Goal: Information Seeking & Learning: Learn about a topic

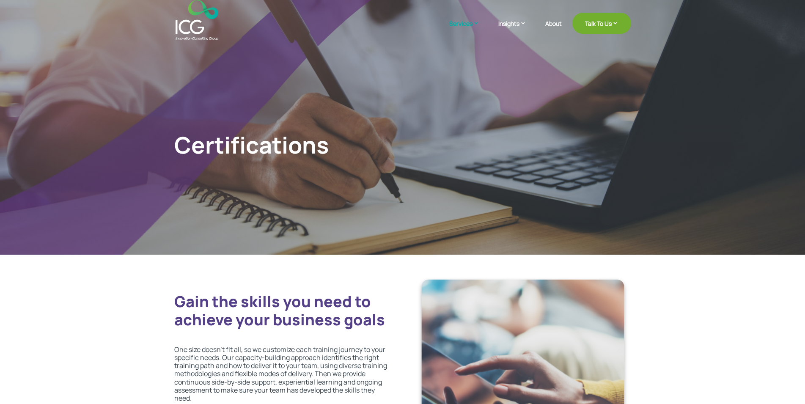
click at [180, 143] on h1 "Certifications" at bounding box center [282, 147] width 216 height 32
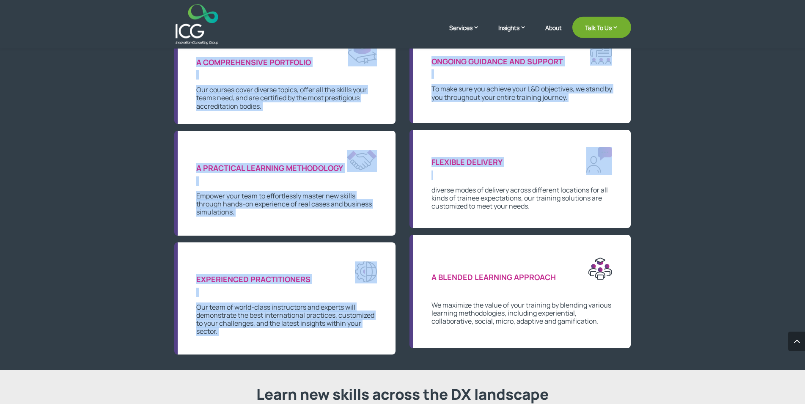
scroll to position [604, 0]
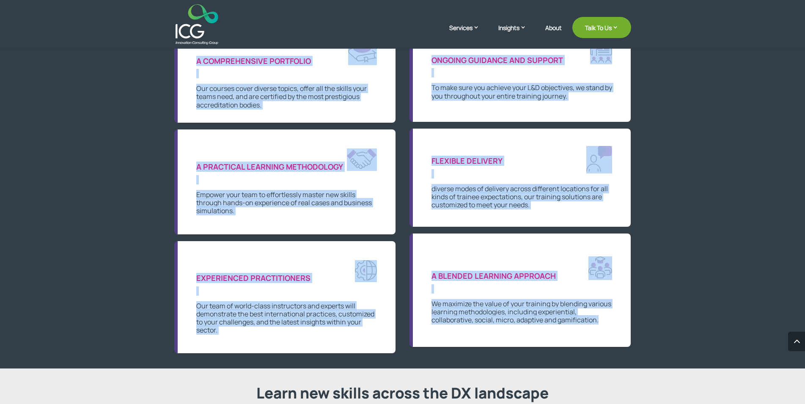
drag, startPoint x: 180, startPoint y: 143, endPoint x: 621, endPoint y: 324, distance: 476.5
click at [621, 324] on div "A BLENDED LEARNING APPROACH We maximize the value of your training by blending …" at bounding box center [520, 290] width 222 height 114
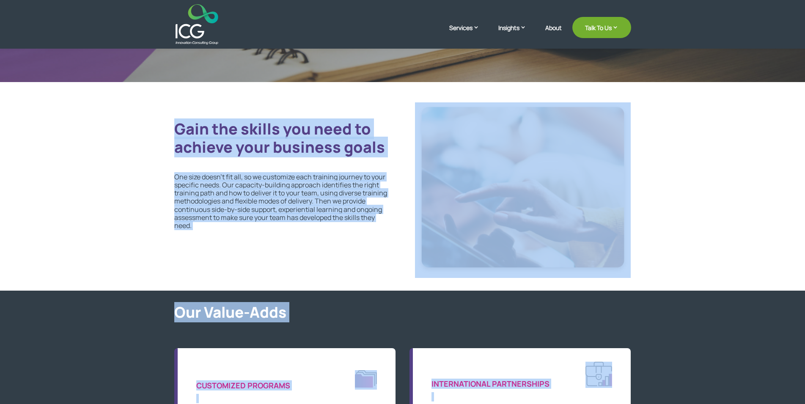
scroll to position [0, 0]
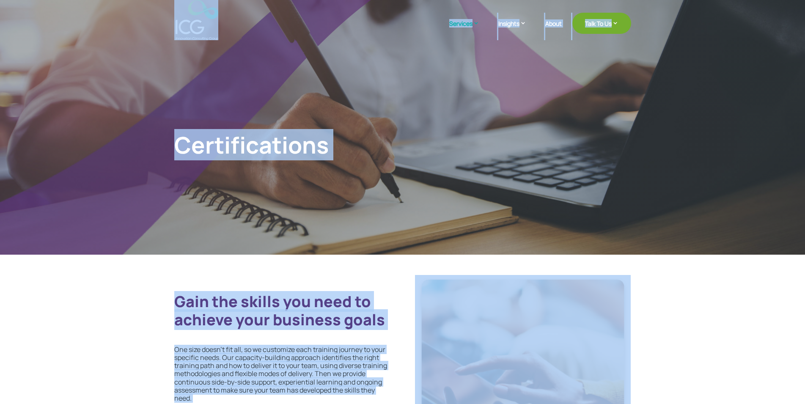
drag, startPoint x: 621, startPoint y: 324, endPoint x: 162, endPoint y: 32, distance: 543.5
click at [216, 148] on h1 "Certifications" at bounding box center [282, 147] width 216 height 32
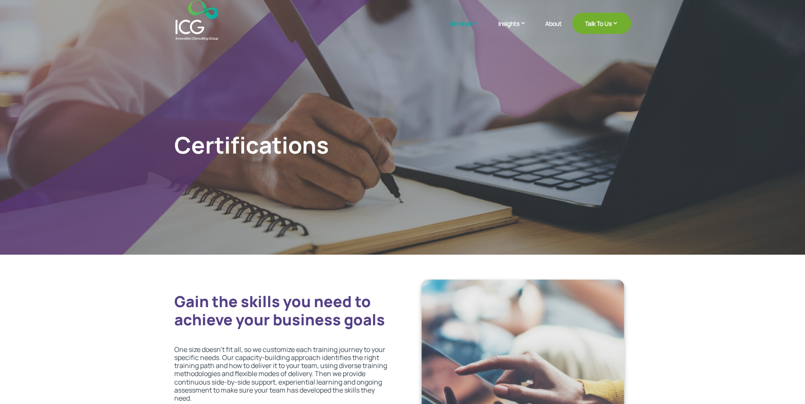
click at [236, 333] on h2 "Gain the skills you need to achieve your business goals" at bounding box center [282, 312] width 216 height 41
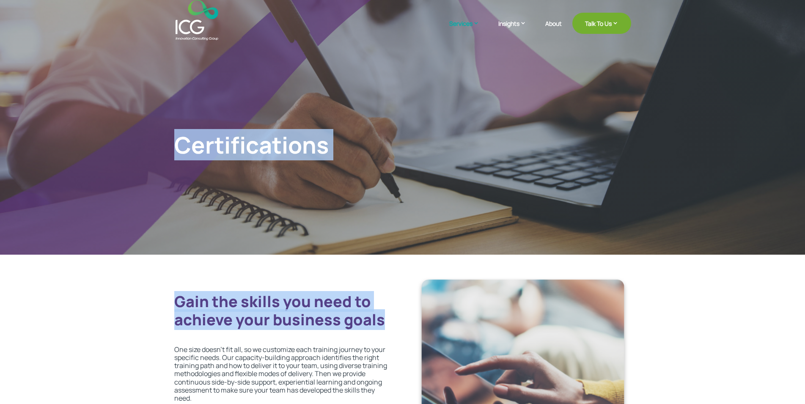
drag, startPoint x: 236, startPoint y: 334, endPoint x: 193, endPoint y: 45, distance: 292.3
click at [239, 145] on h1 "Certifications" at bounding box center [282, 147] width 216 height 32
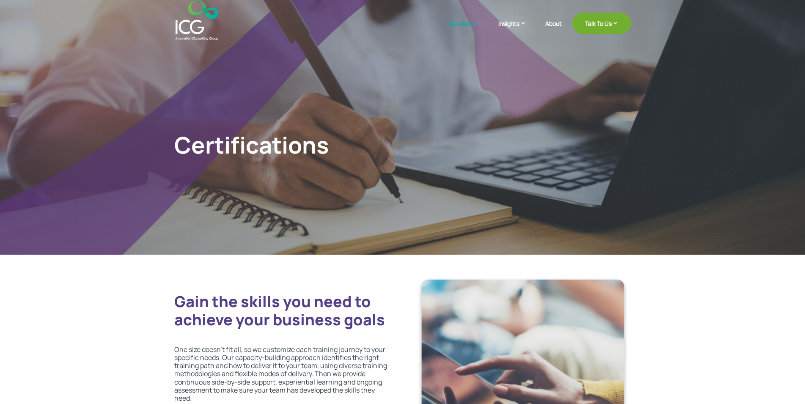
click at [337, 148] on h1 "Certifications" at bounding box center [282, 147] width 216 height 32
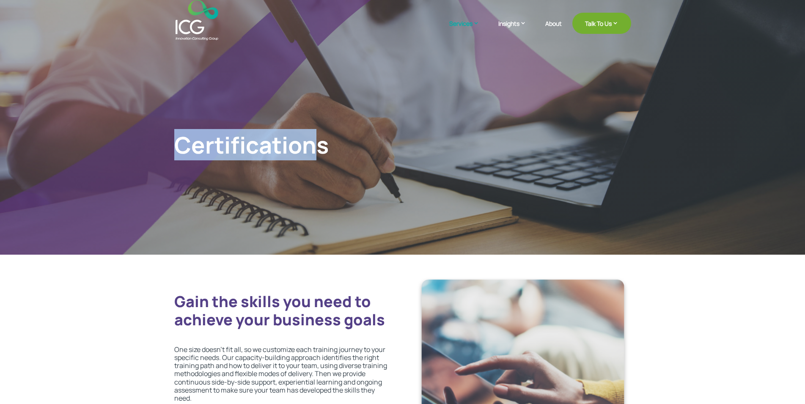
drag, startPoint x: 273, startPoint y: 128, endPoint x: 124, endPoint y: 3, distance: 194.5
click at [124, 3] on div "Certifications" at bounding box center [402, 127] width 805 height 255
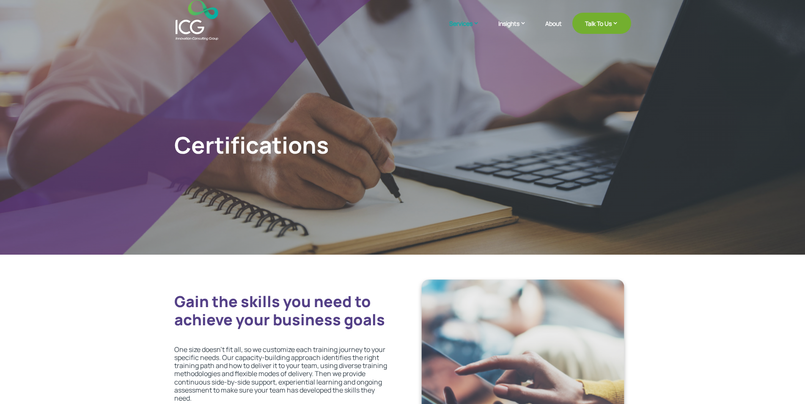
click at [142, 17] on header "Services Enterprise Transformation Digital Strategy Digital Product Innovation …" at bounding box center [402, 20] width 805 height 40
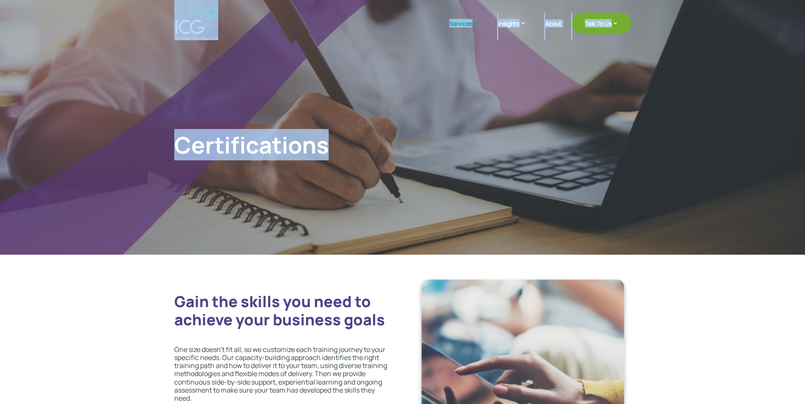
drag, startPoint x: 142, startPoint y: 17, endPoint x: 339, endPoint y: 137, distance: 230.7
click at [346, 157] on h1 "Certifications" at bounding box center [282, 147] width 216 height 32
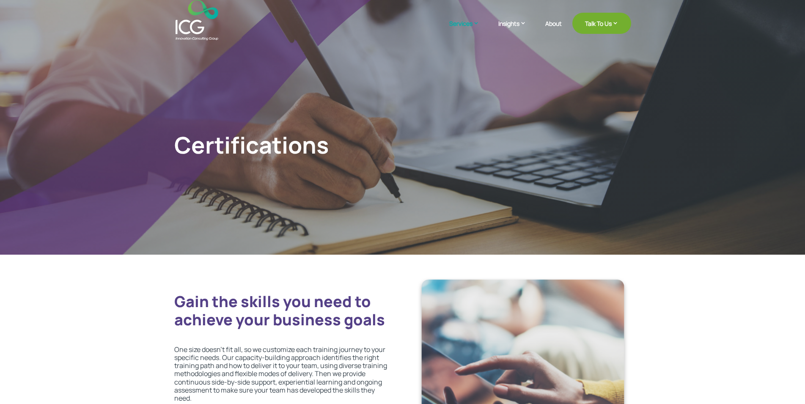
drag, startPoint x: 346, startPoint y: 157, endPoint x: 142, endPoint y: -6, distance: 261.2
click at [152, 19] on header "Services Enterprise Transformation Digital Strategy Digital Product Innovation …" at bounding box center [402, 20] width 805 height 40
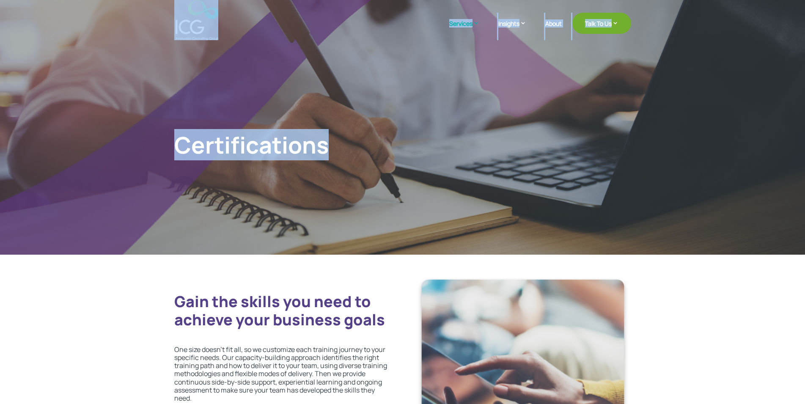
drag, startPoint x: 152, startPoint y: 19, endPoint x: 341, endPoint y: 132, distance: 220.7
click at [371, 145] on h1 "Certifications" at bounding box center [282, 147] width 216 height 32
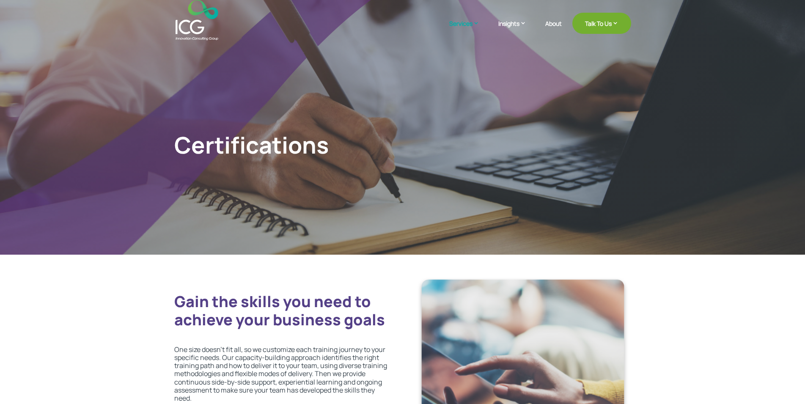
click at [222, 332] on h2 "Gain the skills you need to achieve your business goals" at bounding box center [282, 312] width 216 height 41
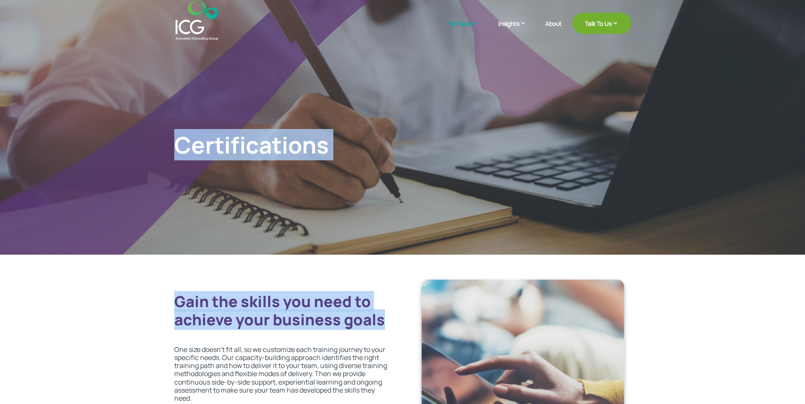
drag, startPoint x: 222, startPoint y: 332, endPoint x: 161, endPoint y: 10, distance: 328.4
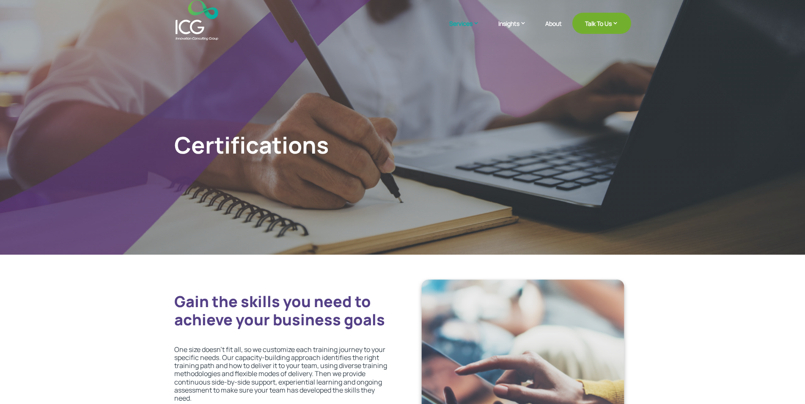
click at [161, 10] on header "Services Enterprise Transformation Digital Strategy Digital Product Innovation …" at bounding box center [402, 20] width 805 height 40
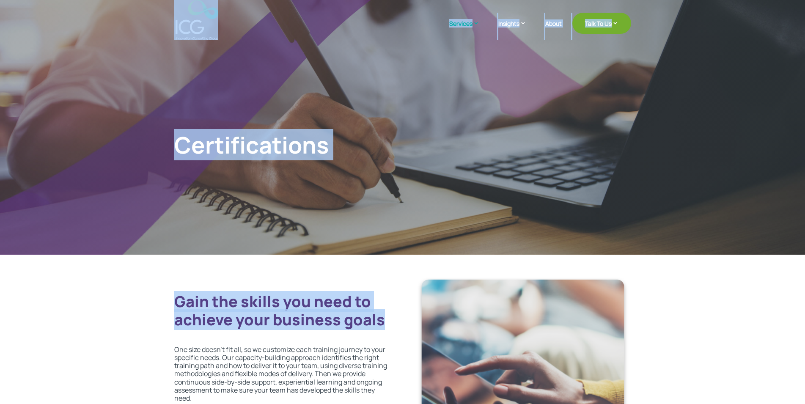
drag, startPoint x: 161, startPoint y: 10, endPoint x: 236, endPoint y: 337, distance: 335.4
click at [236, 333] on h2 "Gain the skills you need to achieve your business goals" at bounding box center [282, 312] width 216 height 41
drag, startPoint x: 236, startPoint y: 337, endPoint x: 187, endPoint y: 4, distance: 336.0
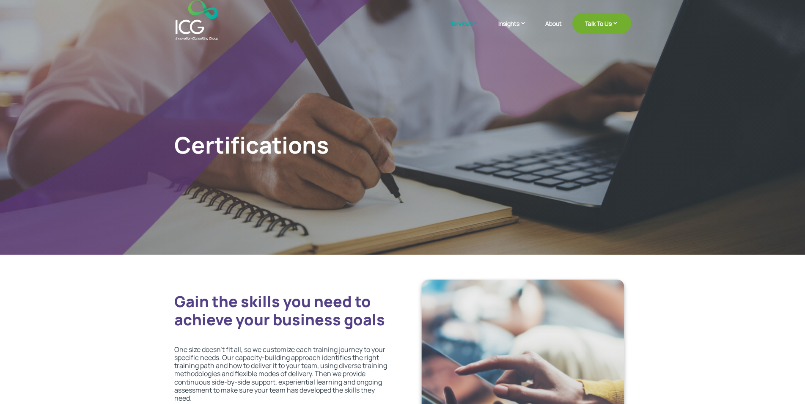
click at [163, 11] on header "Services Enterprise Transformation Digital Strategy Digital Product Innovation …" at bounding box center [402, 20] width 805 height 40
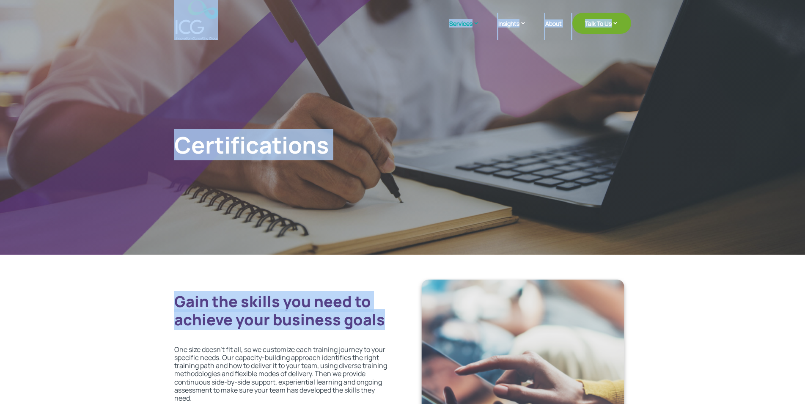
drag, startPoint x: 163, startPoint y: 11, endPoint x: 227, endPoint y: 338, distance: 334.0
click at [227, 333] on h2 "Gain the skills you need to achieve your business goals" at bounding box center [282, 312] width 216 height 41
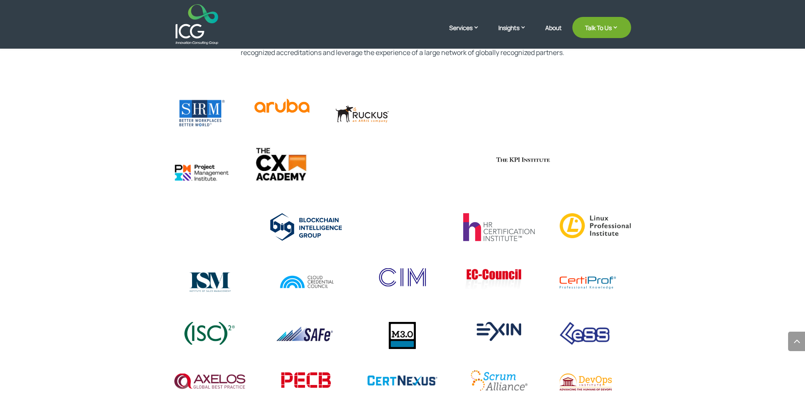
scroll to position [1251, 0]
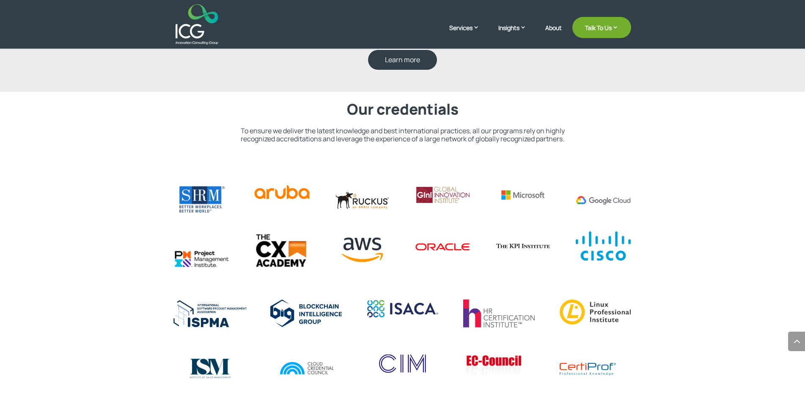
click at [209, 320] on img at bounding box center [210, 314] width 76 height 32
click at [211, 307] on img at bounding box center [210, 314] width 76 height 32
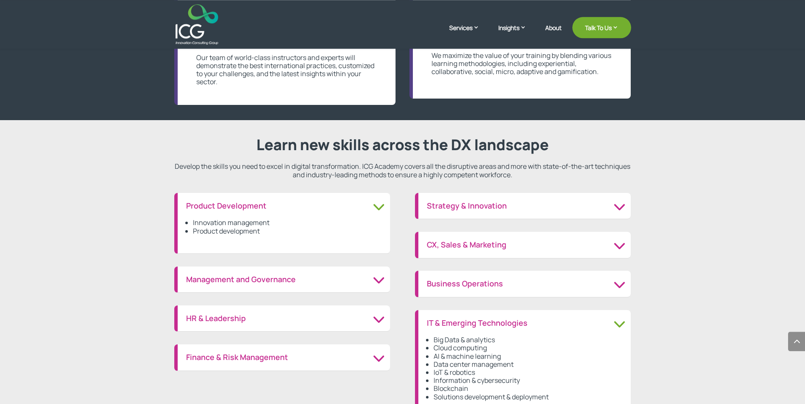
scroll to position [863, 0]
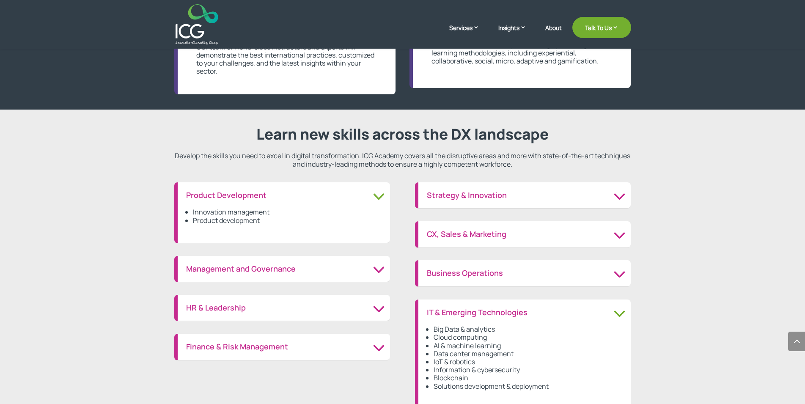
click at [379, 196] on h3 "Product Development" at bounding box center [283, 195] width 195 height 9
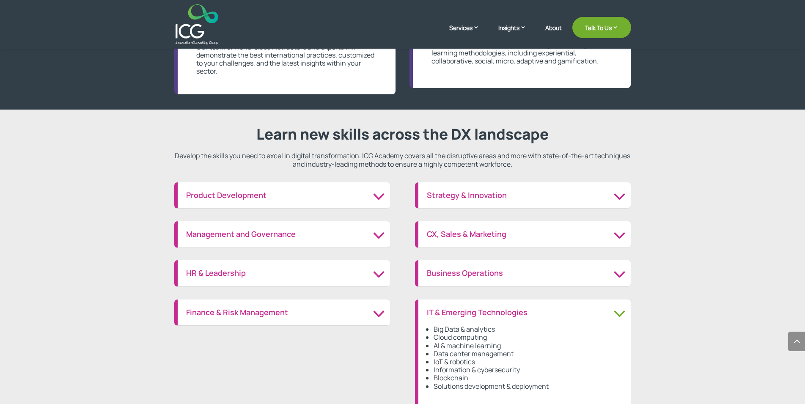
click at [619, 308] on h3 "IT & Emerging Technologies" at bounding box center [524, 312] width 195 height 9
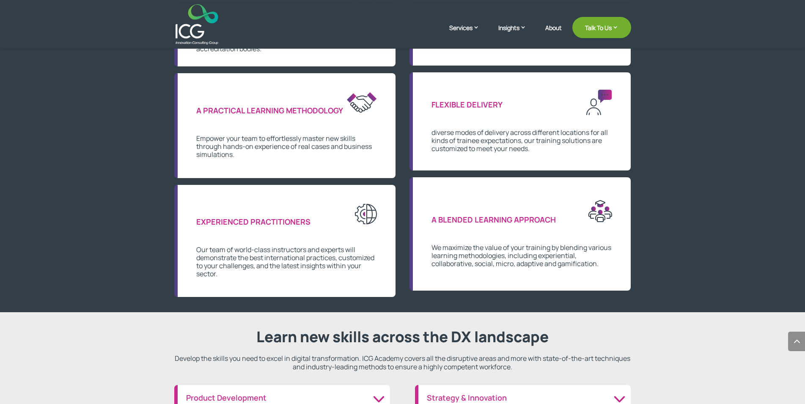
scroll to position [647, 0]
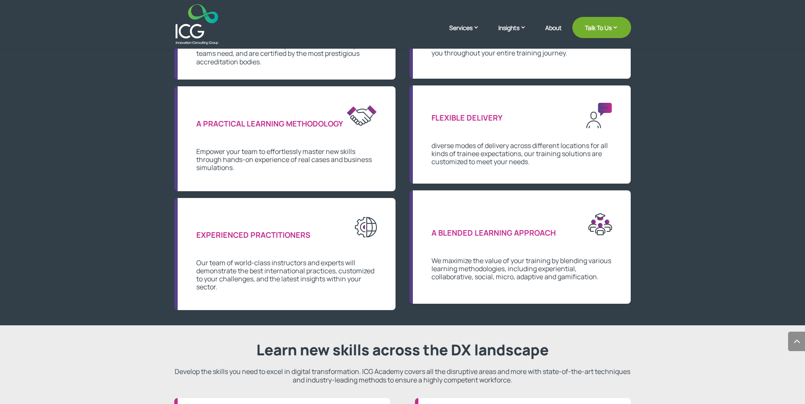
click at [531, 380] on p "Develop the skills you need to excel in digital transformation. ICG Academy cov…" at bounding box center [402, 375] width 457 height 16
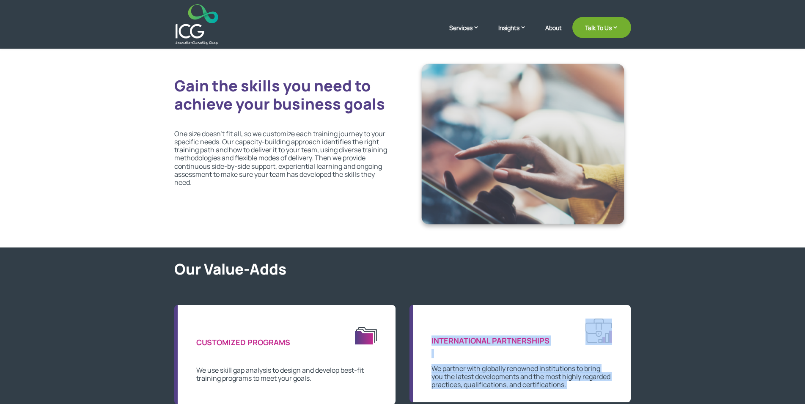
scroll to position [0, 0]
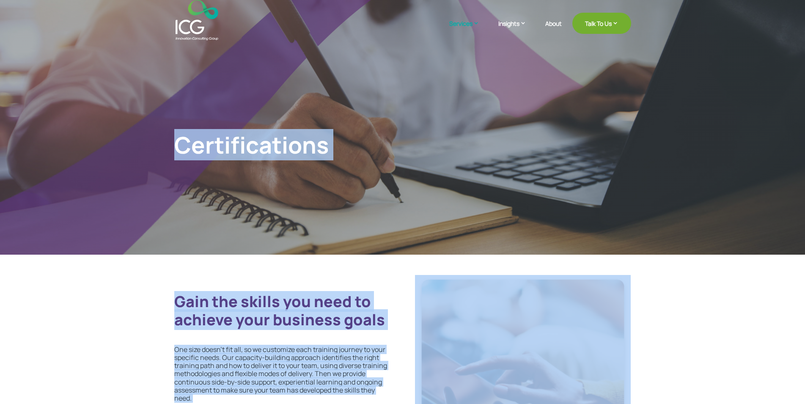
drag, startPoint x: 531, startPoint y: 380, endPoint x: 167, endPoint y: -16, distance: 538.0
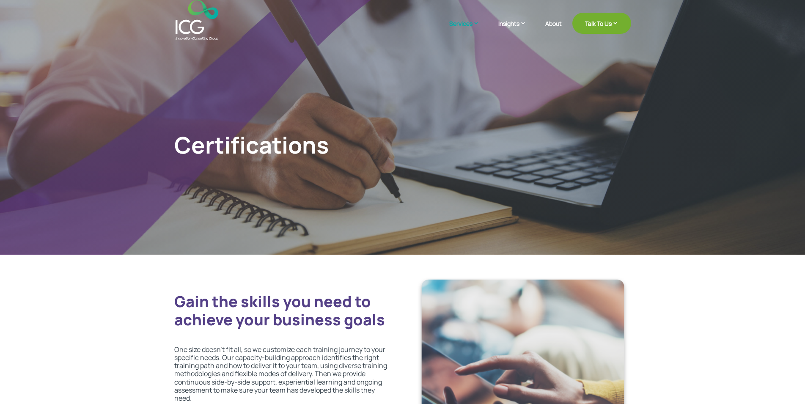
click at [178, 134] on h1 "Certifications" at bounding box center [282, 147] width 216 height 32
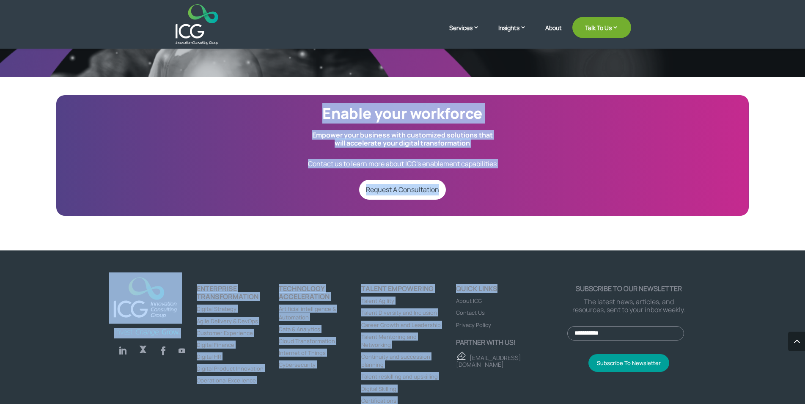
scroll to position [1952, 0]
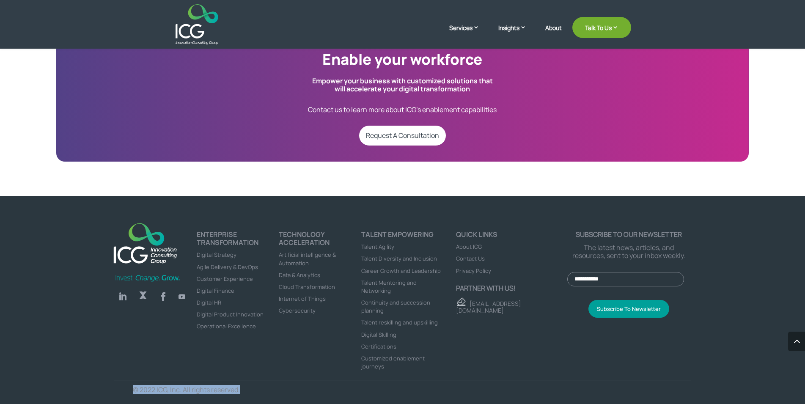
drag, startPoint x: 178, startPoint y: 134, endPoint x: 242, endPoint y: 392, distance: 265.9
click at [242, 392] on p "© 2022 ICG, Inc. All rights reserved." at bounding box center [260, 390] width 255 height 8
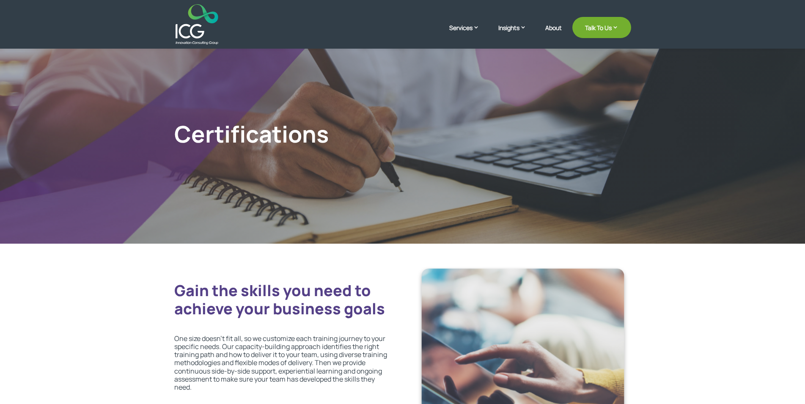
scroll to position [0, 0]
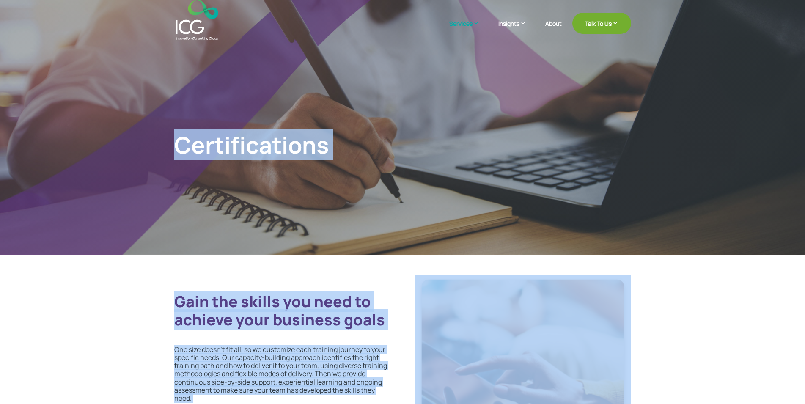
drag, startPoint x: 242, startPoint y: 392, endPoint x: 164, endPoint y: 7, distance: 392.2
click at [185, 142] on h1 "Certifications" at bounding box center [282, 147] width 216 height 32
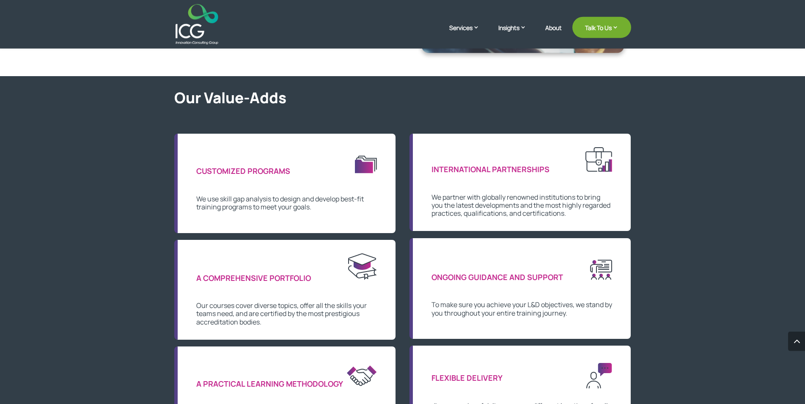
scroll to position [388, 0]
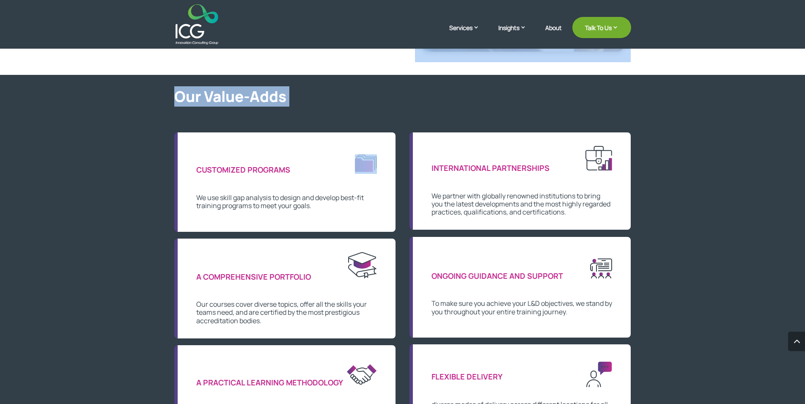
drag, startPoint x: 185, startPoint y: 142, endPoint x: 257, endPoint y: 135, distance: 73.1
click at [183, 96] on h2 "Our Value-Adds" at bounding box center [402, 99] width 457 height 22
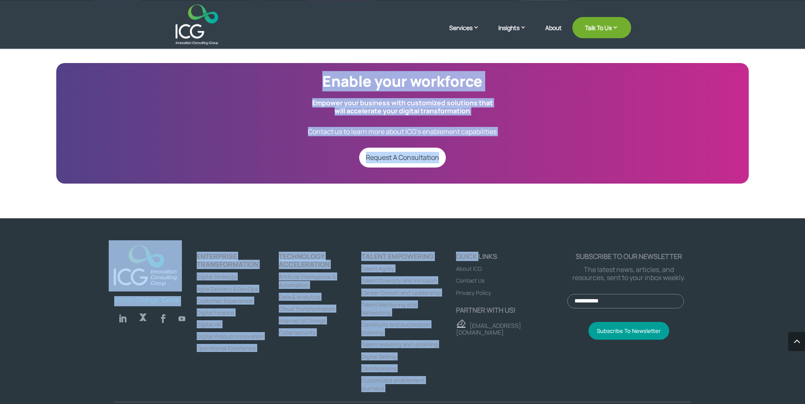
scroll to position [1952, 0]
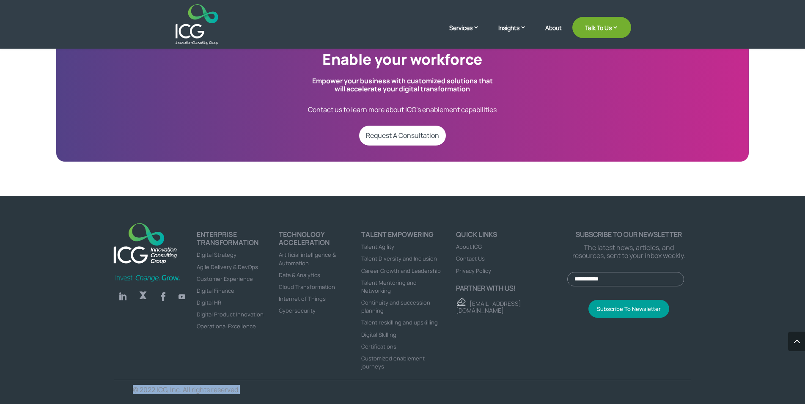
drag, startPoint x: 183, startPoint y: 96, endPoint x: 252, endPoint y: 391, distance: 302.1
click at [252, 391] on p "© 2022 ICG, Inc. All rights reserved." at bounding box center [260, 390] width 255 height 8
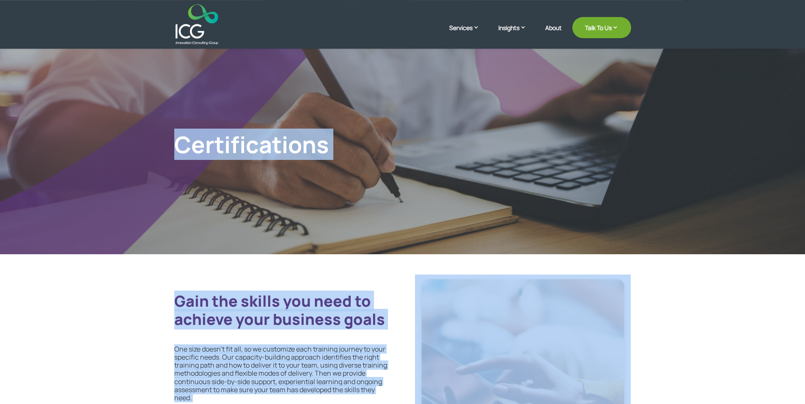
scroll to position [0, 0]
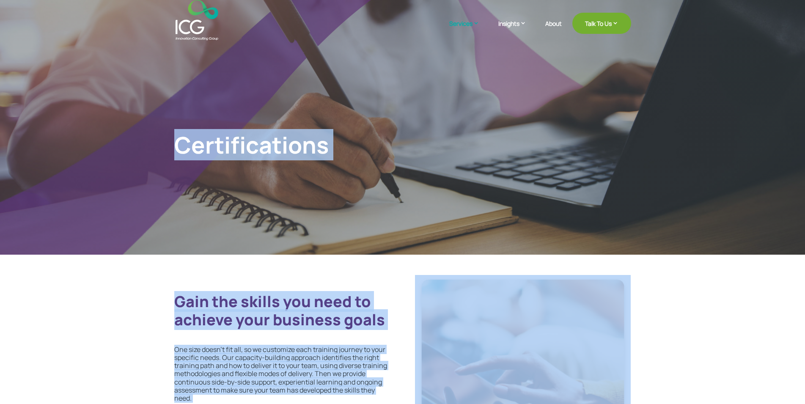
drag, startPoint x: 252, startPoint y: 391, endPoint x: 180, endPoint y: 103, distance: 296.7
click at [216, 150] on h1 "Certifications" at bounding box center [282, 147] width 216 height 32
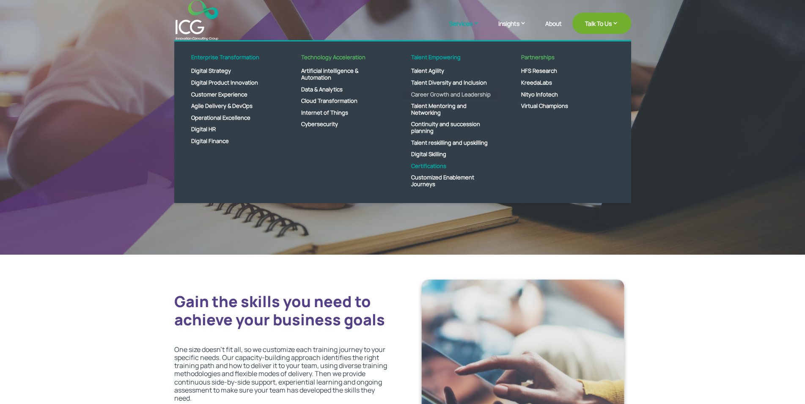
click at [427, 101] on link "Career Growth and Leadership" at bounding box center [451, 95] width 97 height 12
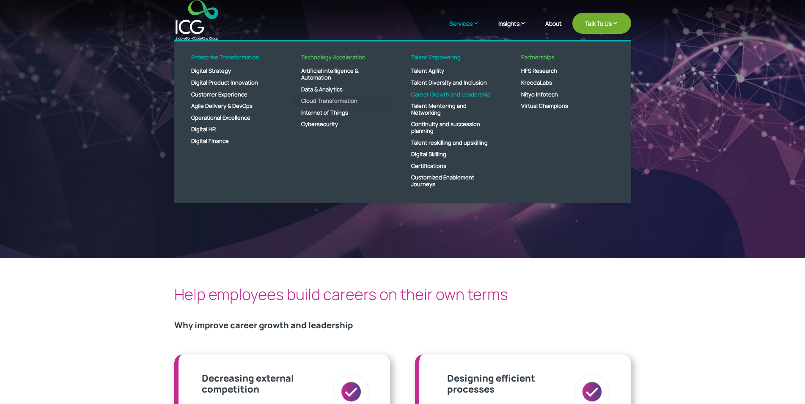
click at [321, 100] on link "Cloud Transformation" at bounding box center [341, 101] width 97 height 12
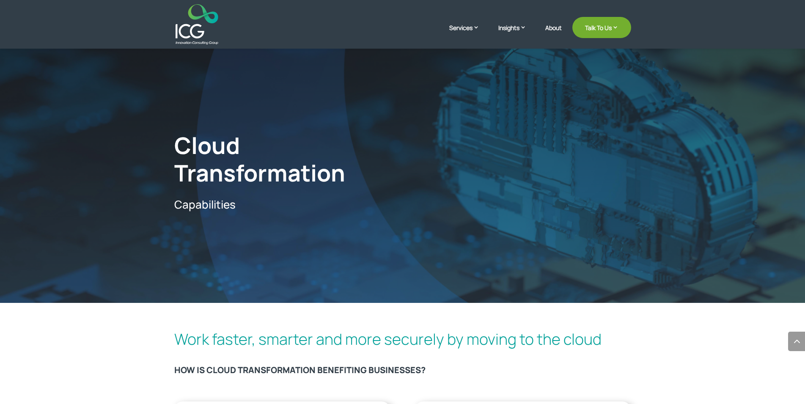
scroll to position [342, 0]
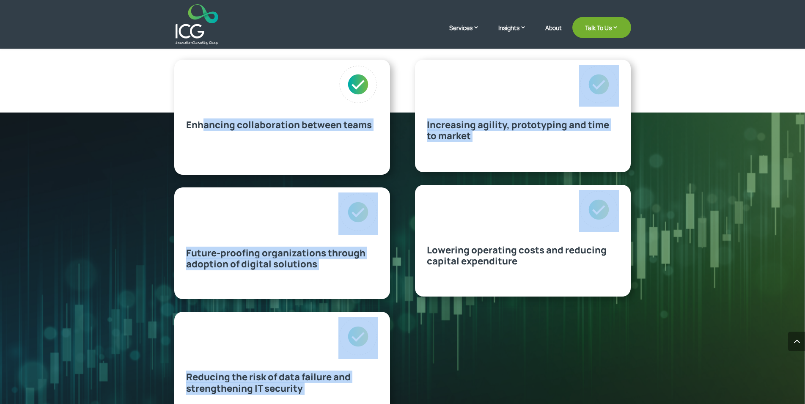
drag, startPoint x: 200, startPoint y: 127, endPoint x: 451, endPoint y: 142, distance: 251.2
click at [390, 142] on div "Enhancing collaboration between teams" at bounding box center [282, 117] width 216 height 115
click at [457, 142] on span "Increasing agility, prototyping and time to market" at bounding box center [518, 130] width 182 height 24
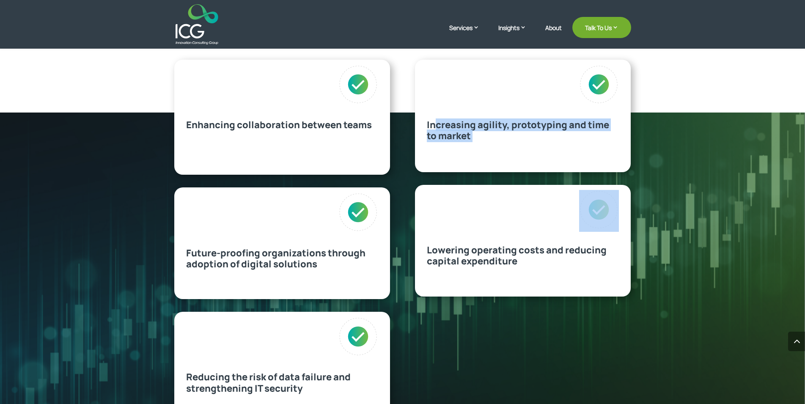
drag, startPoint x: 433, startPoint y: 122, endPoint x: 600, endPoint y: 151, distance: 168.6
click at [600, 151] on div "Increasing agility, prototyping and time to market" at bounding box center [523, 116] width 216 height 112
click at [576, 157] on div "Increasing agility, prototyping and time to market" at bounding box center [523, 116] width 216 height 112
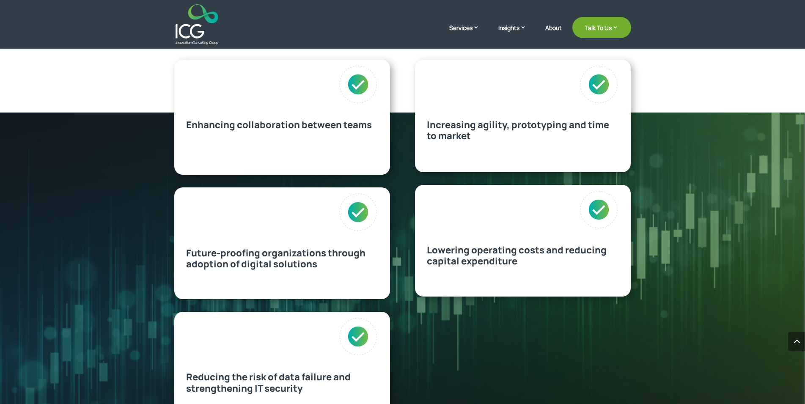
click at [427, 248] on span "Lowering operating costs and reducing capital expenditure" at bounding box center [517, 256] width 180 height 24
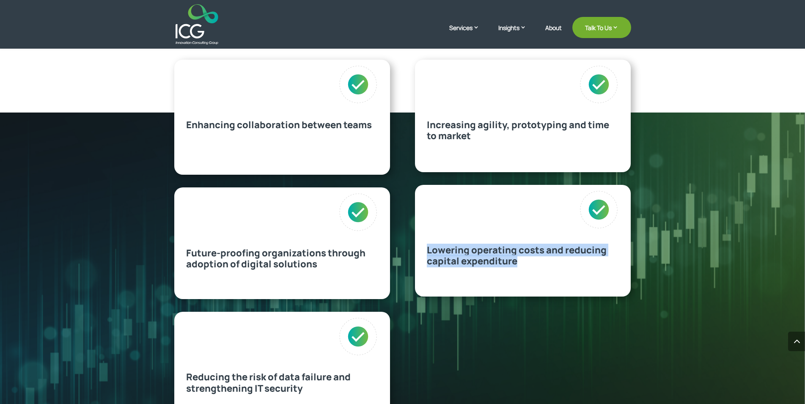
drag, startPoint x: 427, startPoint y: 248, endPoint x: 509, endPoint y: 265, distance: 83.7
click at [509, 265] on span "Lowering operating costs and reducing capital expenditure" at bounding box center [517, 256] width 180 height 24
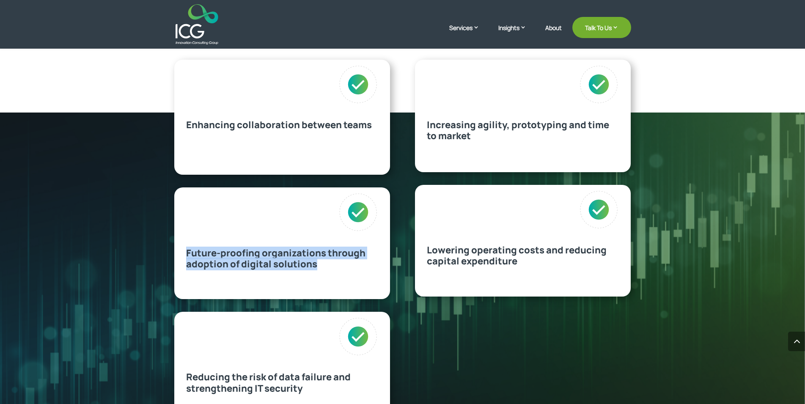
drag, startPoint x: 184, startPoint y: 248, endPoint x: 331, endPoint y: 269, distance: 148.6
click at [331, 269] on div "Future-proofing organizations through adoption of digital solutions" at bounding box center [282, 243] width 216 height 112
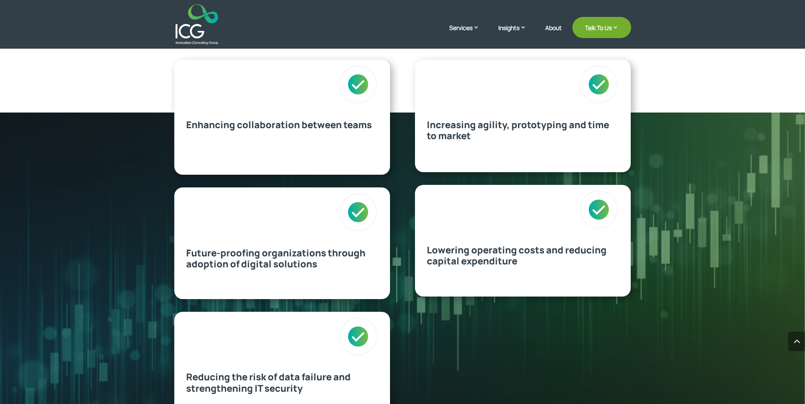
click at [331, 269] on p "Future-proofing organizations through adoption of digital solutions" at bounding box center [282, 258] width 192 height 22
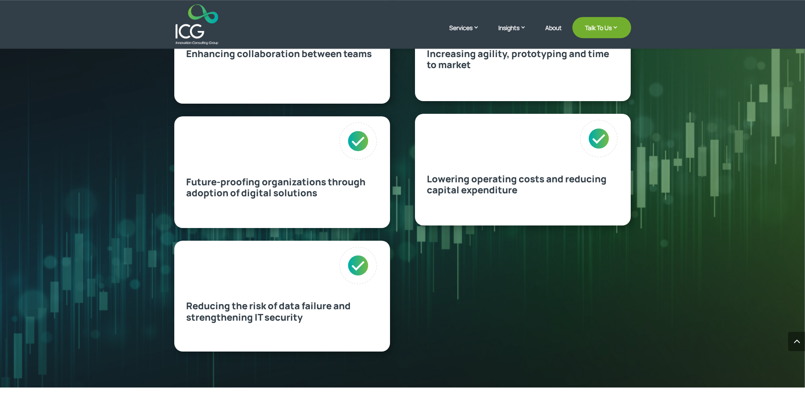
scroll to position [471, 0]
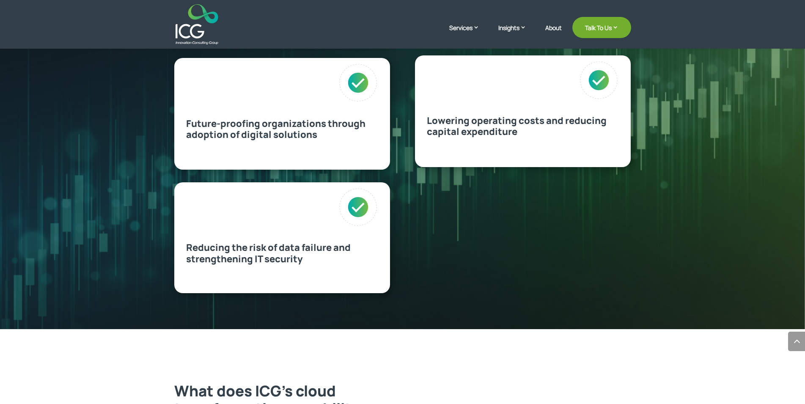
click at [303, 262] on p "Reducing the risk of data failure and strengthening IT security" at bounding box center [282, 253] width 192 height 22
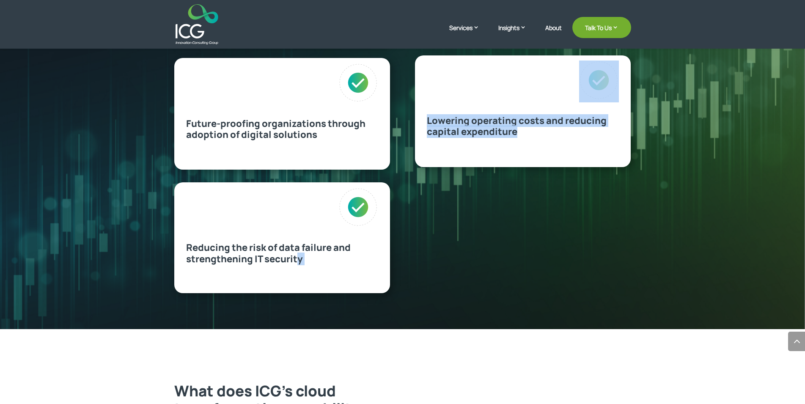
drag, startPoint x: 276, startPoint y: 257, endPoint x: 185, endPoint y: 243, distance: 92.4
click at [185, 243] on div "Reducing the risk of data failure and strengthening IT security" at bounding box center [282, 237] width 216 height 111
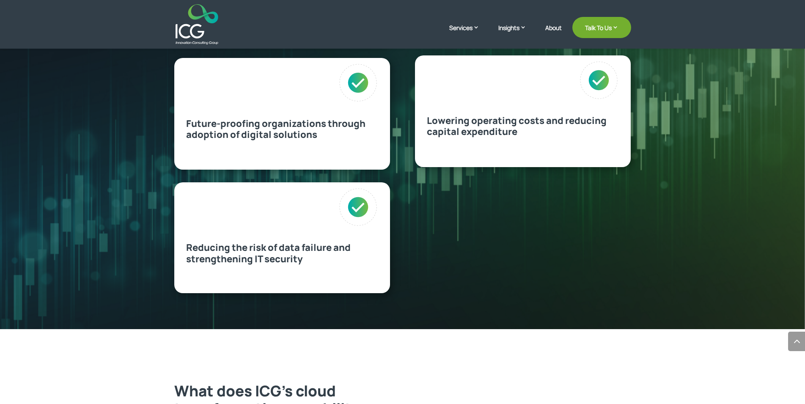
click at [189, 247] on span "Reducing the risk of data failure and strengthening IT security" at bounding box center [268, 253] width 164 height 24
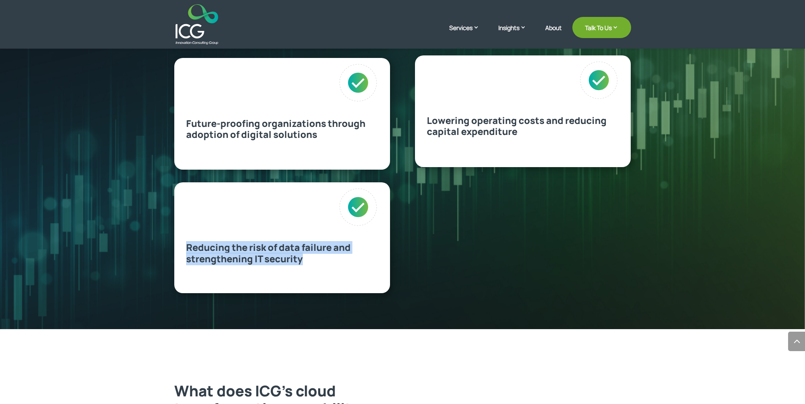
drag, startPoint x: 189, startPoint y: 247, endPoint x: 293, endPoint y: 253, distance: 103.8
click at [293, 253] on span "Reducing the risk of data failure and strengthening IT security" at bounding box center [268, 253] width 164 height 24
click at [293, 254] on span "Reducing the risk of data failure and strengthening IT security" at bounding box center [268, 253] width 164 height 24
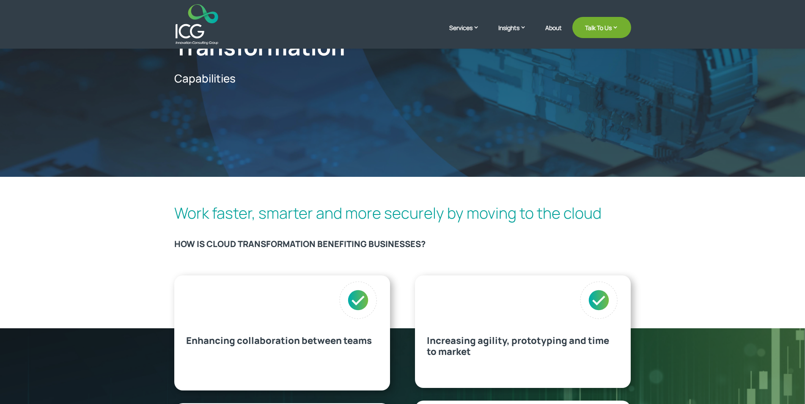
scroll to position [0, 0]
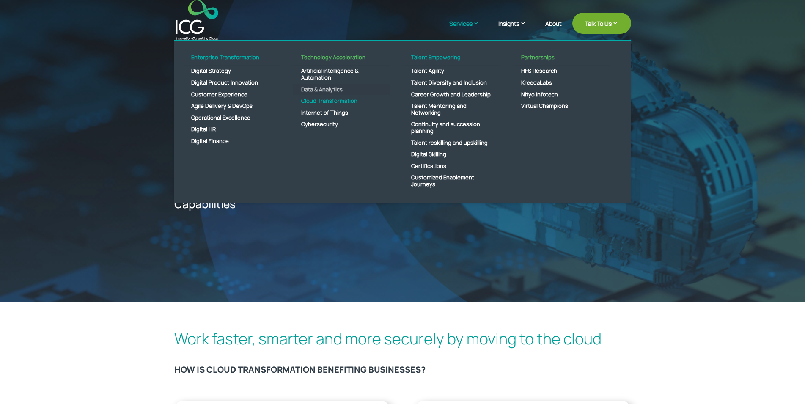
click at [329, 88] on link "Data & Analytics" at bounding box center [341, 90] width 97 height 12
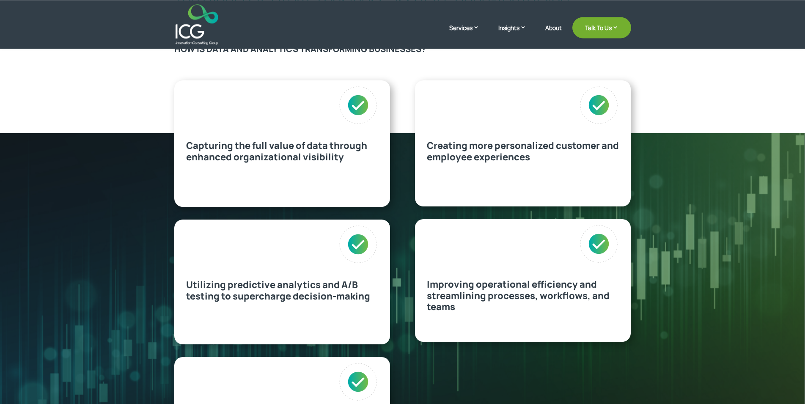
scroll to position [345, 0]
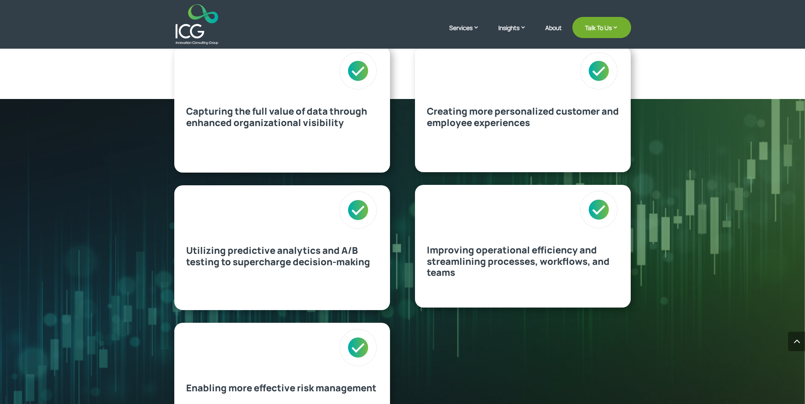
click at [186, 106] on span "Capturing the full value of data through enhanced organizational visibility" at bounding box center [276, 117] width 181 height 24
drag, startPoint x: 186, startPoint y: 106, endPoint x: 448, endPoint y: 278, distance: 313.1
click at [390, 173] on div "Capturing the full value of data through enhanced organizational visibility" at bounding box center [282, 109] width 216 height 126
click at [455, 272] on p "Improving operational efficiency and streamlining processes, workflows, and tea…" at bounding box center [523, 260] width 192 height 33
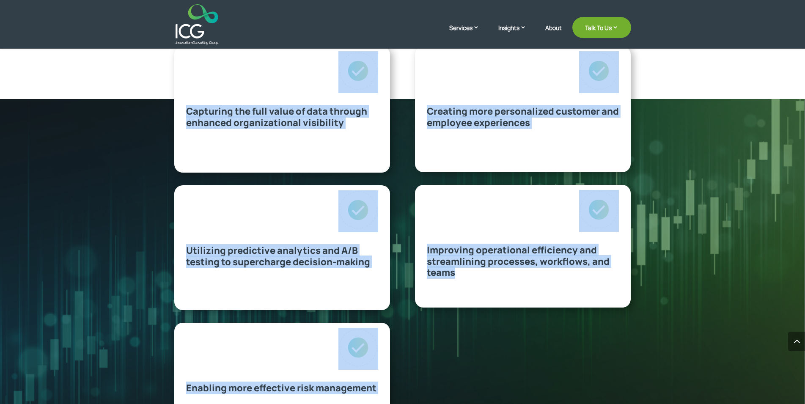
drag, startPoint x: 455, startPoint y: 272, endPoint x: 145, endPoint y: 105, distance: 352.4
click at [415, 185] on div "Improving operational efficiency and streamlining processes, workflows, and tea…" at bounding box center [523, 246] width 216 height 123
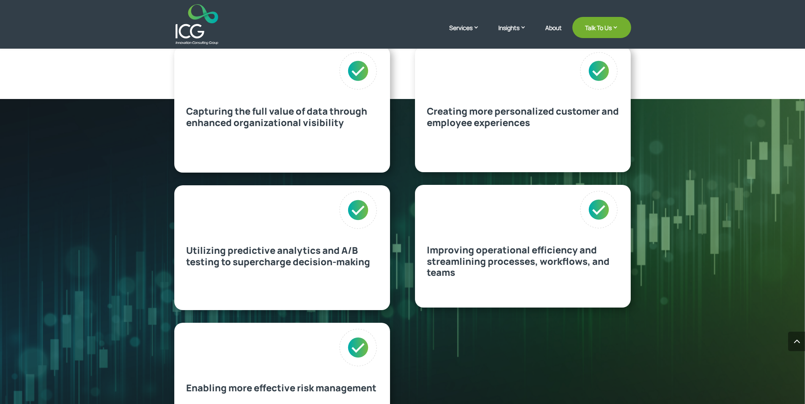
click at [298, 72] on div "Capturing the full value of data through enhanced organizational visibility" at bounding box center [282, 89] width 192 height 77
drag, startPoint x: 298, startPoint y: 72, endPoint x: 455, endPoint y: 272, distance: 254.2
click at [390, 173] on div "Capturing the full value of data through enhanced organizational visibility" at bounding box center [282, 109] width 216 height 126
click at [455, 272] on span "Improving operational efficiency and streamlining processes, workflows, and tea…" at bounding box center [518, 261] width 183 height 35
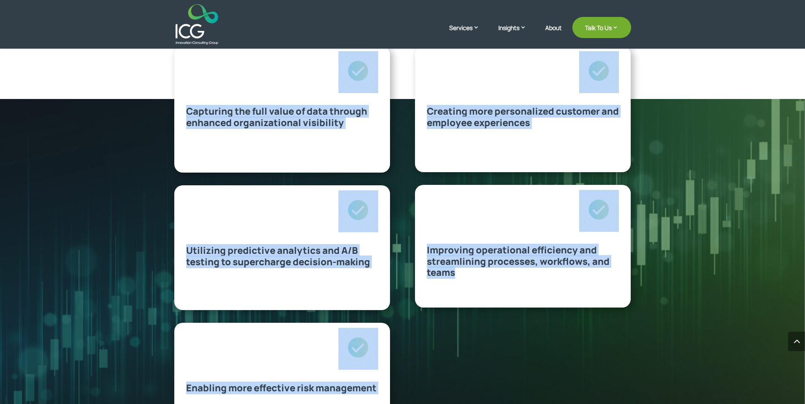
drag, startPoint x: 455, startPoint y: 272, endPoint x: 182, endPoint y: 97, distance: 324.1
click at [415, 185] on div "Improving operational efficiency and streamlining processes, workflows, and tea…" at bounding box center [523, 246] width 216 height 123
click at [242, 144] on div "Capturing the full value of data through enhanced organizational visibility" at bounding box center [282, 109] width 216 height 126
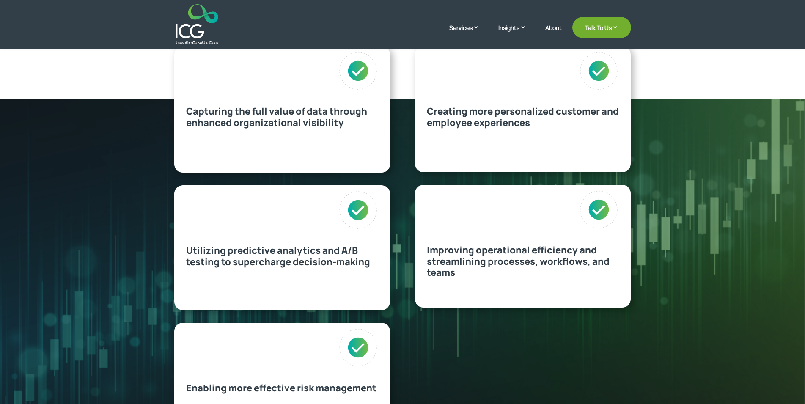
scroll to position [0, 0]
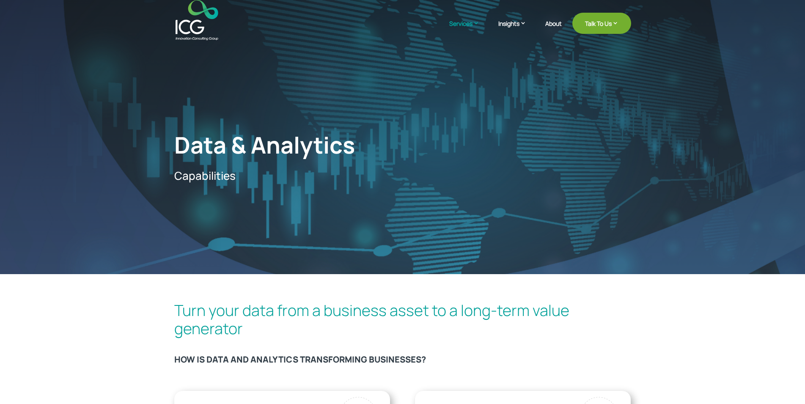
click at [448, 355] on h3 "HOW IS DATA AND ANALYTICS TRANSFORMING BUSINESSES?" at bounding box center [402, 361] width 457 height 14
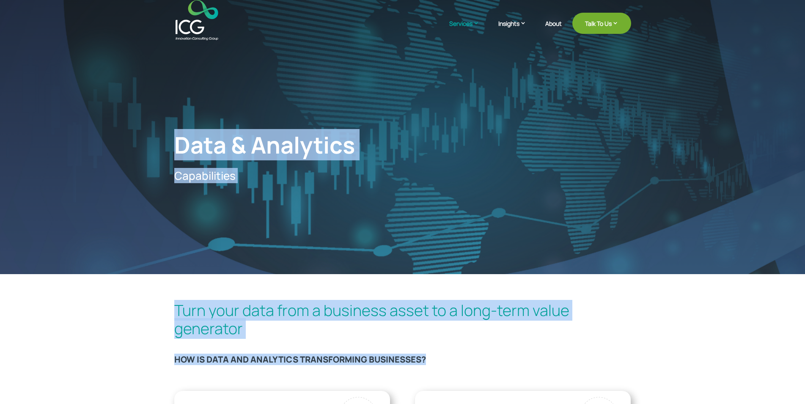
drag, startPoint x: 448, startPoint y: 355, endPoint x: 117, endPoint y: 0, distance: 484.9
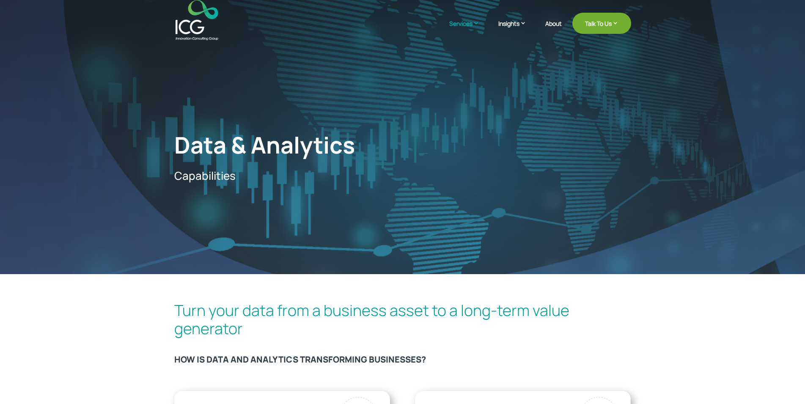
click at [166, 139] on div "Data & Analytics Capabilities" at bounding box center [402, 137] width 805 height 274
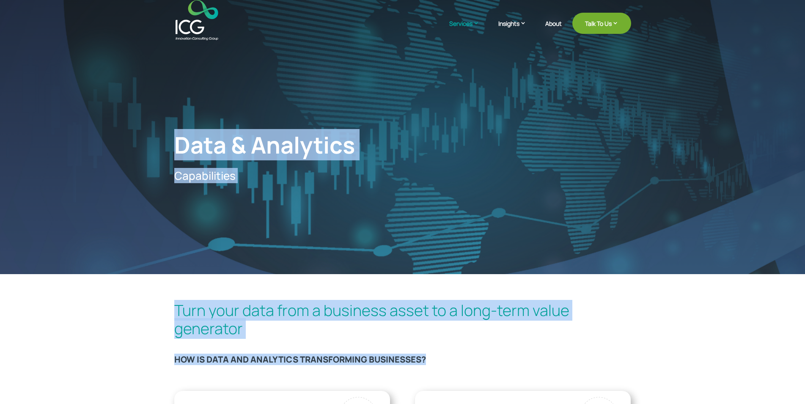
drag, startPoint x: 166, startPoint y: 139, endPoint x: 482, endPoint y: 358, distance: 384.6
click at [482, 358] on h3 "HOW IS DATA AND ANALYTICS TRANSFORMING BUSINESSES?" at bounding box center [402, 361] width 457 height 14
drag, startPoint x: 482, startPoint y: 358, endPoint x: 156, endPoint y: 9, distance: 477.4
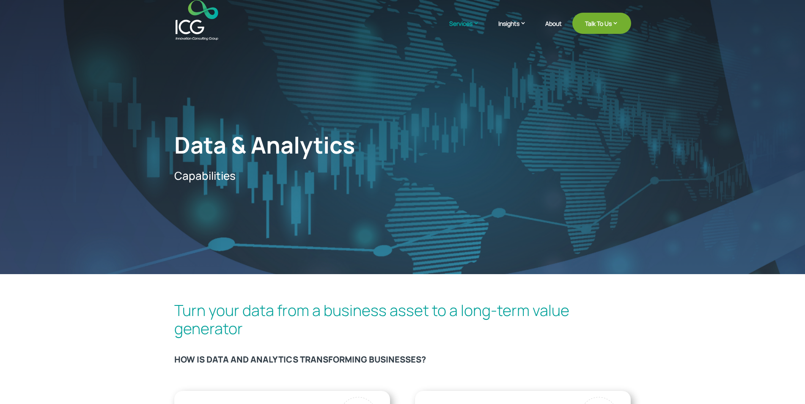
click at [270, 221] on div "Data & Analytics Capabilities" at bounding box center [402, 137] width 805 height 274
click at [437, 358] on h3 "HOW IS DATA AND ANALYTICS TRANSFORMING BUSINESSES?" at bounding box center [402, 361] width 457 height 14
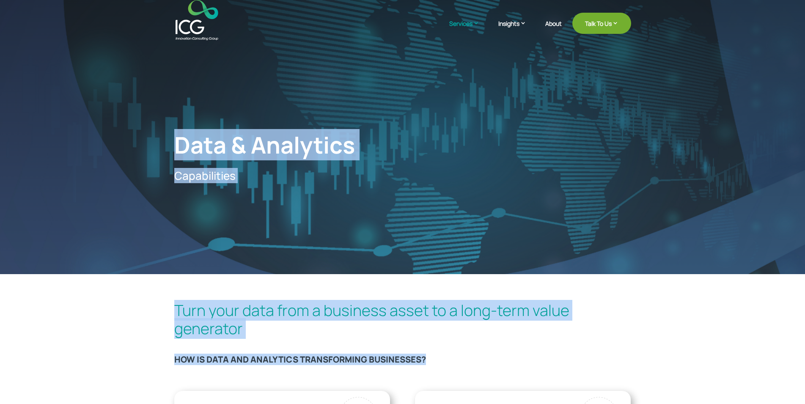
drag, startPoint x: 437, startPoint y: 358, endPoint x: 163, endPoint y: 28, distance: 429.1
click at [194, 144] on h1 "Data & Analytics" at bounding box center [306, 147] width 264 height 32
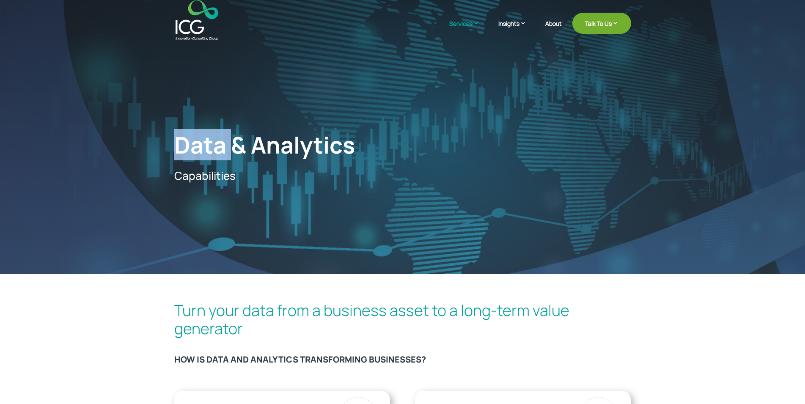
click at [194, 144] on h1 "Data & Analytics" at bounding box center [306, 147] width 264 height 32
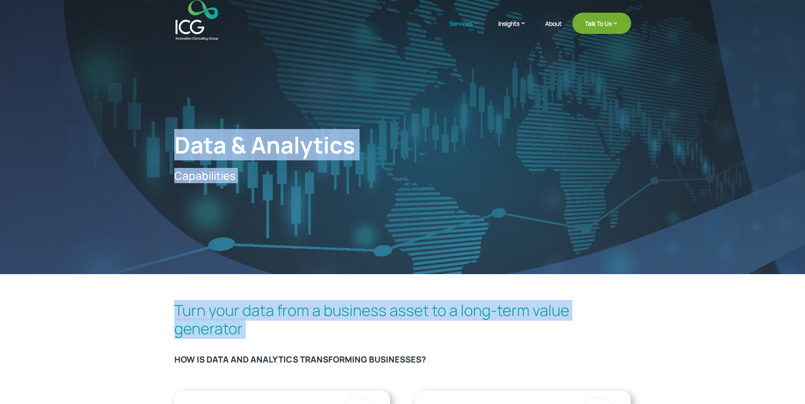
drag, startPoint x: 194, startPoint y: 144, endPoint x: 452, endPoint y: 357, distance: 335.1
click at [452, 357] on h3 "HOW IS DATA AND ANALYTICS TRANSFORMING BUSINESSES?" at bounding box center [402, 361] width 457 height 14
drag, startPoint x: 452, startPoint y: 357, endPoint x: 182, endPoint y: 4, distance: 444.9
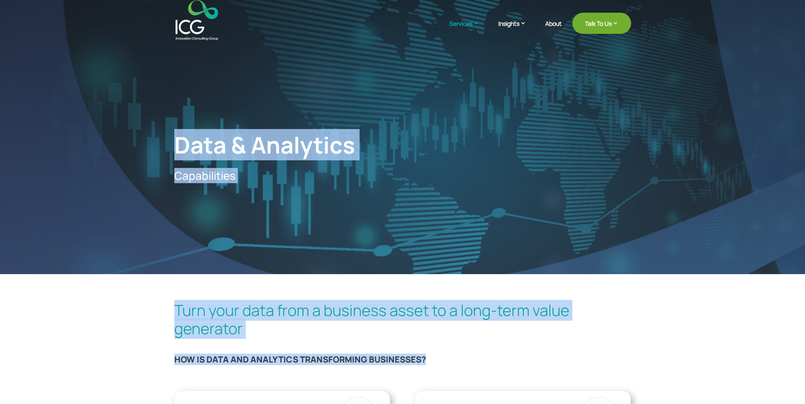
click at [451, 359] on h3 "HOW IS DATA AND ANALYTICS TRANSFORMING BUSINESSES?" at bounding box center [402, 361] width 457 height 14
drag, startPoint x: 451, startPoint y: 359, endPoint x: 196, endPoint y: 146, distance: 332.0
click at [184, 147] on h1 "Data & Analytics" at bounding box center [306, 147] width 264 height 32
drag, startPoint x: 184, startPoint y: 147, endPoint x: 450, endPoint y: 359, distance: 340.5
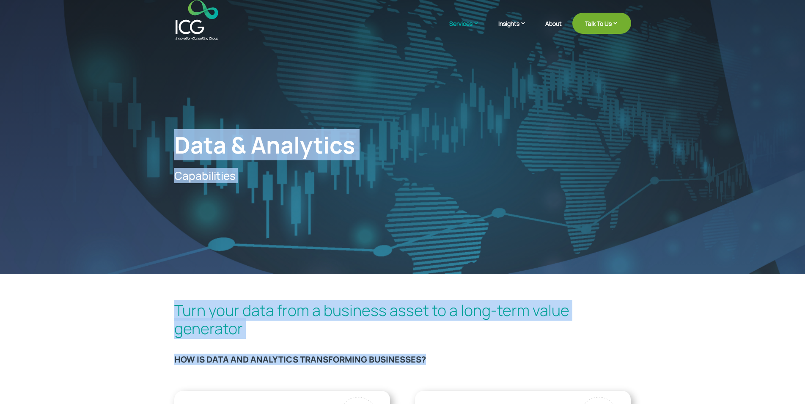
click at [450, 359] on h3 "HOW IS DATA AND ANALYTICS TRANSFORMING BUSINESSES?" at bounding box center [402, 361] width 457 height 14
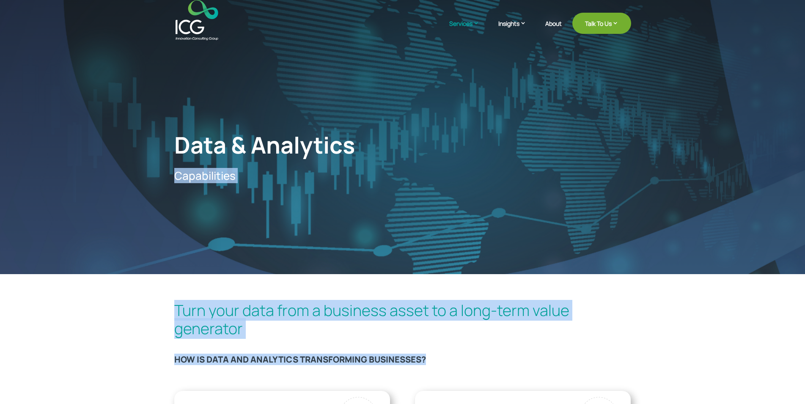
drag, startPoint x: 450, startPoint y: 359, endPoint x: 175, endPoint y: 167, distance: 336.4
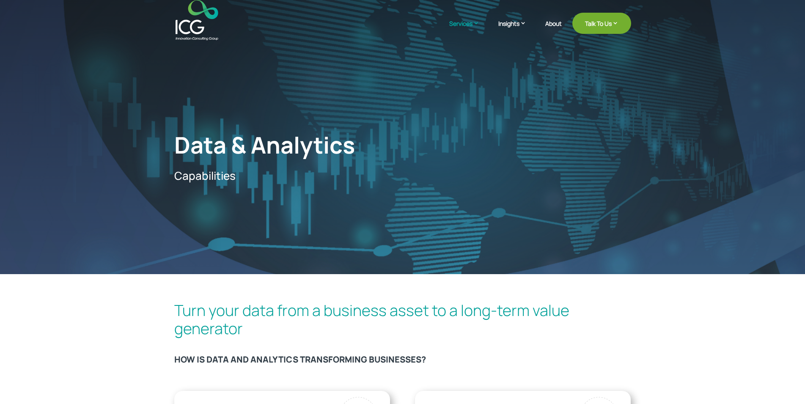
click at [178, 137] on h1 "Data & Analytics" at bounding box center [306, 147] width 264 height 32
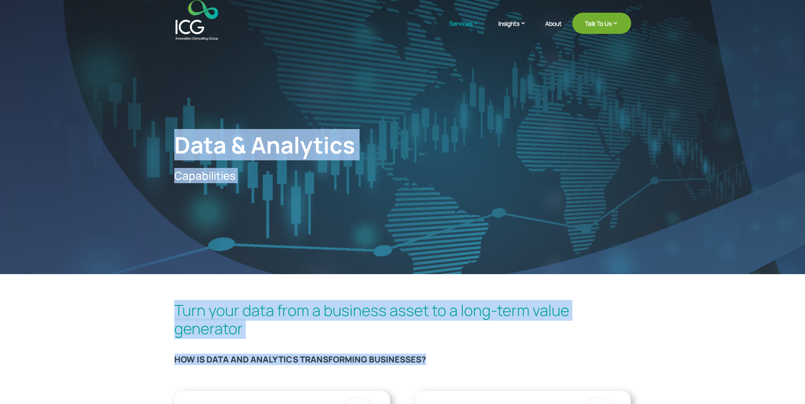
drag, startPoint x: 178, startPoint y: 137, endPoint x: 461, endPoint y: 359, distance: 359.5
click at [461, 359] on h3 "HOW IS DATA AND ANALYTICS TRANSFORMING BUSINESSES?" at bounding box center [402, 361] width 457 height 14
drag, startPoint x: 461, startPoint y: 359, endPoint x: 140, endPoint y: 24, distance: 464.4
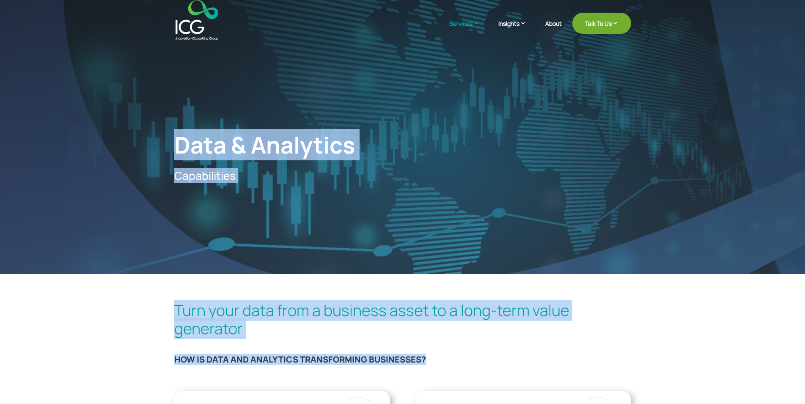
click at [181, 135] on h1 "Data & Analytics" at bounding box center [306, 147] width 264 height 32
drag, startPoint x: 181, startPoint y: 135, endPoint x: 471, endPoint y: 362, distance: 368.6
click at [471, 362] on h3 "HOW IS DATA AND ANALYTICS TRANSFORMING BUSINESSES?" at bounding box center [402, 361] width 457 height 14
drag, startPoint x: 471, startPoint y: 362, endPoint x: 155, endPoint y: 22, distance: 464.0
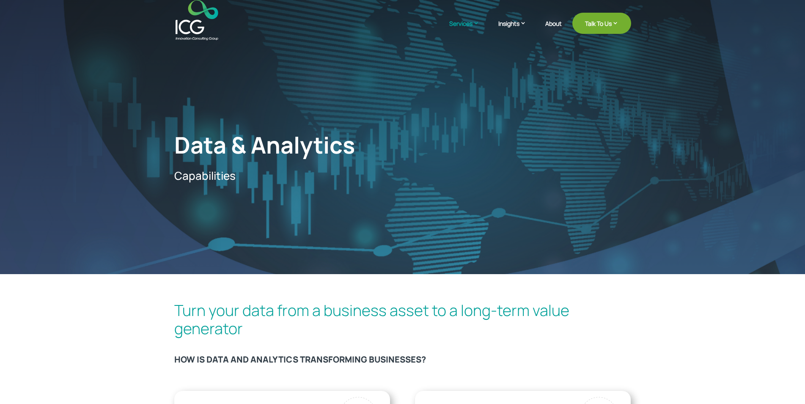
click at [176, 140] on h1 "Data & Analytics" at bounding box center [306, 147] width 264 height 32
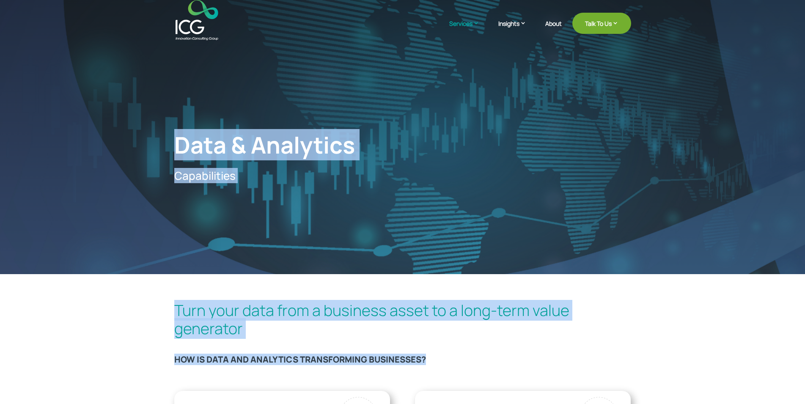
drag, startPoint x: 176, startPoint y: 140, endPoint x: 437, endPoint y: 367, distance: 345.3
click at [437, 361] on h3 "HOW IS DATA AND ANALYTICS TRANSFORMING BUSINESSES?" at bounding box center [402, 361] width 457 height 14
drag, startPoint x: 437, startPoint y: 361, endPoint x: 179, endPoint y: 145, distance: 336.8
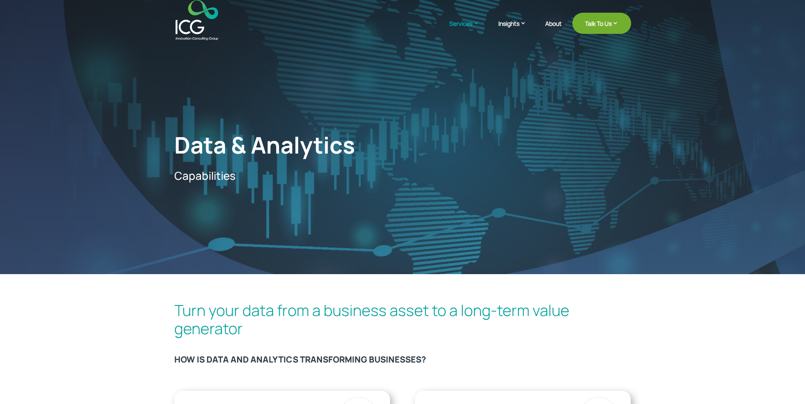
click at [179, 145] on h1 "Data & Analytics" at bounding box center [306, 147] width 264 height 32
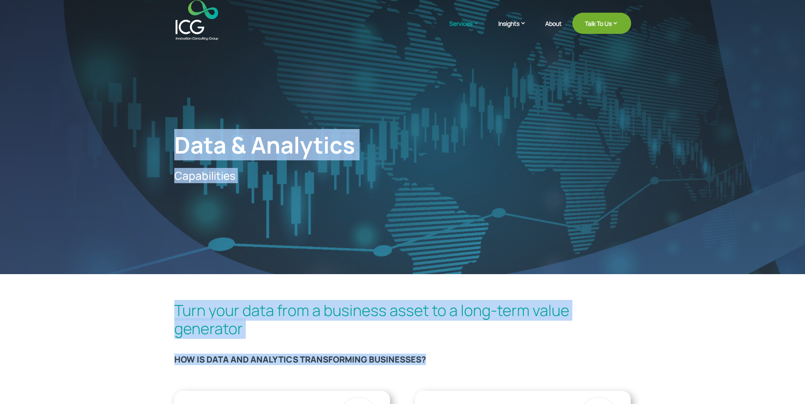
drag, startPoint x: 179, startPoint y: 145, endPoint x: 465, endPoint y: 370, distance: 364.3
click at [452, 360] on h3 "HOW IS DATA AND ANALYTICS TRANSFORMING BUSINESSES?" at bounding box center [402, 361] width 457 height 14
drag, startPoint x: 452, startPoint y: 360, endPoint x: 189, endPoint y: 133, distance: 347.4
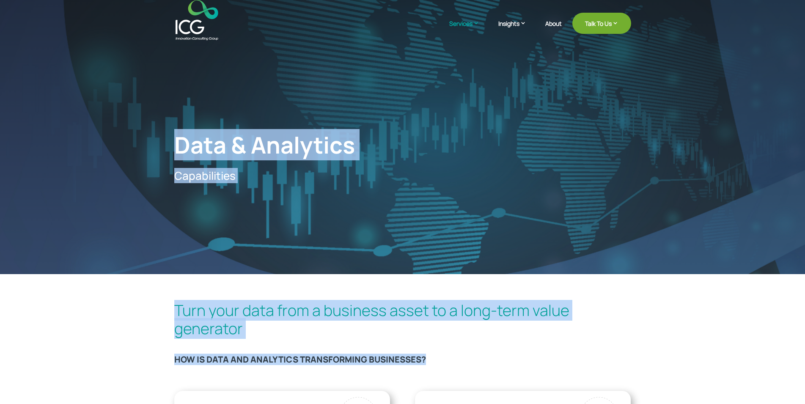
click at [183, 133] on h1 "Data & Analytics" at bounding box center [306, 147] width 264 height 32
drag, startPoint x: 183, startPoint y: 133, endPoint x: 444, endPoint y: 368, distance: 351.4
click at [444, 367] on h3 "HOW IS DATA AND ANALYTICS TRANSFORMING BUSINESSES?" at bounding box center [402, 361] width 457 height 14
drag, startPoint x: 444, startPoint y: 367, endPoint x: 160, endPoint y: -9, distance: 471.1
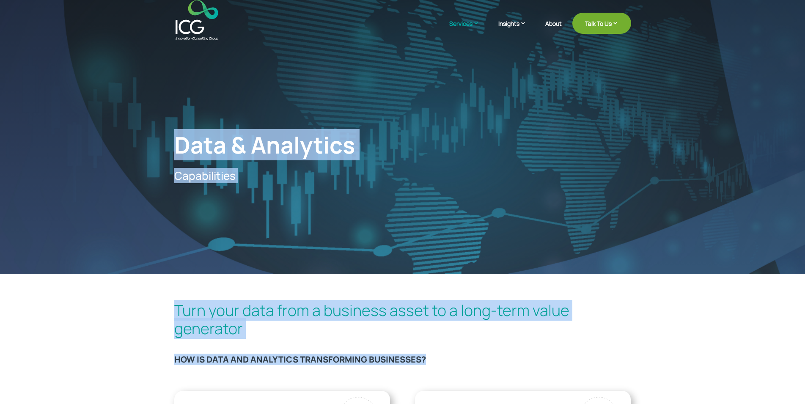
click at [183, 131] on h1 "Data & Analytics" at bounding box center [306, 147] width 264 height 32
drag, startPoint x: 183, startPoint y: 129, endPoint x: 453, endPoint y: 370, distance: 360.8
click at [450, 360] on h3 "HOW IS DATA AND ANALYTICS TRANSFORMING BUSINESSES?" at bounding box center [402, 361] width 457 height 14
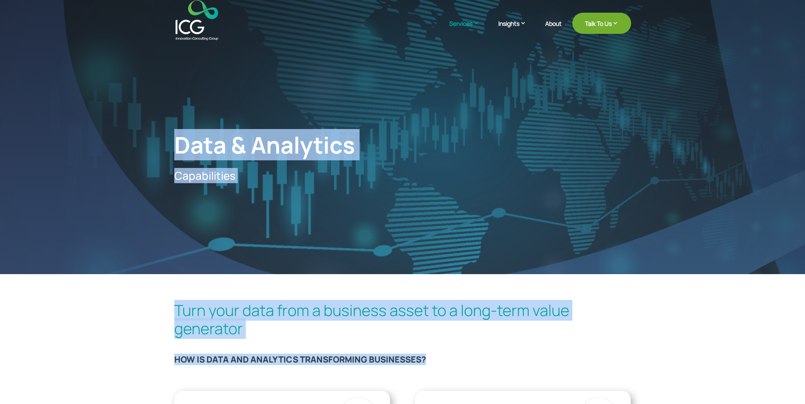
drag, startPoint x: 450, startPoint y: 360, endPoint x: 179, endPoint y: 126, distance: 358.5
click at [187, 149] on h1 "Data & Analytics" at bounding box center [306, 147] width 264 height 32
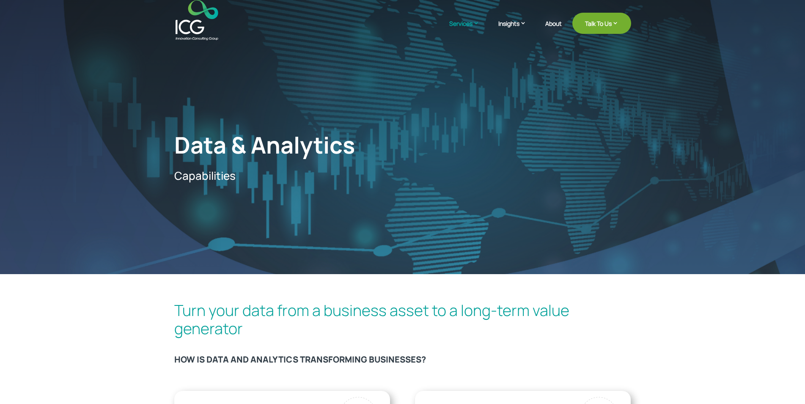
click at [173, 144] on div "Data & Analytics Capabilities" at bounding box center [402, 137] width 805 height 274
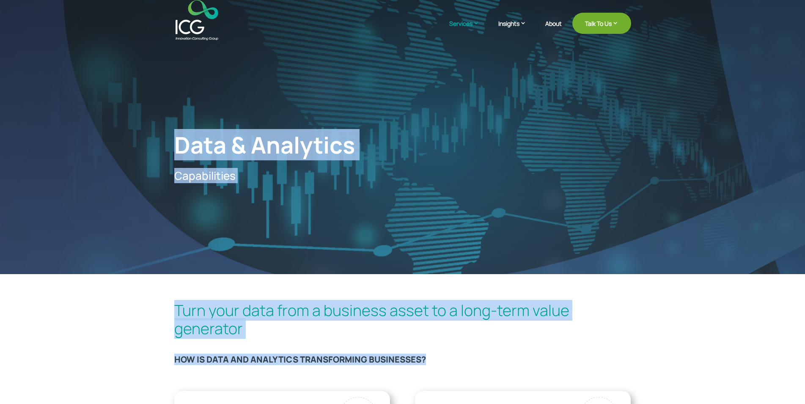
drag, startPoint x: 173, startPoint y: 144, endPoint x: 453, endPoint y: 370, distance: 359.6
click at [452, 360] on h3 "HOW IS DATA AND ANALYTICS TRANSFORMING BUSINESSES?" at bounding box center [402, 361] width 457 height 14
drag, startPoint x: 452, startPoint y: 360, endPoint x: 183, endPoint y: 145, distance: 344.4
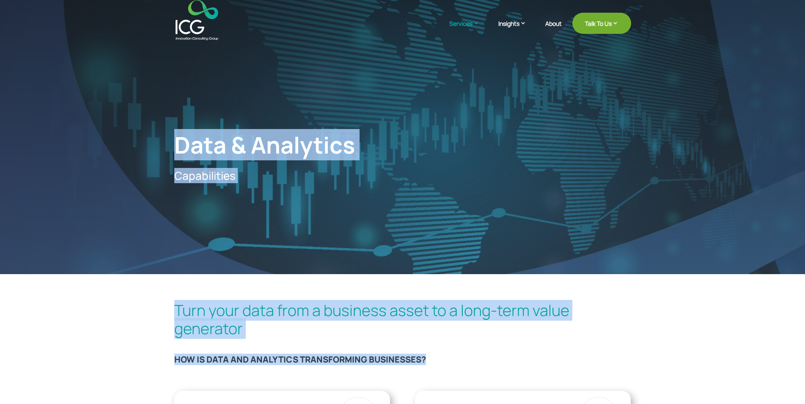
click at [183, 145] on h1 "Data & Analytics" at bounding box center [306, 147] width 264 height 32
drag, startPoint x: 183, startPoint y: 145, endPoint x: 449, endPoint y: 358, distance: 340.5
click at [449, 358] on h3 "HOW IS DATA AND ANALYTICS TRANSFORMING BUSINESSES?" at bounding box center [402, 361] width 457 height 14
drag, startPoint x: 449, startPoint y: 358, endPoint x: 180, endPoint y: 145, distance: 342.8
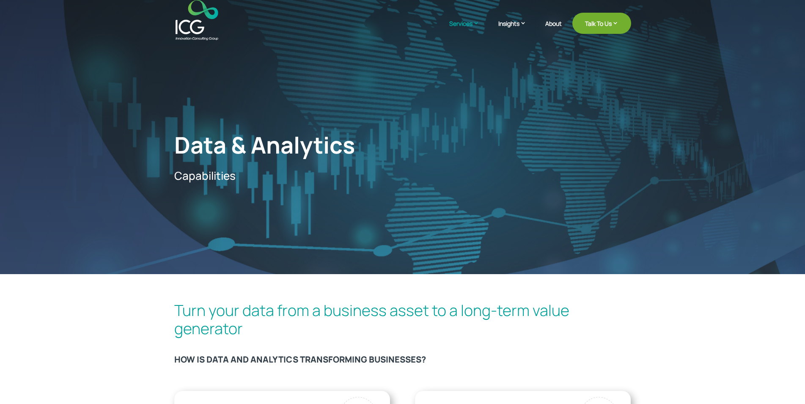
click at [179, 145] on h1 "Data & Analytics" at bounding box center [306, 147] width 264 height 32
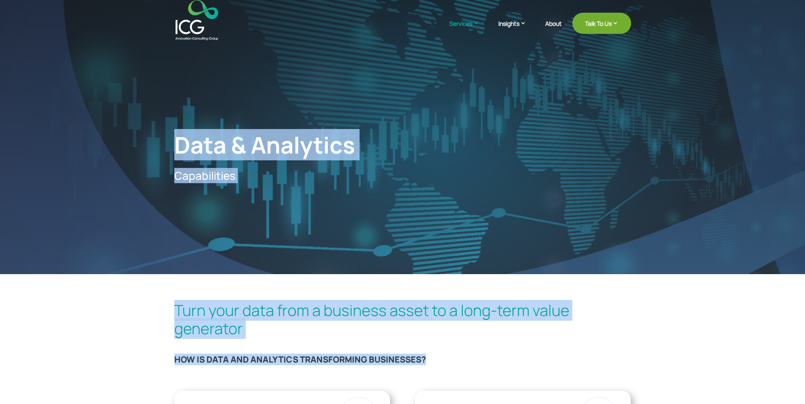
drag, startPoint x: 179, startPoint y: 145, endPoint x: 433, endPoint y: 372, distance: 339.6
click at [436, 357] on h3 "HOW IS DATA AND ANALYTICS TRANSFORMING BUSINESSES?" at bounding box center [402, 361] width 457 height 14
drag, startPoint x: 436, startPoint y: 357, endPoint x: 217, endPoint y: 123, distance: 319.8
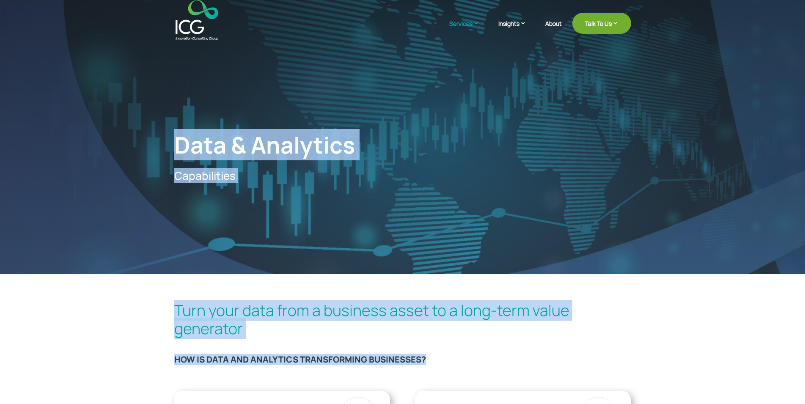
click at [198, 138] on h1 "Data & Analytics" at bounding box center [306, 147] width 264 height 32
drag, startPoint x: 198, startPoint y: 138, endPoint x: 466, endPoint y: 383, distance: 363.3
click at [439, 353] on div "Turn your data from a business asset to a long-term value generator HOW IS DATA…" at bounding box center [402, 337] width 457 height 76
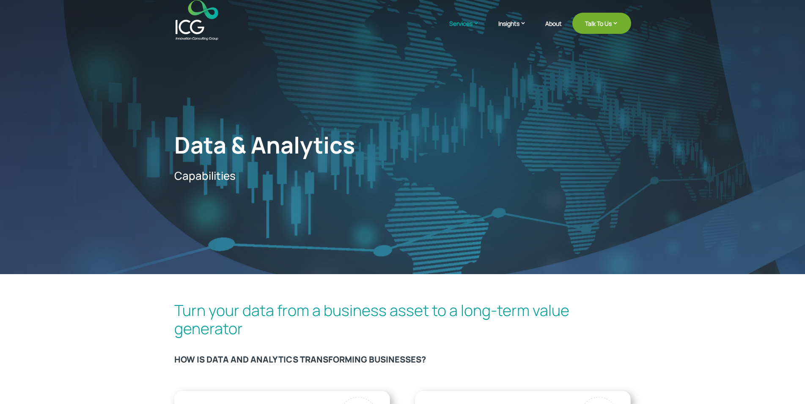
click at [437, 355] on h3 "HOW IS DATA AND ANALYTICS TRANSFORMING BUSINESSES?" at bounding box center [402, 361] width 457 height 14
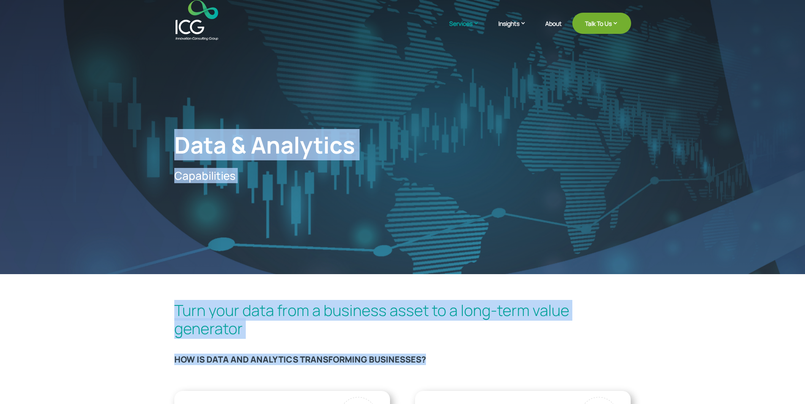
drag, startPoint x: 437, startPoint y: 355, endPoint x: 175, endPoint y: 147, distance: 334.6
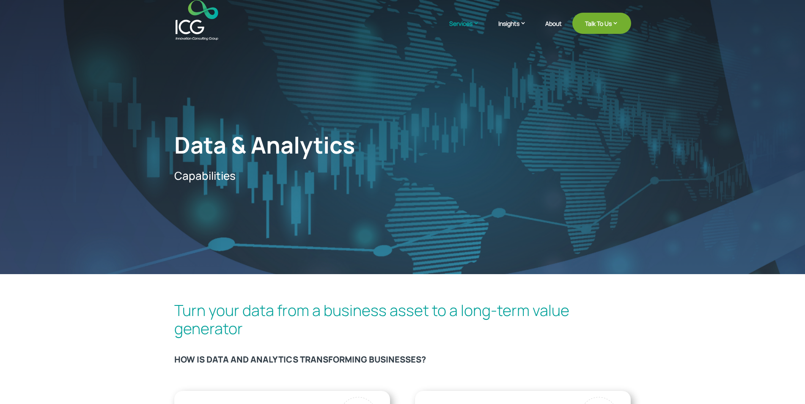
click at [174, 147] on div "Data & Analytics Capabilities" at bounding box center [402, 137] width 805 height 274
click at [180, 141] on h1 "Data & Analytics" at bounding box center [306, 147] width 264 height 32
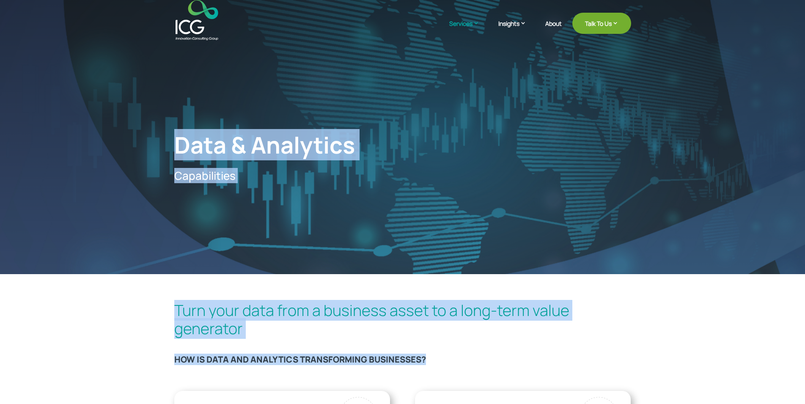
drag, startPoint x: 180, startPoint y: 141, endPoint x: 437, endPoint y: 361, distance: 337.7
click at [437, 361] on h3 "HOW IS DATA AND ANALYTICS TRANSFORMING BUSINESSES?" at bounding box center [402, 361] width 457 height 14
drag, startPoint x: 437, startPoint y: 361, endPoint x: 186, endPoint y: 136, distance: 337.1
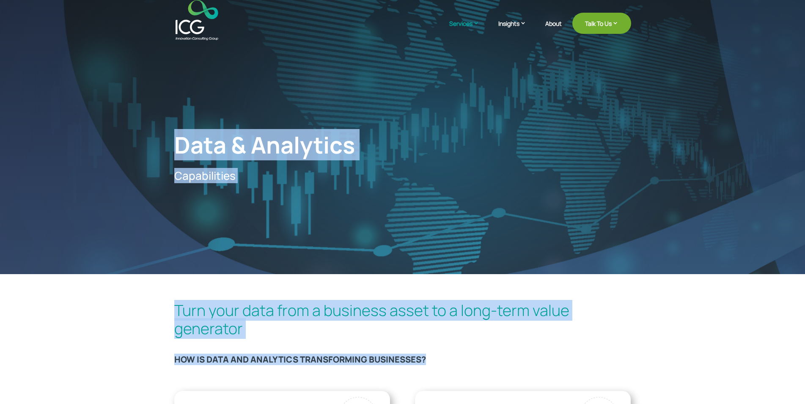
click at [186, 136] on h1 "Data & Analytics" at bounding box center [306, 147] width 264 height 32
drag, startPoint x: 186, startPoint y: 136, endPoint x: 439, endPoint y: 361, distance: 339.3
click at [439, 361] on h3 "HOW IS DATA AND ANALYTICS TRANSFORMING BUSINESSES?" at bounding box center [402, 361] width 457 height 14
drag, startPoint x: 439, startPoint y: 361, endPoint x: 193, endPoint y: 146, distance: 326.6
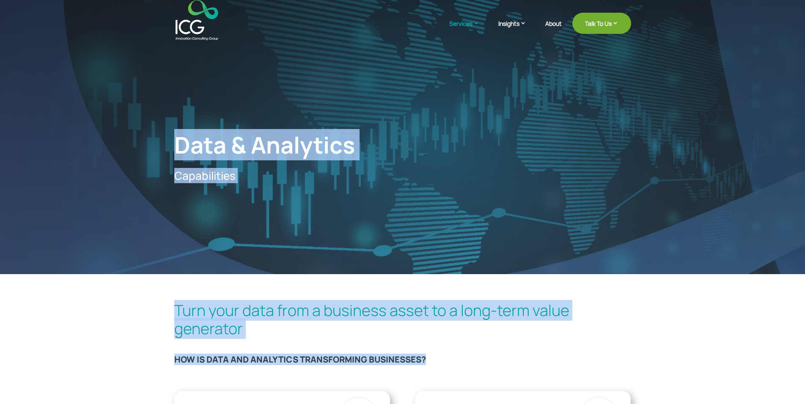
click at [190, 140] on h1 "Data & Analytics" at bounding box center [306, 147] width 264 height 32
drag, startPoint x: 190, startPoint y: 140, endPoint x: 441, endPoint y: 362, distance: 335.5
click at [441, 362] on h3 "HOW IS DATA AND ANALYTICS TRANSFORMING BUSINESSES?" at bounding box center [402, 361] width 457 height 14
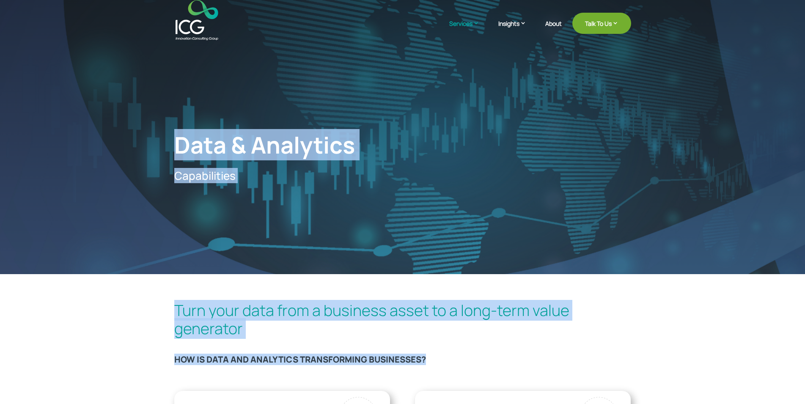
drag, startPoint x: 441, startPoint y: 362, endPoint x: 178, endPoint y: 145, distance: 342.1
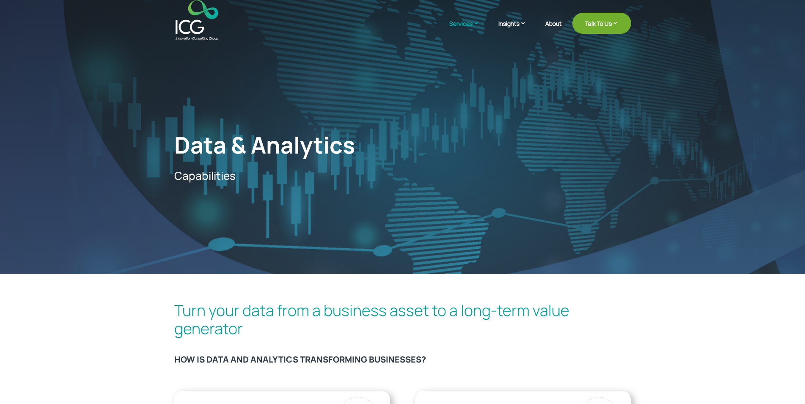
click at [180, 135] on h1 "Data & Analytics" at bounding box center [306, 147] width 264 height 32
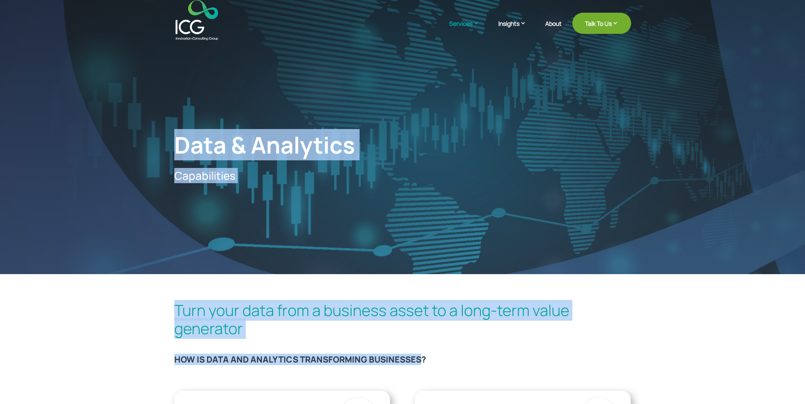
drag, startPoint x: 180, startPoint y: 135, endPoint x: 425, endPoint y: 359, distance: 332.8
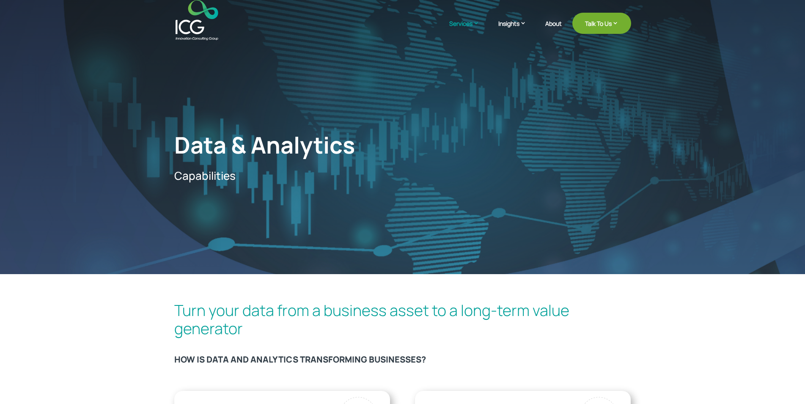
click at [439, 360] on h3 "HOW IS DATA AND ANALYTICS TRANSFORMING BUSINESSES?" at bounding box center [402, 361] width 457 height 14
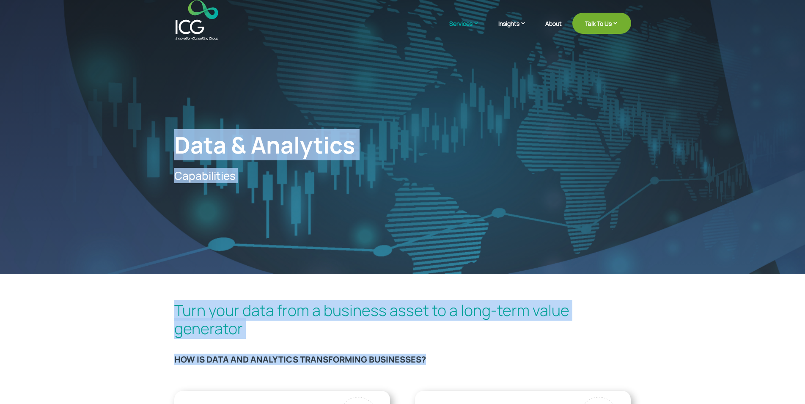
drag, startPoint x: 439, startPoint y: 360, endPoint x: 188, endPoint y: 137, distance: 335.1
click at [188, 137] on h1 "Data & Analytics" at bounding box center [306, 147] width 264 height 32
drag, startPoint x: 188, startPoint y: 137, endPoint x: 435, endPoint y: 351, distance: 326.1
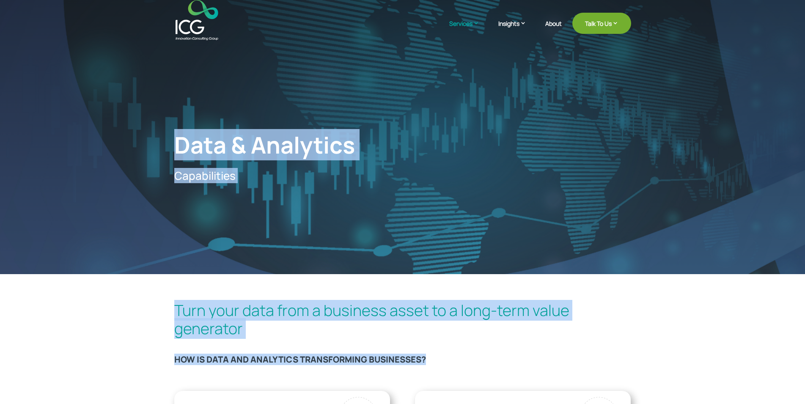
click at [435, 351] on div "Turn your data from a business asset to a long-term value generator HOW IS DATA…" at bounding box center [402, 337] width 457 height 76
drag, startPoint x: 435, startPoint y: 351, endPoint x: 172, endPoint y: 13, distance: 427.9
click at [172, 13] on header "Services Enterprise Transformation Digital Strategy Digital Product Innovation …" at bounding box center [402, 20] width 805 height 40
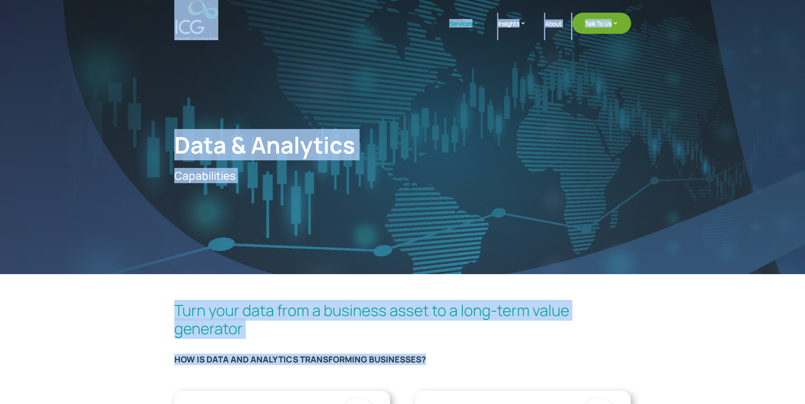
drag, startPoint x: 172, startPoint y: 13, endPoint x: 465, endPoint y: 351, distance: 447.5
click at [465, 351] on div "Turn your data from a business asset to a long-term value generator HOW IS DATA…" at bounding box center [402, 337] width 457 height 76
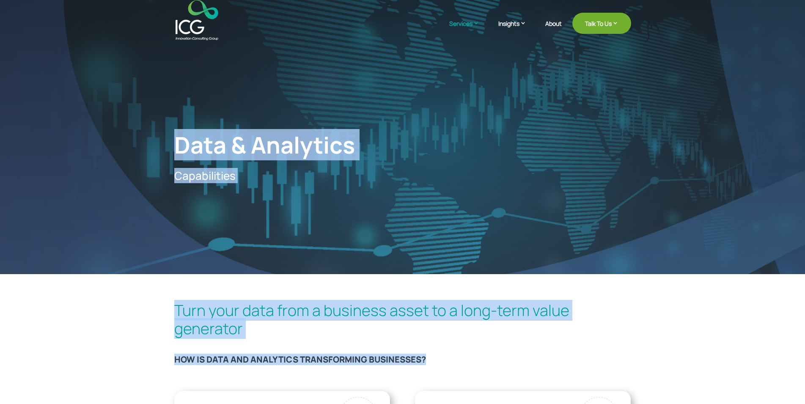
drag, startPoint x: 465, startPoint y: 351, endPoint x: 170, endPoint y: 9, distance: 451.8
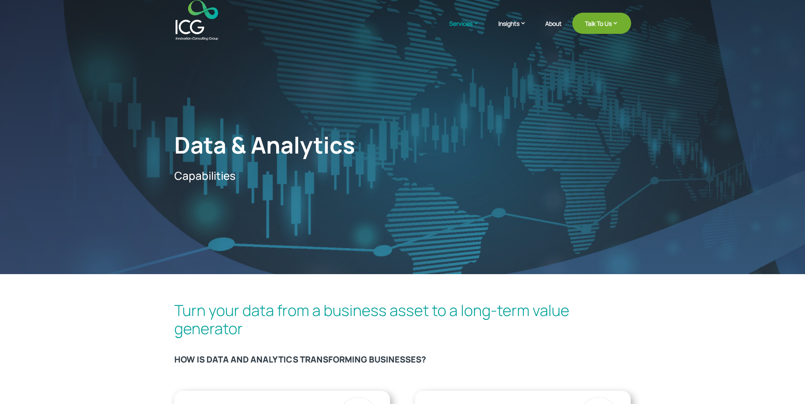
click at [170, 9] on header "Services Enterprise Transformation Digital Strategy Digital Product Innovation …" at bounding box center [402, 20] width 805 height 40
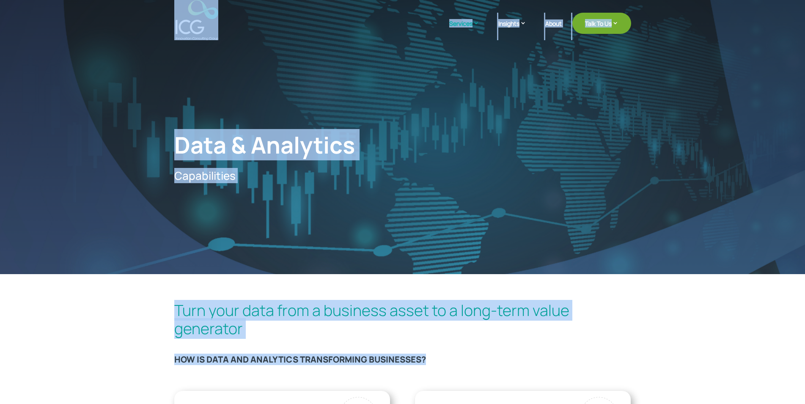
drag, startPoint x: 170, startPoint y: 9, endPoint x: 448, endPoint y: 363, distance: 449.9
click at [448, 363] on h3 "HOW IS DATA AND ANALYTICS TRANSFORMING BUSINESSES?" at bounding box center [402, 361] width 457 height 14
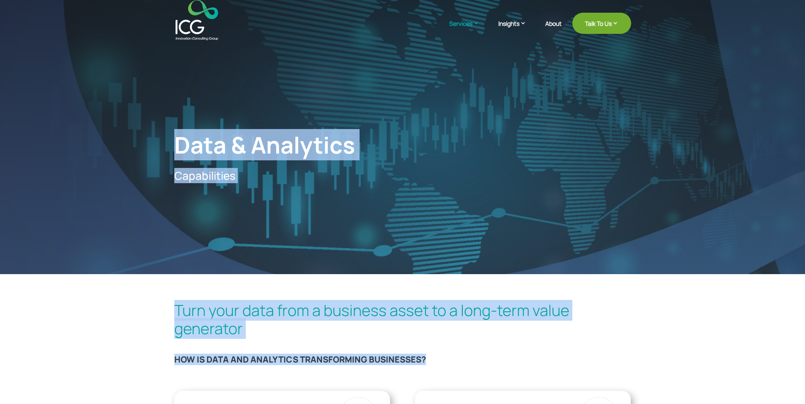
drag, startPoint x: 448, startPoint y: 363, endPoint x: 153, endPoint y: 16, distance: 454.7
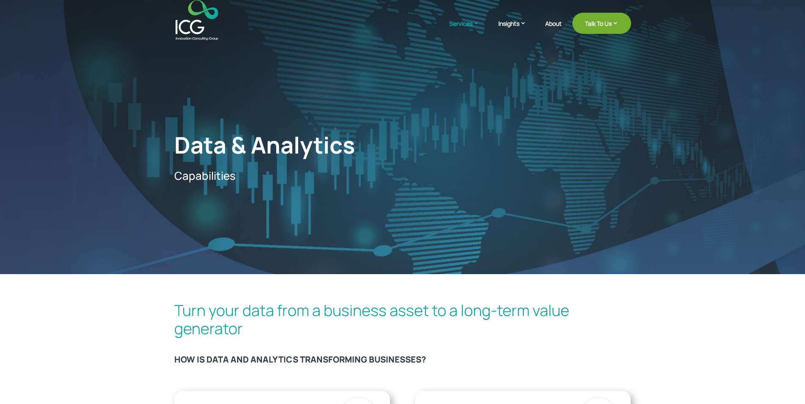
click at [153, 16] on header "Services Enterprise Transformation Digital Strategy Digital Product Innovation …" at bounding box center [402, 20] width 805 height 40
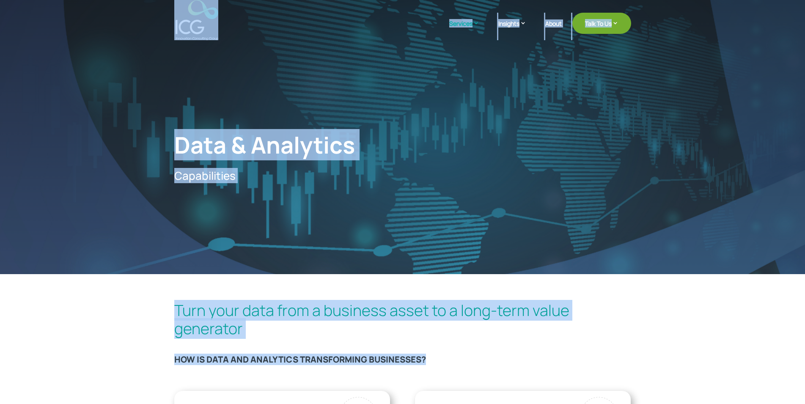
drag, startPoint x: 153, startPoint y: 16, endPoint x: 468, endPoint y: 361, distance: 466.9
click at [468, 361] on h3 "HOW IS DATA AND ANALYTICS TRANSFORMING BUSINESSES?" at bounding box center [402, 361] width 457 height 14
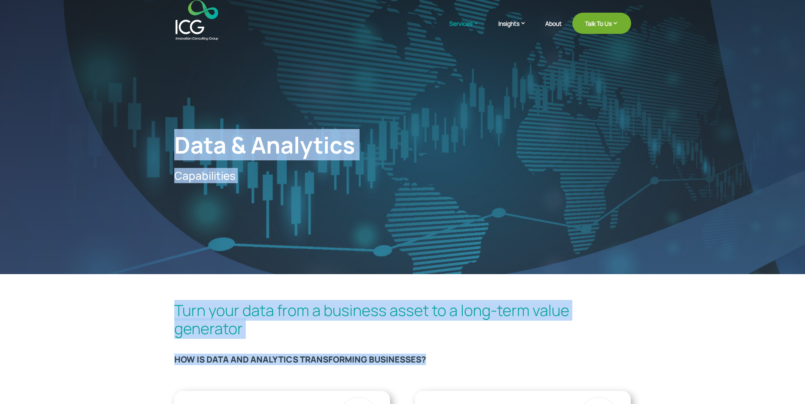
drag, startPoint x: 468, startPoint y: 361, endPoint x: 146, endPoint y: -2, distance: 485.8
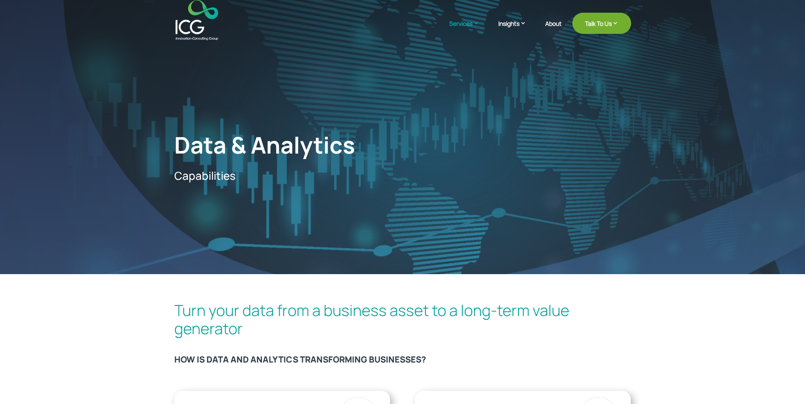
click at [166, 12] on header "Services Enterprise Transformation Digital Strategy Digital Product Innovation …" at bounding box center [402, 20] width 805 height 40
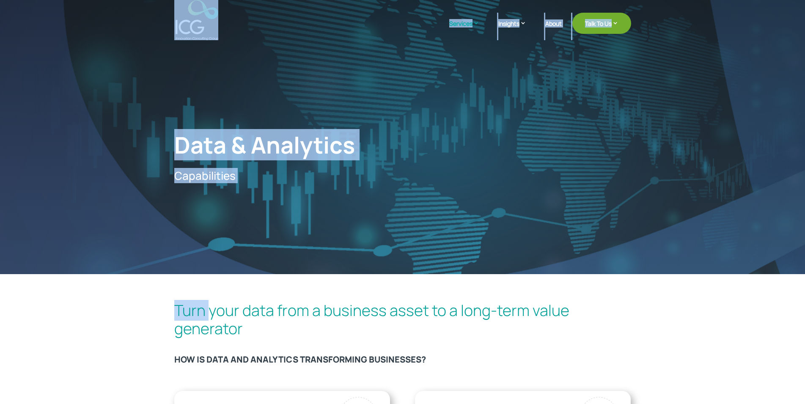
drag, startPoint x: 166, startPoint y: 12, endPoint x: 471, endPoint y: 376, distance: 475.1
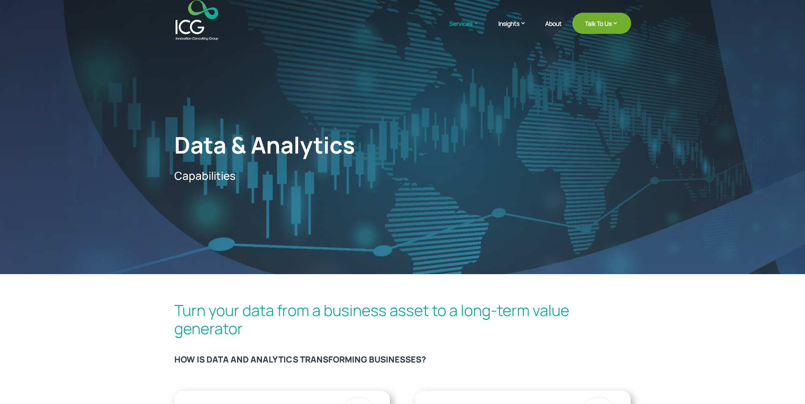
click at [456, 357] on h3 "HOW IS DATA AND ANALYTICS TRANSFORMING BUSINESSES?" at bounding box center [402, 361] width 457 height 14
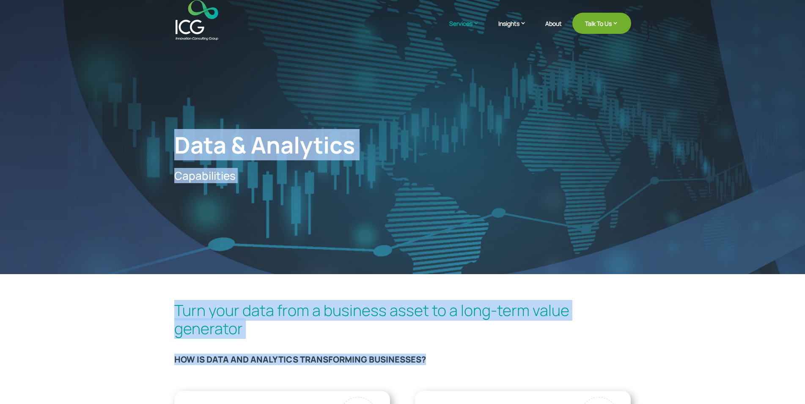
drag, startPoint x: 456, startPoint y: 357, endPoint x: 154, endPoint y: 16, distance: 455.3
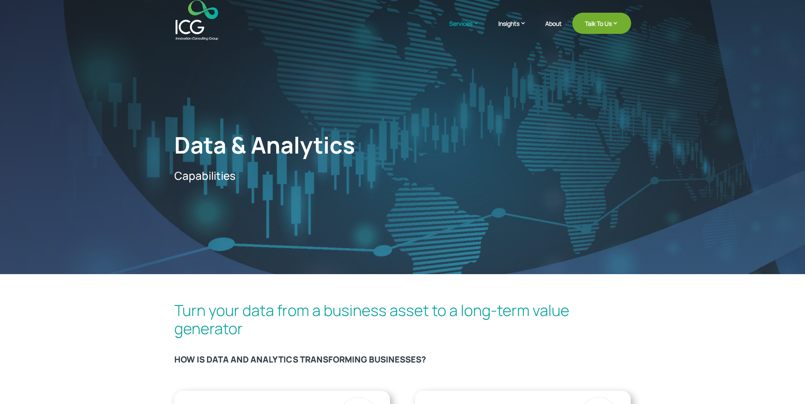
click at [154, 16] on header "Services Enterprise Transformation Digital Strategy Digital Product Innovation …" at bounding box center [402, 20] width 805 height 40
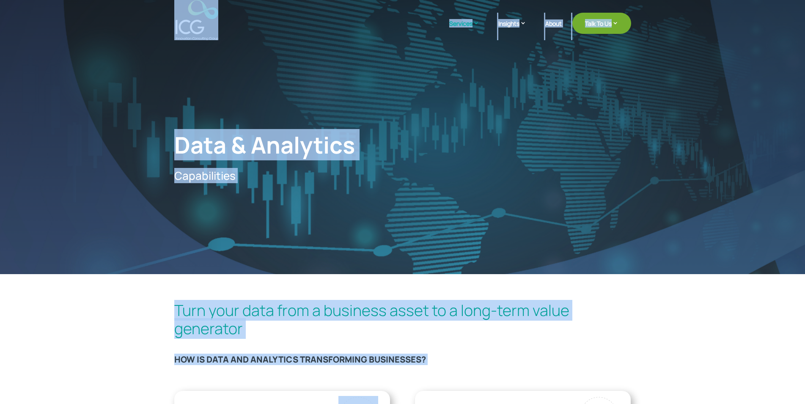
drag, startPoint x: 154, startPoint y: 16, endPoint x: 467, endPoint y: 383, distance: 482.3
click at [450, 361] on h3 "HOW IS DATA AND ANALYTICS TRANSFORMING BUSINESSES?" at bounding box center [402, 361] width 457 height 14
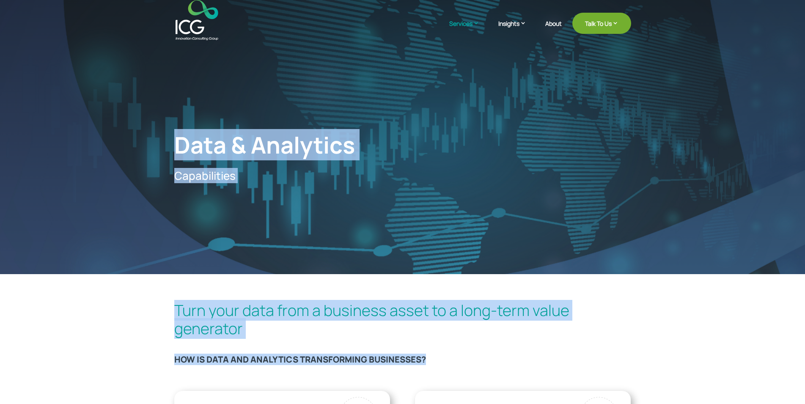
drag, startPoint x: 450, startPoint y: 361, endPoint x: 92, endPoint y: -36, distance: 534.4
click at [164, 22] on header "Services Enterprise Transformation Digital Strategy Digital Product Innovation …" at bounding box center [402, 20] width 805 height 40
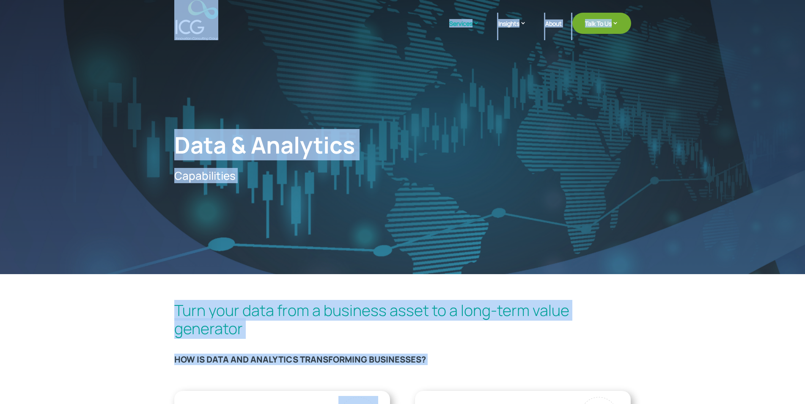
drag, startPoint x: 164, startPoint y: 22, endPoint x: 466, endPoint y: 386, distance: 473.2
click at [446, 351] on div "Turn your data from a business asset to a long-term value generator HOW IS DATA…" at bounding box center [402, 337] width 457 height 76
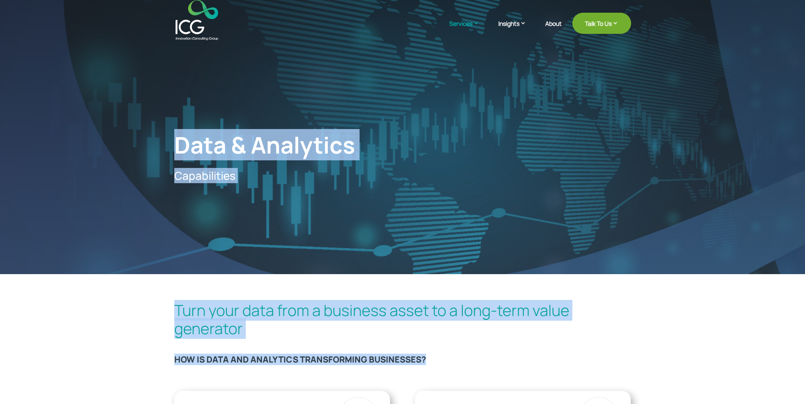
drag, startPoint x: 441, startPoint y: 361, endPoint x: 167, endPoint y: 25, distance: 433.6
click at [167, 25] on header "Services Enterprise Transformation Digital Strategy Digital Product Innovation …" at bounding box center [402, 20] width 805 height 40
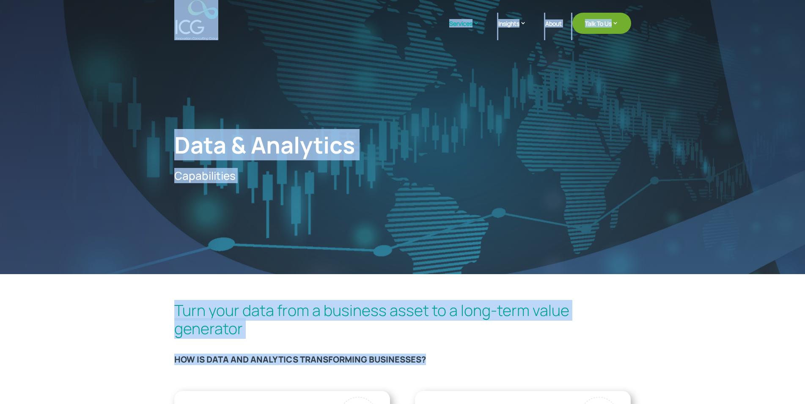
drag, startPoint x: 167, startPoint y: 25, endPoint x: 468, endPoint y: 365, distance: 454.6
click at [468, 365] on h3 "HOW IS DATA AND ANALYTICS TRANSFORMING BUSINESSES?" at bounding box center [402, 361] width 457 height 14
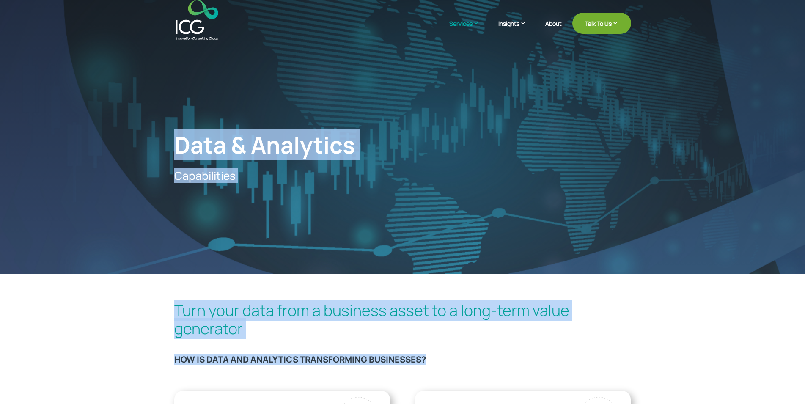
drag, startPoint x: 468, startPoint y: 365, endPoint x: 142, endPoint y: 16, distance: 478.3
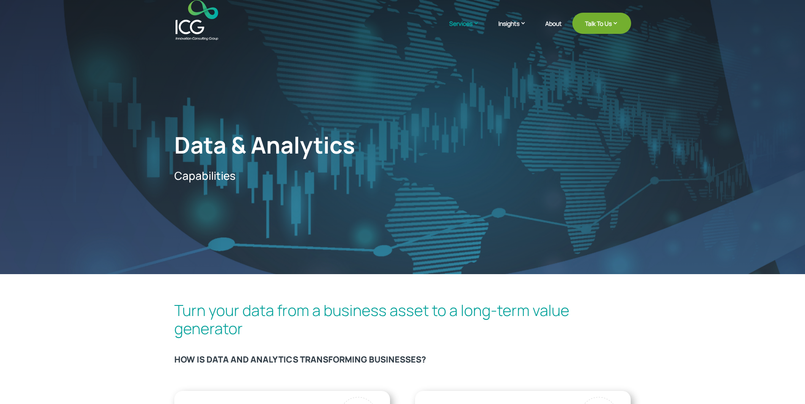
click at [142, 16] on header "Services Enterprise Transformation Digital Strategy Digital Product Innovation …" at bounding box center [402, 20] width 805 height 40
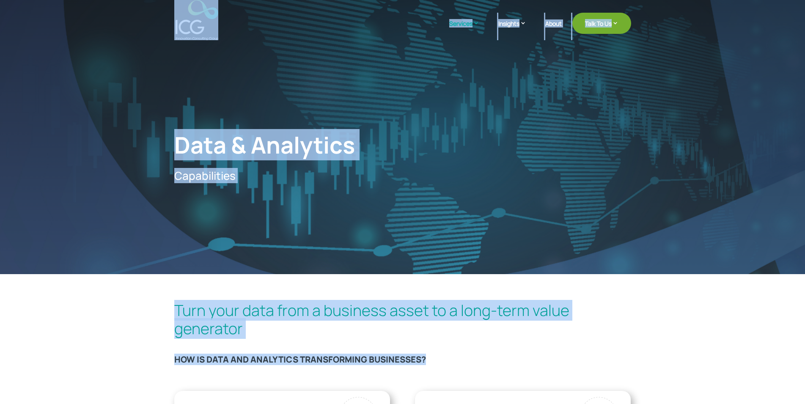
drag, startPoint x: 142, startPoint y: 16, endPoint x: 447, endPoint y: 373, distance: 469.9
click at [441, 360] on h3 "HOW IS DATA AND ANALYTICS TRANSFORMING BUSINESSES?" at bounding box center [402, 361] width 457 height 14
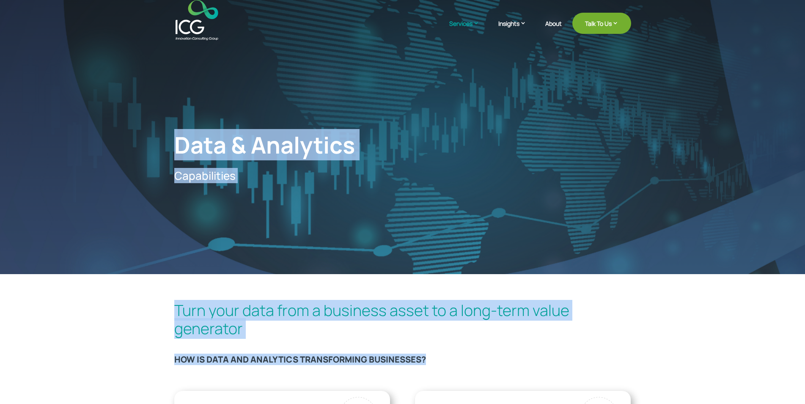
drag, startPoint x: 441, startPoint y: 360, endPoint x: 159, endPoint y: 15, distance: 445.9
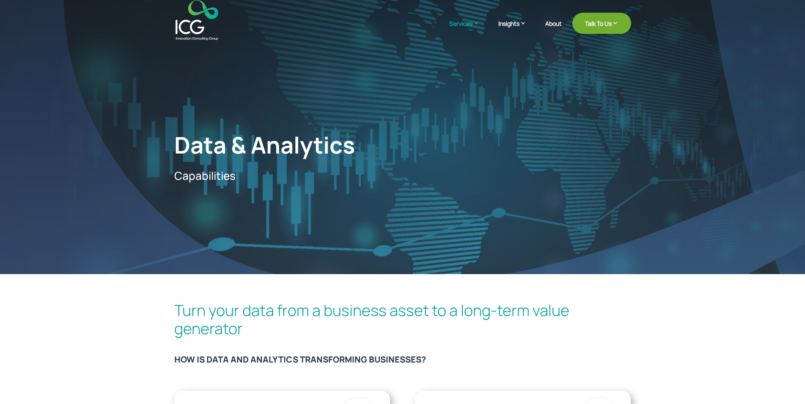
click at [159, 15] on header "Services Enterprise Transformation Digital Strategy Digital Product Innovation …" at bounding box center [402, 20] width 805 height 40
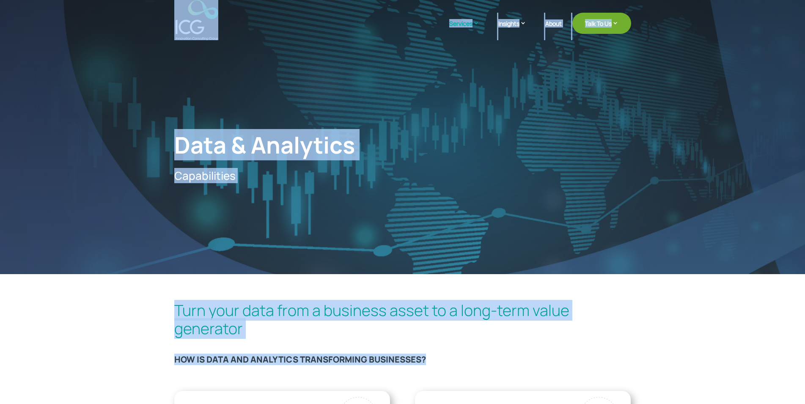
drag, startPoint x: 159, startPoint y: 15, endPoint x: 440, endPoint y: 365, distance: 449.0
click at [440, 365] on h3 "HOW IS DATA AND ANALYTICS TRANSFORMING BUSINESSES?" at bounding box center [402, 361] width 457 height 14
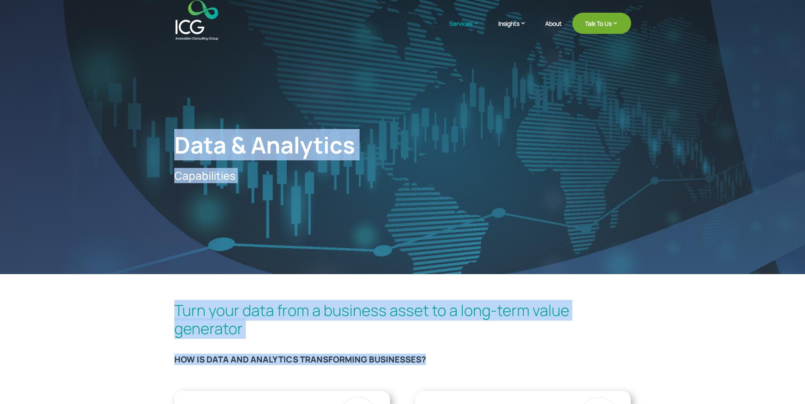
drag, startPoint x: 440, startPoint y: 365, endPoint x: 162, endPoint y: 16, distance: 446.2
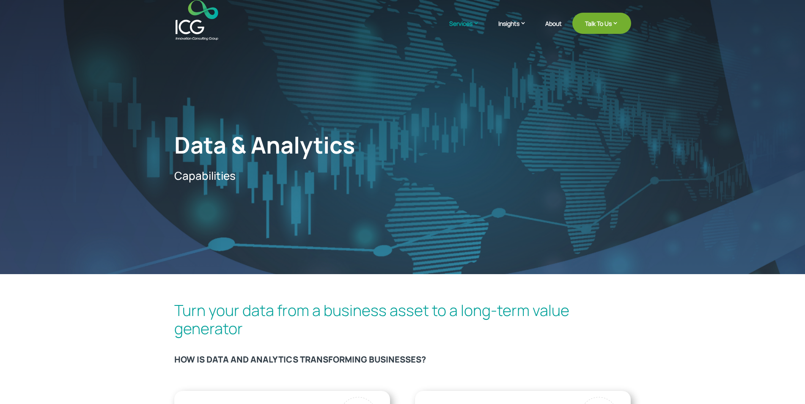
click at [162, 16] on header "Services Enterprise Transformation Digital Strategy Digital Product Innovation …" at bounding box center [402, 20] width 805 height 40
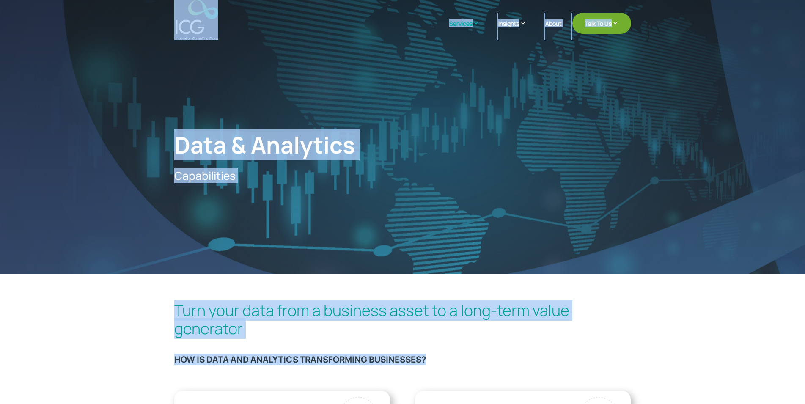
drag, startPoint x: 162, startPoint y: 16, endPoint x: 452, endPoint y: 354, distance: 445.0
click at [452, 354] on div "Turn your data from a business asset to a long-term value generator HOW IS DATA…" at bounding box center [402, 337] width 457 height 76
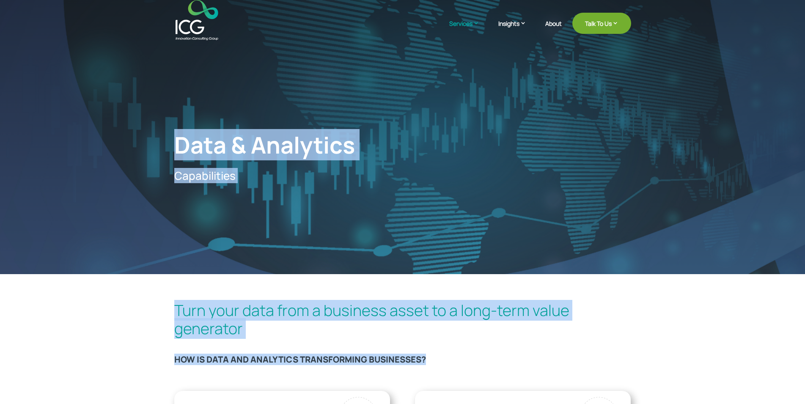
drag, startPoint x: 452, startPoint y: 354, endPoint x: 147, endPoint y: 16, distance: 455.0
click at [147, 16] on header "Services Enterprise Transformation Digital Strategy Digital Product Innovation …" at bounding box center [402, 20] width 805 height 40
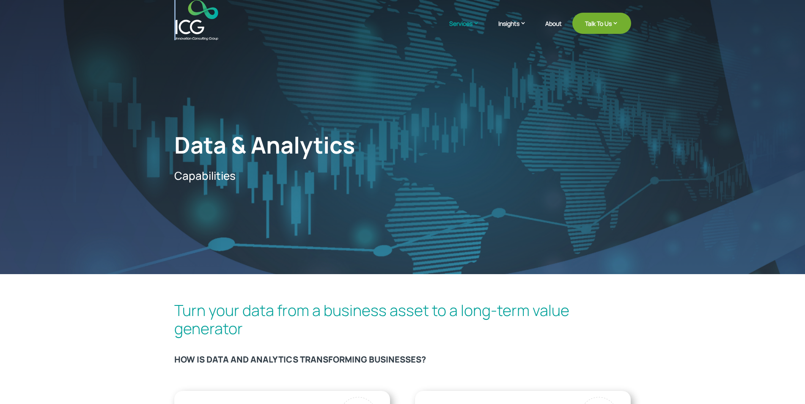
click at [147, 16] on header "Services Enterprise Transformation Digital Strategy Digital Product Innovation …" at bounding box center [402, 20] width 805 height 40
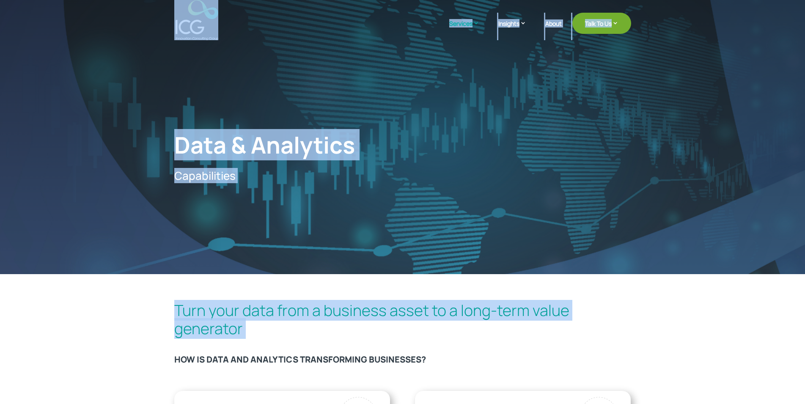
drag, startPoint x: 147, startPoint y: 16, endPoint x: 444, endPoint y: 369, distance: 460.9
click at [442, 363] on h3 "HOW IS DATA AND ANALYTICS TRANSFORMING BUSINESSES?" at bounding box center [402, 361] width 457 height 14
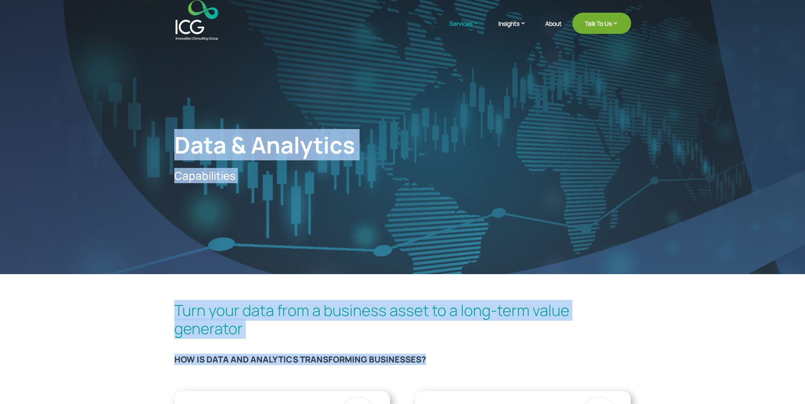
drag, startPoint x: 442, startPoint y: 363, endPoint x: 166, endPoint y: 20, distance: 440.0
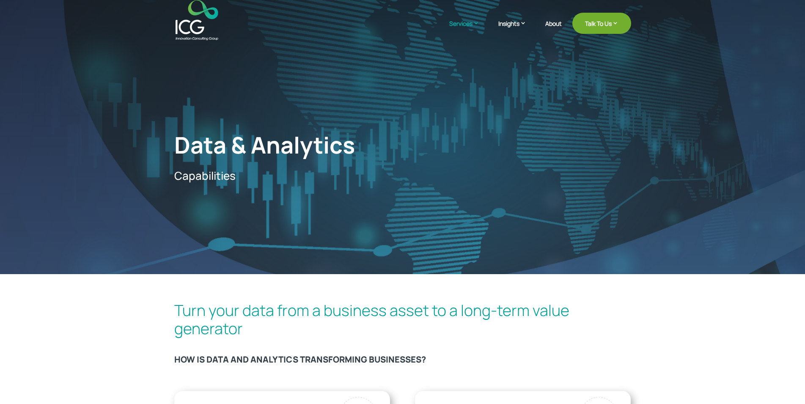
click at [166, 20] on header "Services Enterprise Transformation Digital Strategy Digital Product Innovation …" at bounding box center [402, 20] width 805 height 40
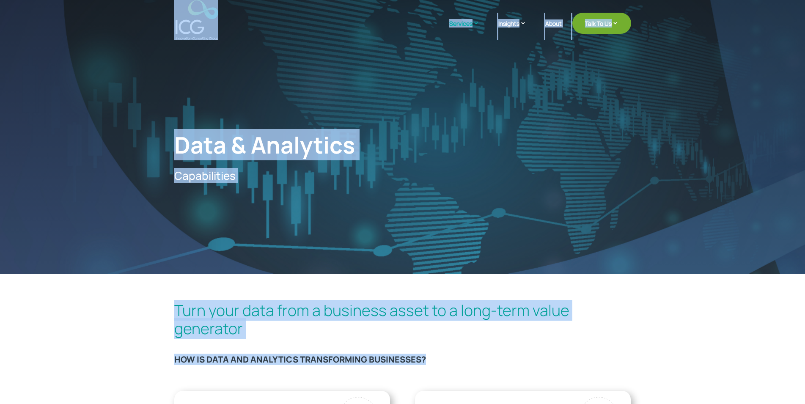
drag, startPoint x: 166, startPoint y: 20, endPoint x: 446, endPoint y: 363, distance: 442.3
click at [446, 363] on h3 "HOW IS DATA AND ANALYTICS TRANSFORMING BUSINESSES?" at bounding box center [402, 361] width 457 height 14
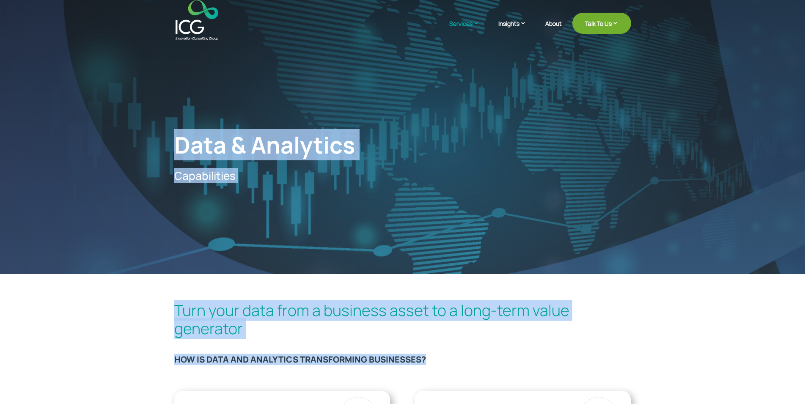
drag, startPoint x: 446, startPoint y: 363, endPoint x: 190, endPoint y: 15, distance: 431.9
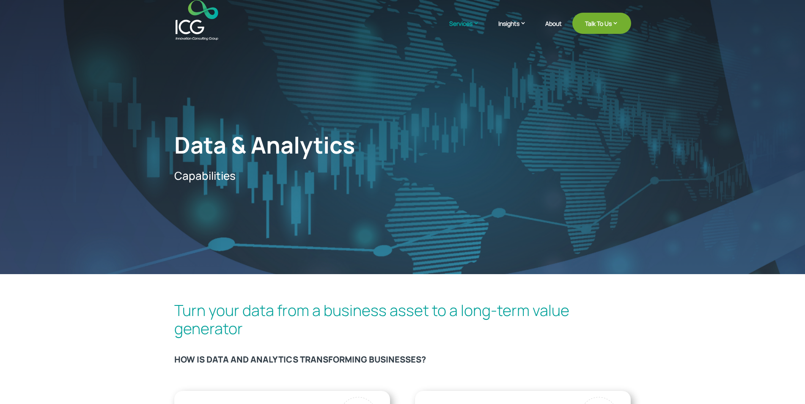
click at [146, 10] on header "Services Enterprise Transformation Digital Strategy Digital Product Innovation …" at bounding box center [402, 20] width 805 height 40
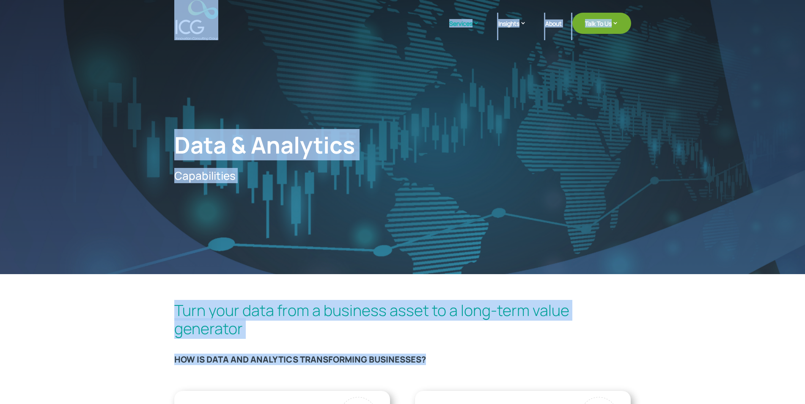
drag, startPoint x: 146, startPoint y: 10, endPoint x: 476, endPoint y: 367, distance: 486.8
click at [476, 367] on h3 "HOW IS DATA AND ANALYTICS TRANSFORMING BUSINESSES?" at bounding box center [402, 361] width 457 height 14
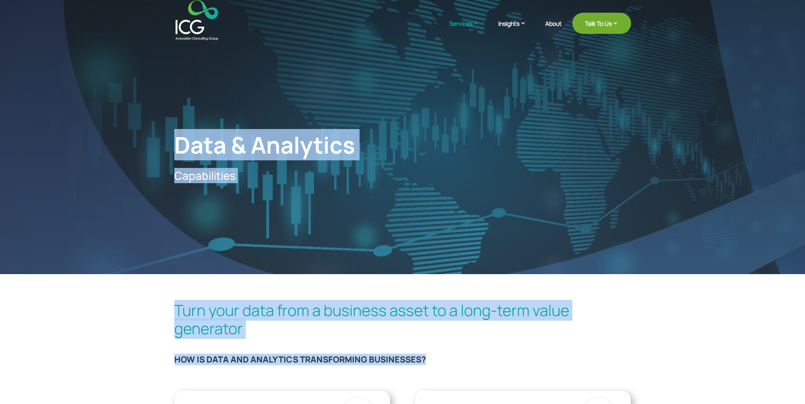
drag, startPoint x: 476, startPoint y: 367, endPoint x: 167, endPoint y: 22, distance: 463.5
click at [167, 22] on header "Services Enterprise Transformation Digital Strategy Digital Product Innovation …" at bounding box center [402, 20] width 805 height 40
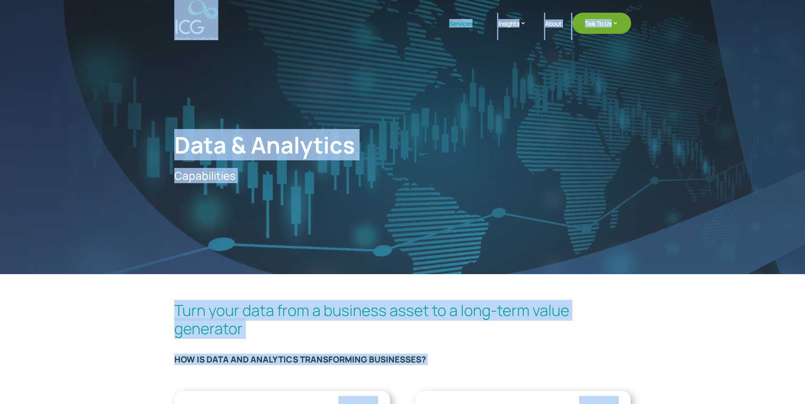
drag
click at [439, 354] on div "Turn your data from a business asset to a long-term value generator HOW IS DATA…" at bounding box center [402, 337] width 457 height 76
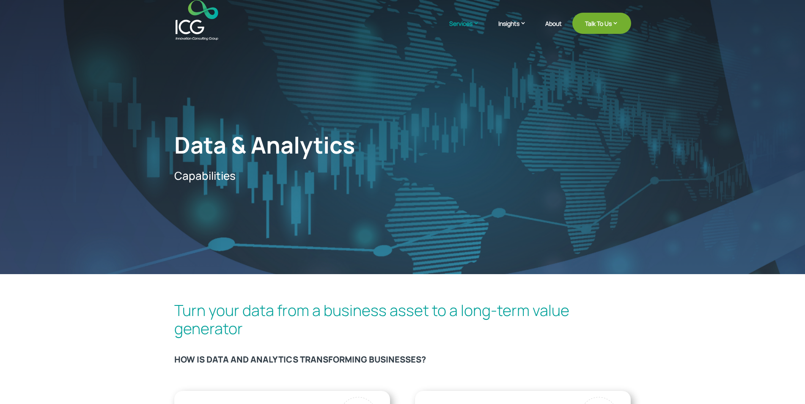
click at [147, 9] on header "Services Enterprise Transformation Digital Strategy Digital Product Innovation …" at bounding box center [402, 20] width 805 height 40
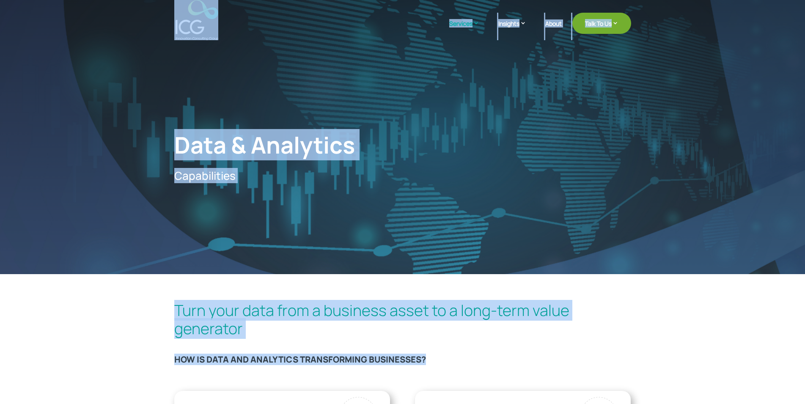
click at [438, 359] on h3 "HOW IS DATA AND ANALYTICS TRANSFORMING BUSINESSES?" at bounding box center [402, 361] width 457 height 14
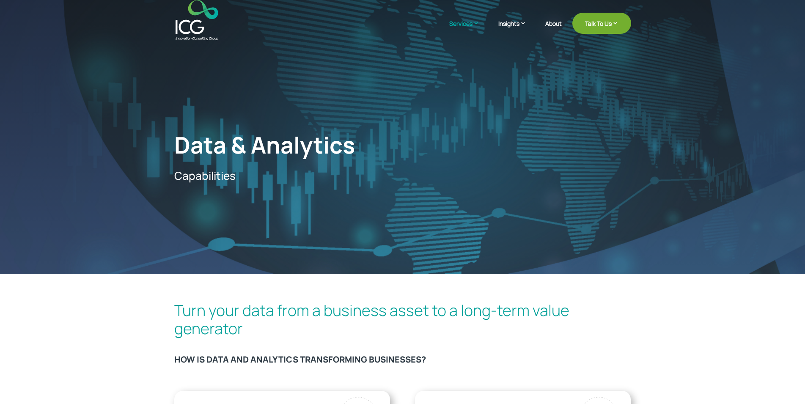
click at [164, 22] on header "Services Enterprise Transformation Digital Strategy Digital Product Innovation …" at bounding box center [402, 20] width 805 height 40
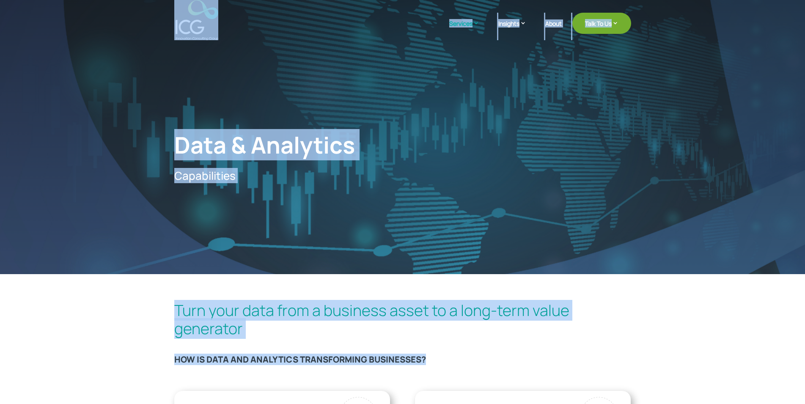
click at [463, 361] on h3 "HOW IS DATA AND ANALYTICS TRANSFORMING BUSINESSES?" at bounding box center [402, 361] width 457 height 14
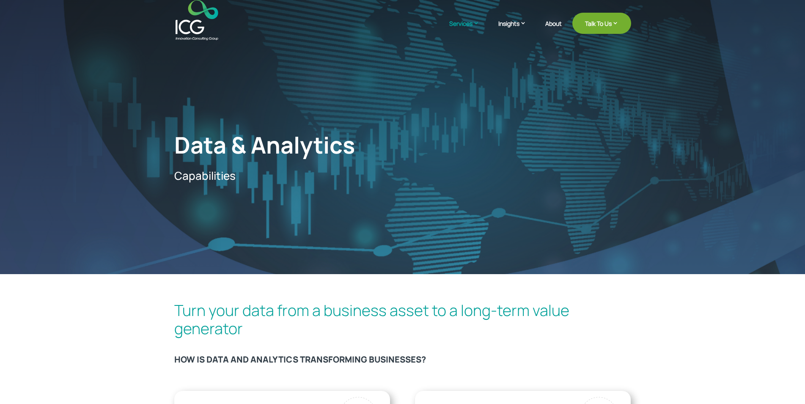
click at [164, 20] on header "Services Enterprise Transformation Digital Strategy Digital Product Innovation …" at bounding box center [402, 20] width 805 height 40
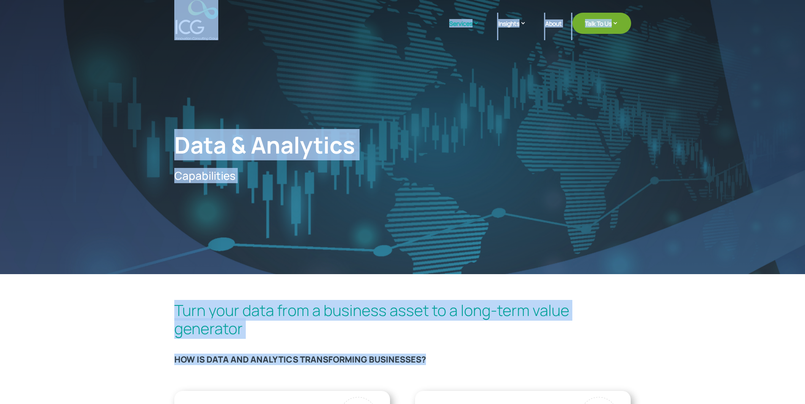
click at [438, 358] on h3 "HOW IS DATA AND ANALYTICS TRANSFORMING BUSINESSES?" at bounding box center [402, 361] width 457 height 14
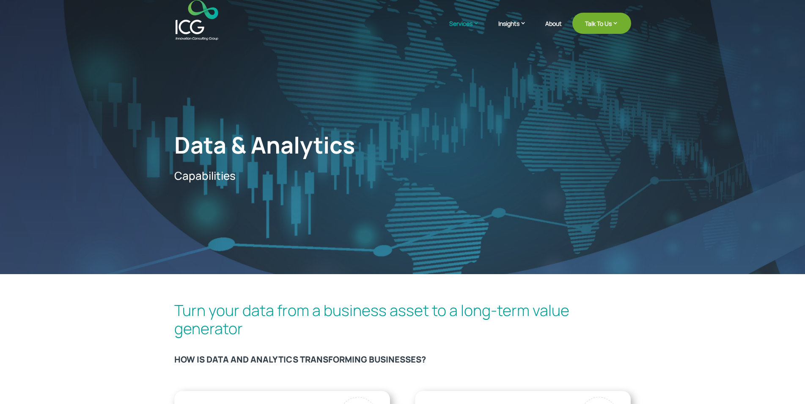
click at [129, 7] on header "Services Enterprise Transformation Digital Strategy Digital Product Innovation …" at bounding box center [402, 20] width 805 height 40
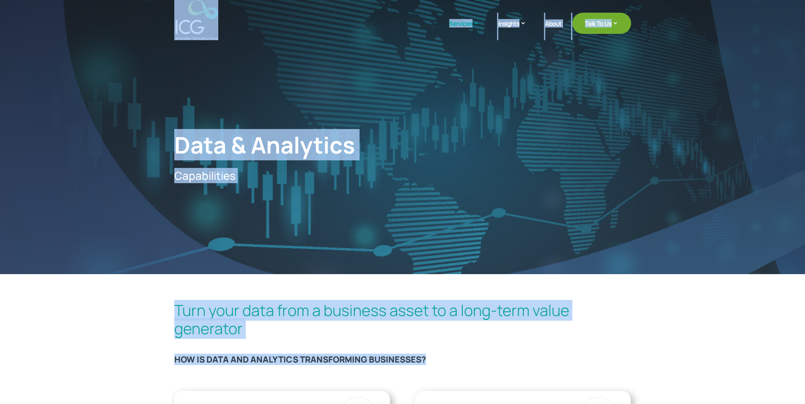
click at [461, 364] on h3 "HOW IS DATA AND ANALYTICS TRANSFORMING BUSINESSES?" at bounding box center [402, 361] width 457 height 14
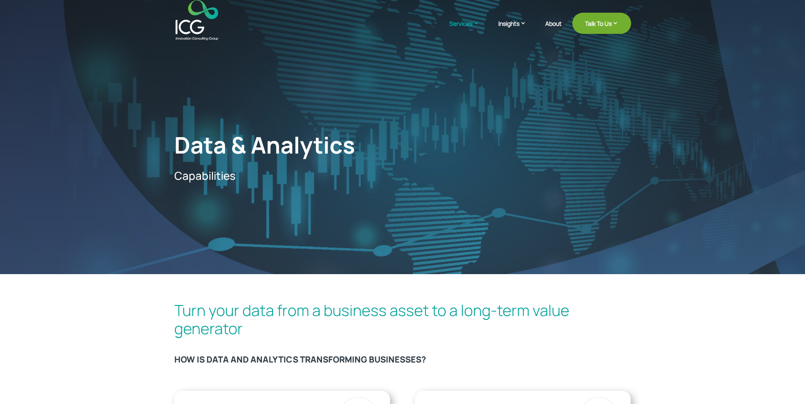
click at [153, 18] on header "Services Enterprise Transformation Digital Strategy Digital Product Innovation …" at bounding box center [402, 20] width 805 height 40
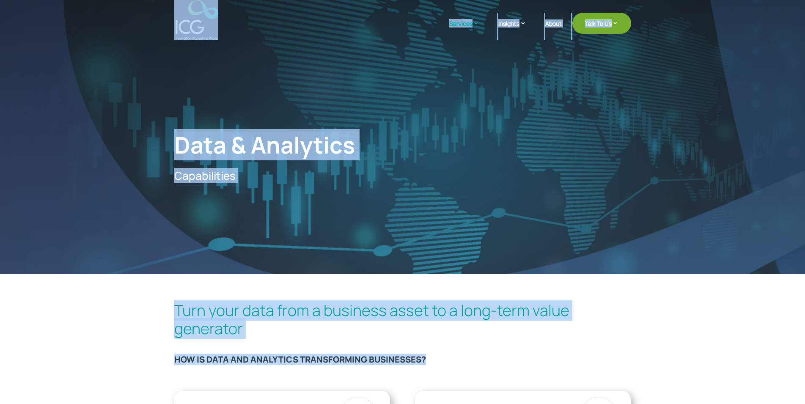
click at [447, 357] on h3 "HOW IS DATA AND ANALYTICS TRANSFORMING BUSINESSES?" at bounding box center [402, 361] width 457 height 14
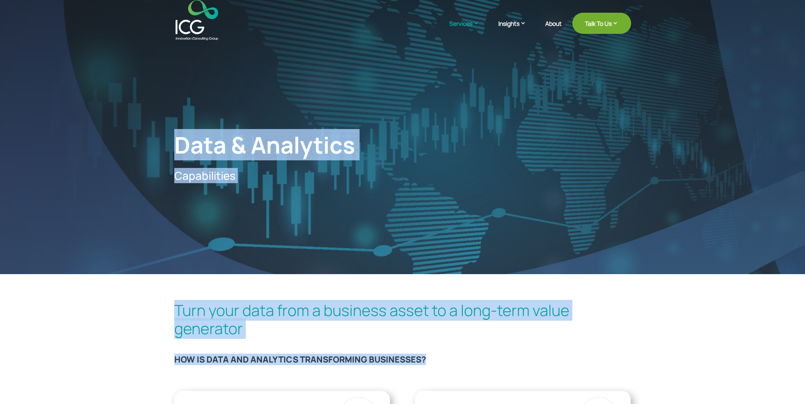
click at [180, 8] on img at bounding box center [196, 20] width 43 height 40
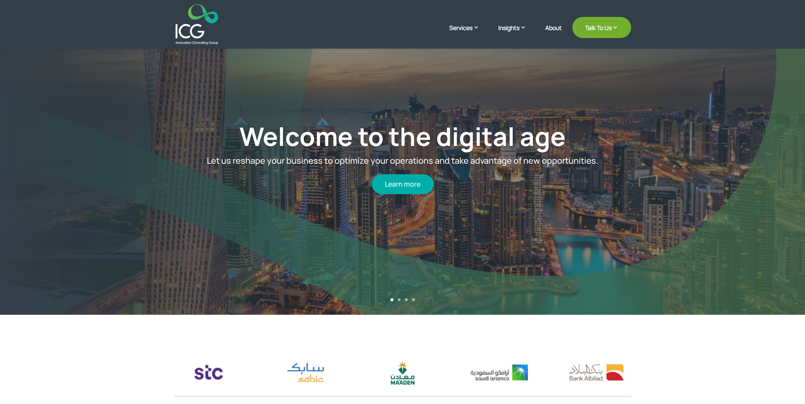
scroll to position [216, 0]
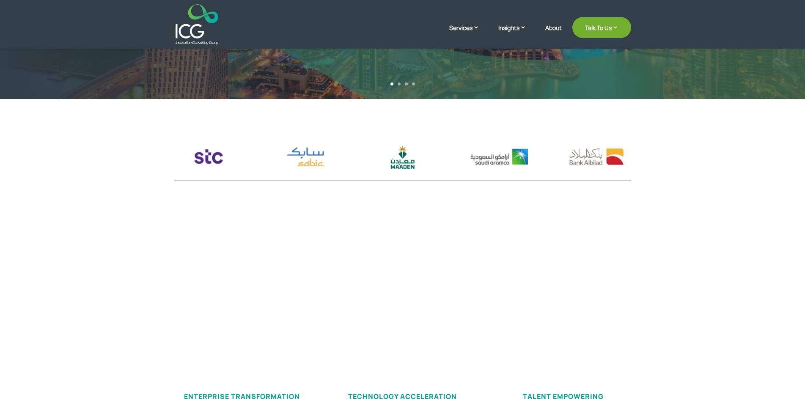
click at [243, 160] on img "7 / 17" at bounding box center [208, 156] width 69 height 29
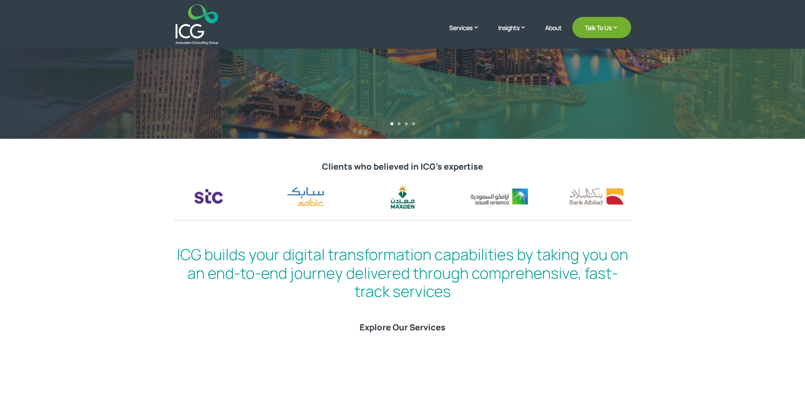
drag, startPoint x: 574, startPoint y: 164, endPoint x: 360, endPoint y: 156, distance: 214.1
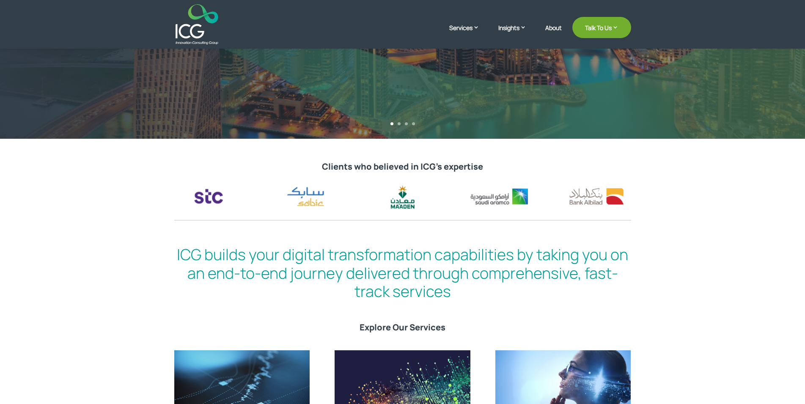
click at [360, 156] on div "Clients who believed in ICG’s expertise" at bounding box center [402, 180] width 805 height 82
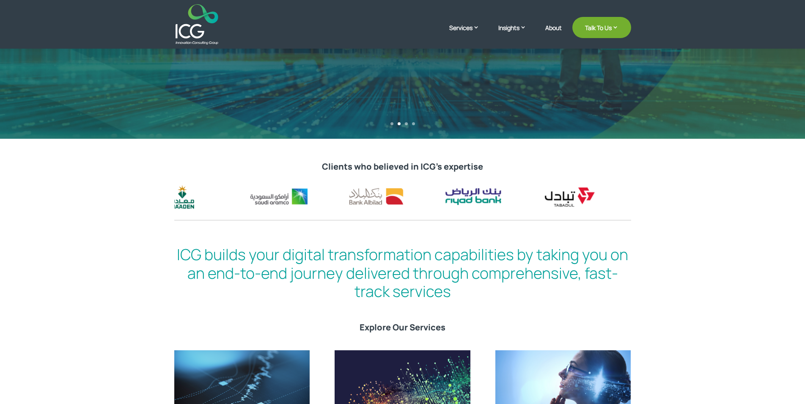
click at [330, 200] on div at bounding box center [402, 196] width 457 height 29
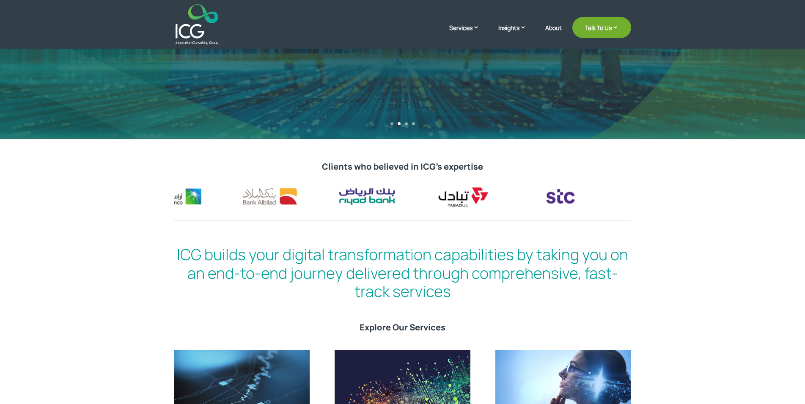
click at [315, 191] on div at bounding box center [402, 196] width 457 height 29
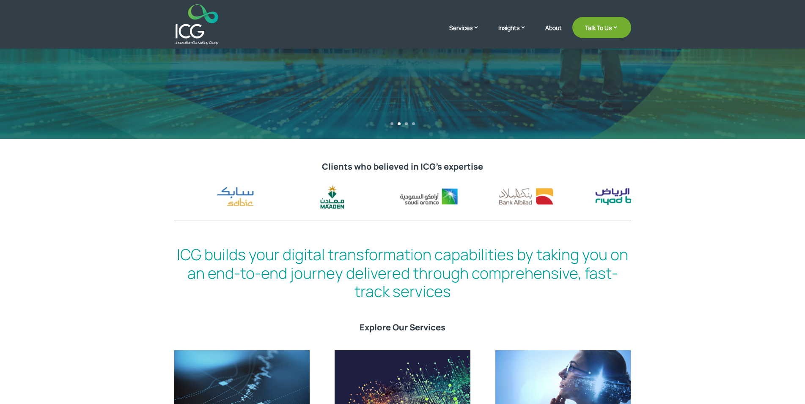
click at [116, 174] on div "Clients who believed in ICG’s expertise" at bounding box center [402, 180] width 805 height 82
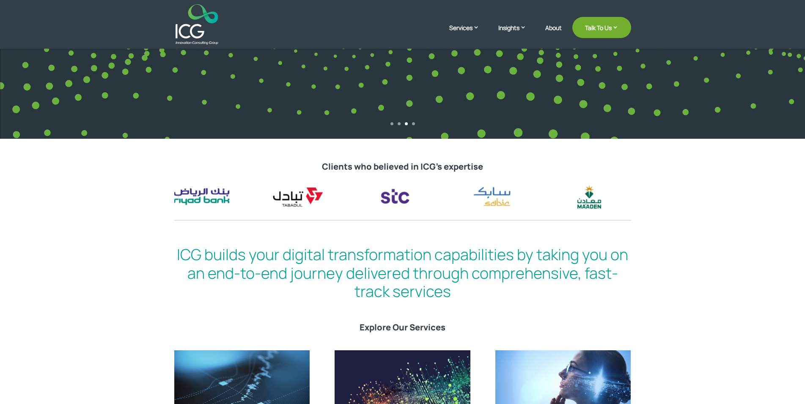
click at [0, 200] on div "Clients who believed in ICG’s expertise" at bounding box center [402, 180] width 805 height 82
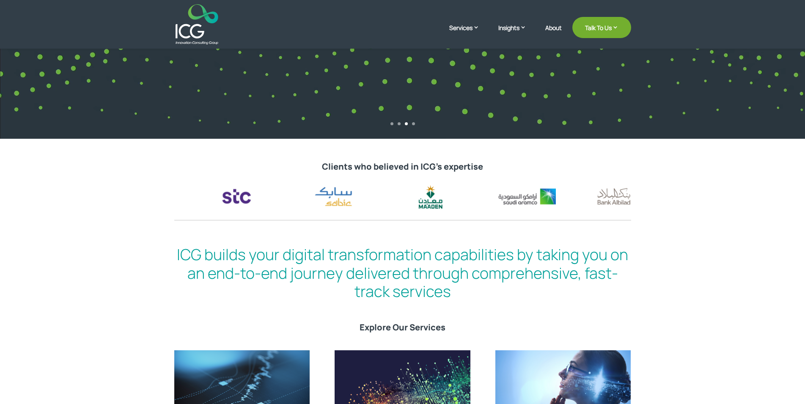
click at [196, 226] on div at bounding box center [402, 209] width 457 height 55
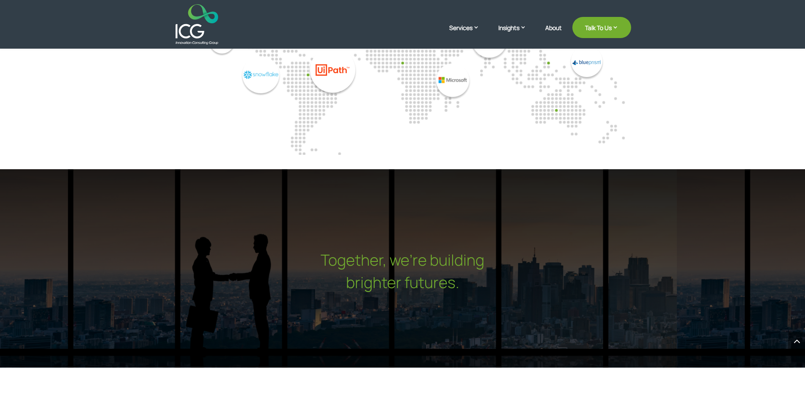
scroll to position [2243, 0]
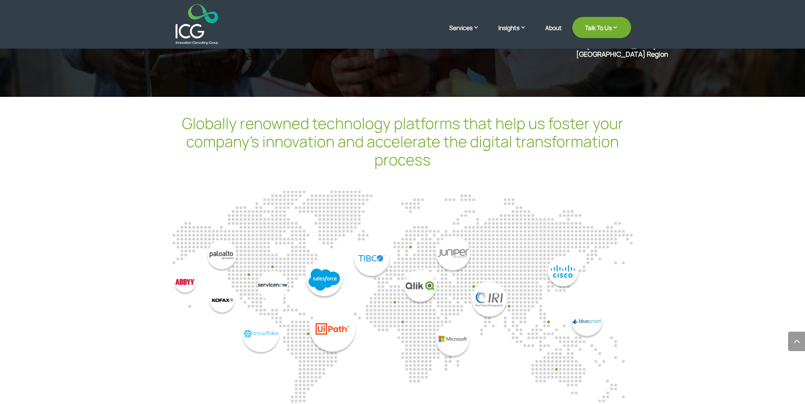
click at [288, 263] on img "7 / 14" at bounding box center [230, 297] width 115 height 115
click at [288, 240] on img "7 / 14" at bounding box center [230, 297] width 115 height 115
click at [270, 250] on img "7 / 14" at bounding box center [230, 297] width 115 height 115
click at [173, 282] on div "6 / 14" at bounding box center [115, 297] width 115 height 71
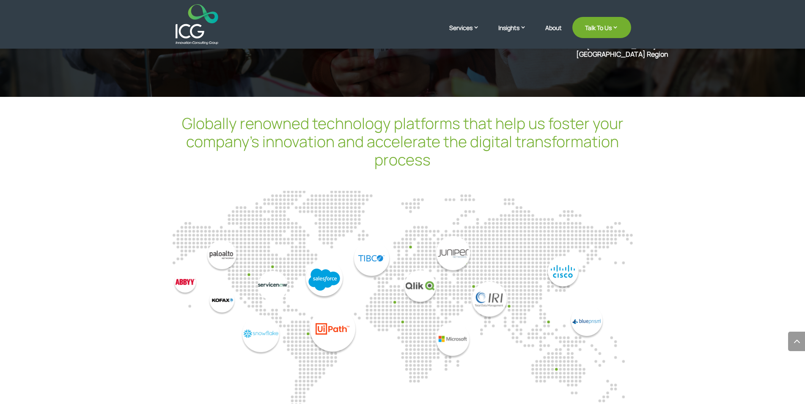
click at [173, 281] on div "6 / 14" at bounding box center [115, 297] width 115 height 71
click at [240, 279] on img "7 / 14" at bounding box center [230, 297] width 115 height 115
click at [389, 307] on img "8 / 14" at bounding box center [344, 298] width 91 height 114
click at [471, 260] on img "9 / 14" at bounding box center [460, 297] width 115 height 123
click at [493, 298] on img "9 / 14" at bounding box center [460, 297] width 115 height 123
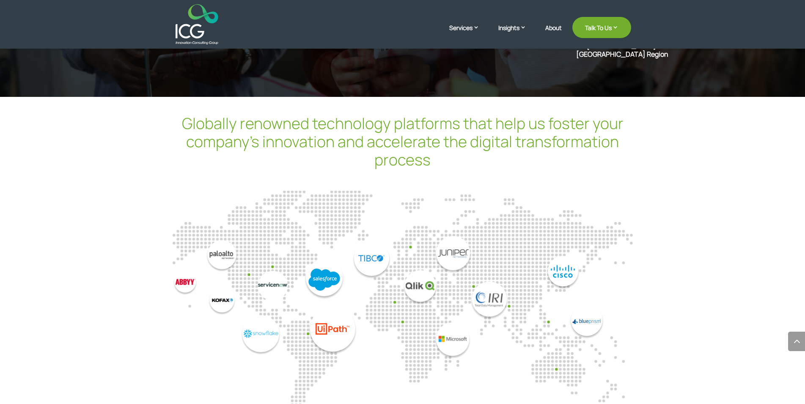
click at [518, 209] on div at bounding box center [403, 288] width 460 height 192
click at [518, 295] on img "9 / 14" at bounding box center [460, 297] width 115 height 123
click at [604, 256] on img "10 / 14" at bounding box center [575, 297] width 58 height 83
click at [604, 305] on img "10 / 14" at bounding box center [575, 297] width 58 height 83
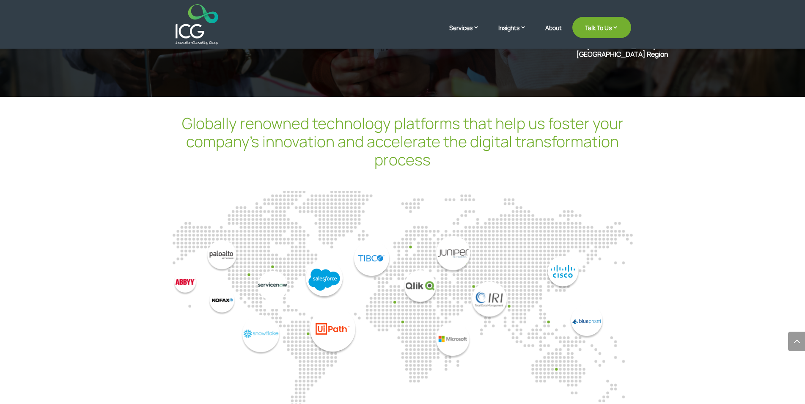
click at [604, 305] on img "10 / 14" at bounding box center [575, 297] width 58 height 83
click at [450, 325] on img "9 / 14" at bounding box center [460, 297] width 115 height 123
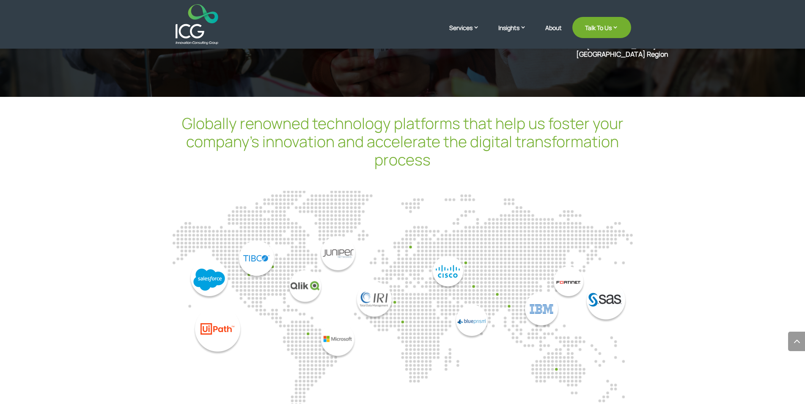
click at [403, 320] on img "9 / 14" at bounding box center [345, 297] width 115 height 123
click at [173, 259] on img "7 / 14" at bounding box center [115, 297] width 115 height 115
click at [181, 114] on h2 "Globally renowned technology platforms that help us foster your company’s innov…" at bounding box center [402, 143] width 457 height 59
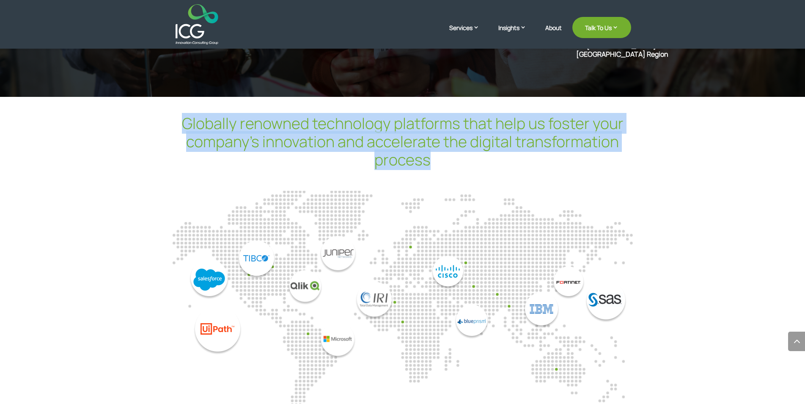
drag, startPoint x: 181, startPoint y: 97, endPoint x: 407, endPoint y: 144, distance: 230.6
click at [407, 144] on h2 "Globally renowned technology platforms that help us foster your company’s innov…" at bounding box center [402, 143] width 457 height 59
click at [427, 141] on h2 "Globally renowned technology platforms that help us foster your company’s innov…" at bounding box center [402, 143] width 457 height 59
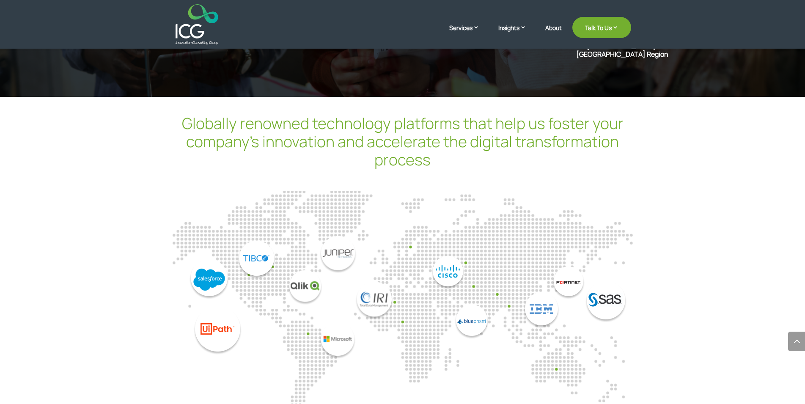
click at [427, 141] on h2 "Globally renowned technology platforms that help us foster your company’s innov…" at bounding box center [402, 143] width 457 height 59
drag, startPoint x: 427, startPoint y: 141, endPoint x: 180, endPoint y: 8, distance: 280.3
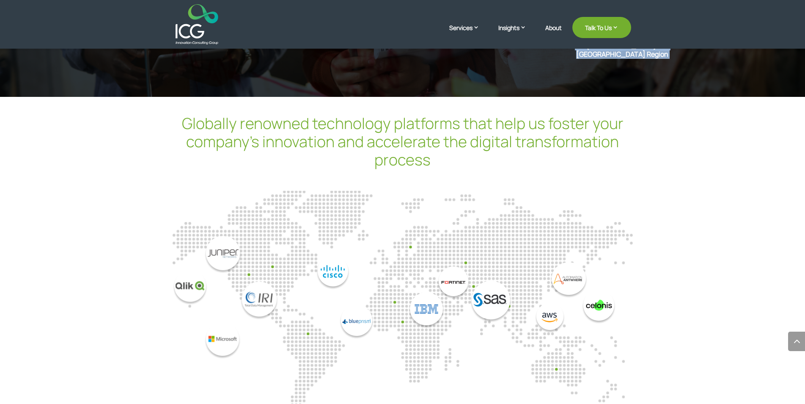
click at [178, 114] on h2 "Globally renowned technology platforms that help us foster your company’s innov…" at bounding box center [402, 143] width 457 height 59
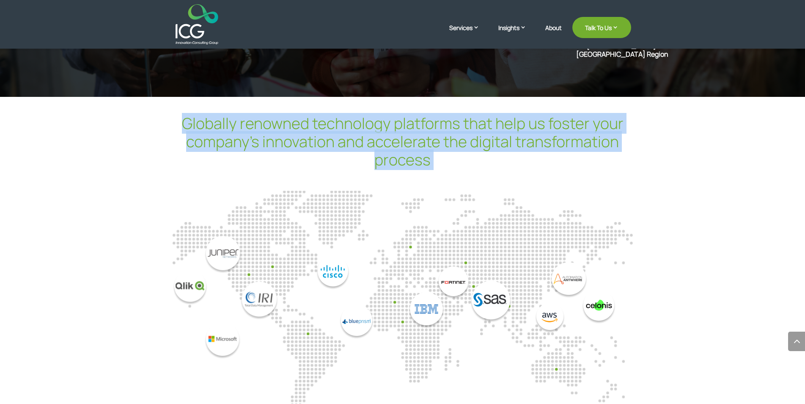
drag, startPoint x: 178, startPoint y: 101, endPoint x: 454, endPoint y: 170, distance: 284.8
click at [454, 170] on div "Globally renowned technology platforms that help us foster your company’s innov…" at bounding box center [402, 262] width 805 height 331
click at [433, 140] on h2 "Globally renowned technology platforms that help us foster your company’s innov…" at bounding box center [402, 143] width 457 height 59
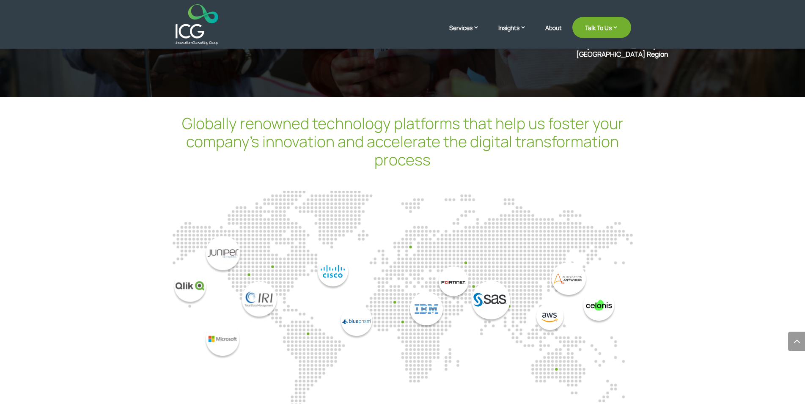
click at [433, 140] on h2 "Globally renowned technology platforms that help us foster your company’s innov…" at bounding box center [402, 143] width 457 height 59
drag, startPoint x: 433, startPoint y: 140, endPoint x: 175, endPoint y: 91, distance: 263.4
click at [175, 114] on h2 "Globally renowned technology platforms that help us foster your company’s innov…" at bounding box center [402, 143] width 457 height 59
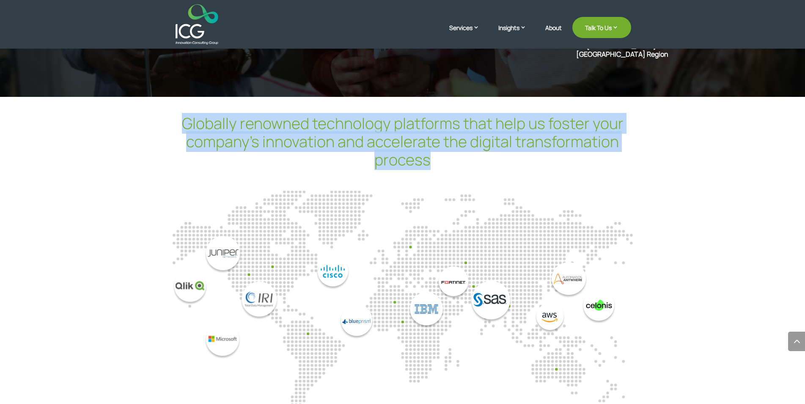
drag, startPoint x: 175, startPoint y: 91, endPoint x: 424, endPoint y: 131, distance: 253.0
click at [424, 131] on h2 "Globally renowned technology platforms that help us foster your company’s innov…" at bounding box center [402, 143] width 457 height 59
click at [432, 135] on h2 "Globally renowned technology platforms that help us foster your company’s innov…" at bounding box center [402, 143] width 457 height 59
drag, startPoint x: 432, startPoint y: 135, endPoint x: 190, endPoint y: 94, distance: 245.3
click at [190, 114] on h2 "Globally renowned technology platforms that help us foster your company’s innov…" at bounding box center [402, 143] width 457 height 59
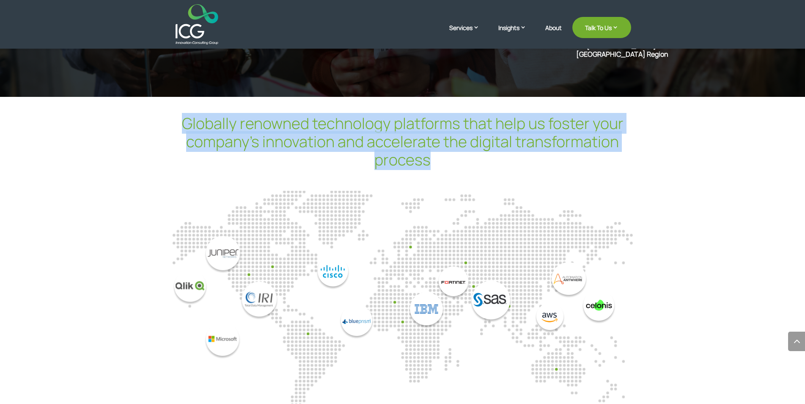
click at [190, 114] on h2 "Globally renowned technology platforms that help us foster your company’s innov…" at bounding box center [402, 143] width 457 height 59
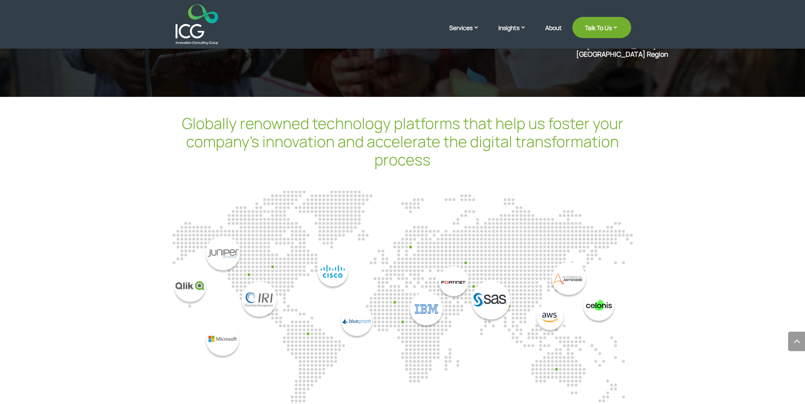
drag, startPoint x: 190, startPoint y: 94, endPoint x: 422, endPoint y: 157, distance: 240.0
click at [421, 157] on div "Globally renowned technology platforms that help us foster your company’s innov…" at bounding box center [402, 151] width 457 height 79
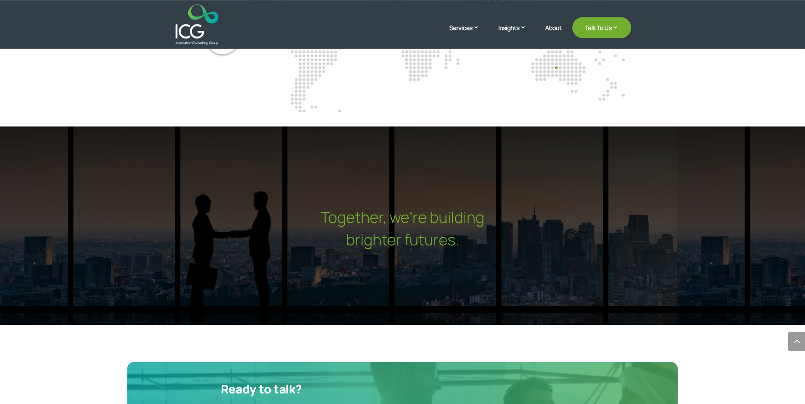
scroll to position [2544, 0]
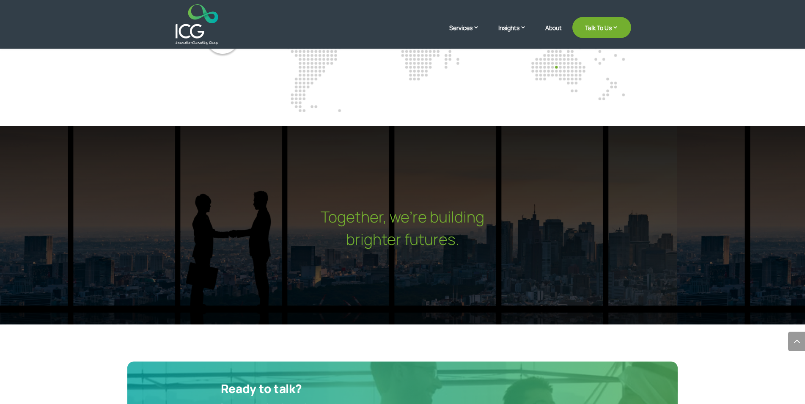
click at [322, 208] on h2 "Together, we’re building" at bounding box center [402, 219] width 805 height 22
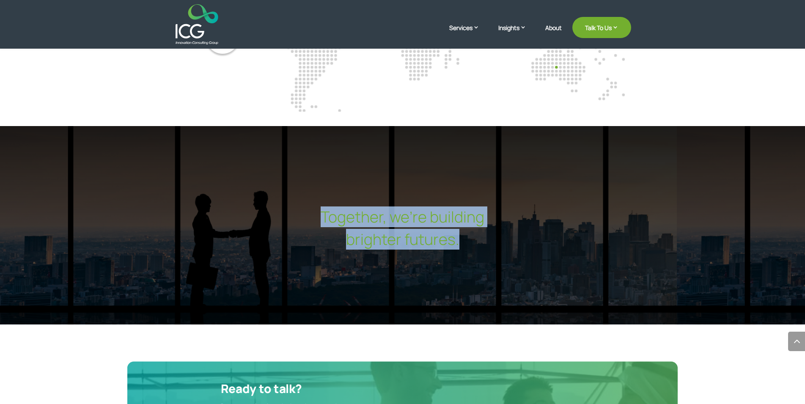
drag, startPoint x: 324, startPoint y: 186, endPoint x: 498, endPoint y: 225, distance: 178.1
click at [498, 225] on div "Together, we’re building brighter futures." at bounding box center [402, 230] width 805 height 45
click at [498, 230] on h2 "brighter futures." at bounding box center [402, 241] width 805 height 22
drag, startPoint x: 498, startPoint y: 225, endPoint x: 306, endPoint y: 182, distance: 197.1
click at [306, 182] on div "Together, we’re building brighter futures." at bounding box center [402, 225] width 805 height 198
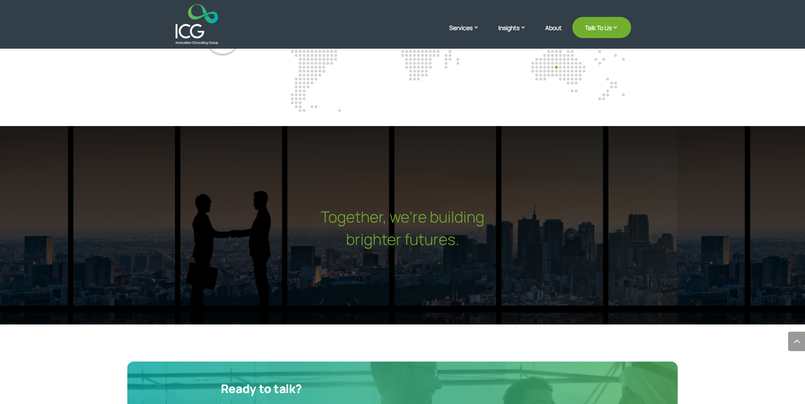
click at [306, 182] on div "Together, we’re building brighter futures." at bounding box center [402, 225] width 805 height 198
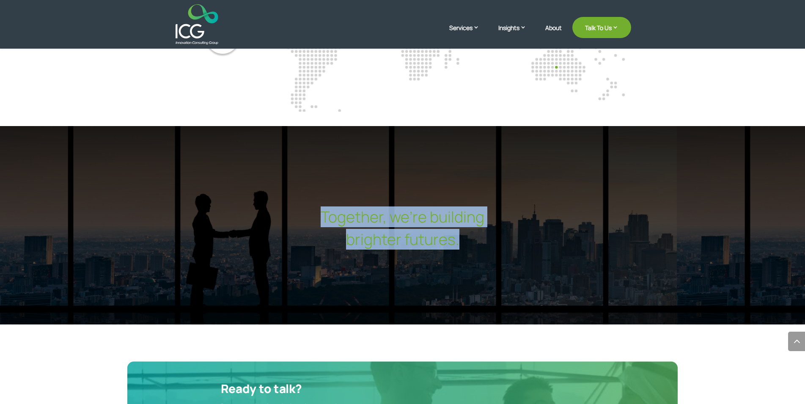
drag, startPoint x: 306, startPoint y: 182, endPoint x: 483, endPoint y: 220, distance: 181.2
click at [483, 220] on div "Together, we’re building brighter futures." at bounding box center [402, 225] width 805 height 198
click at [483, 230] on h2 "brighter futures." at bounding box center [402, 241] width 805 height 22
drag, startPoint x: 483, startPoint y: 220, endPoint x: 277, endPoint y: 191, distance: 208.0
click at [277, 208] on div "Together, we’re building brighter futures." at bounding box center [402, 230] width 805 height 45
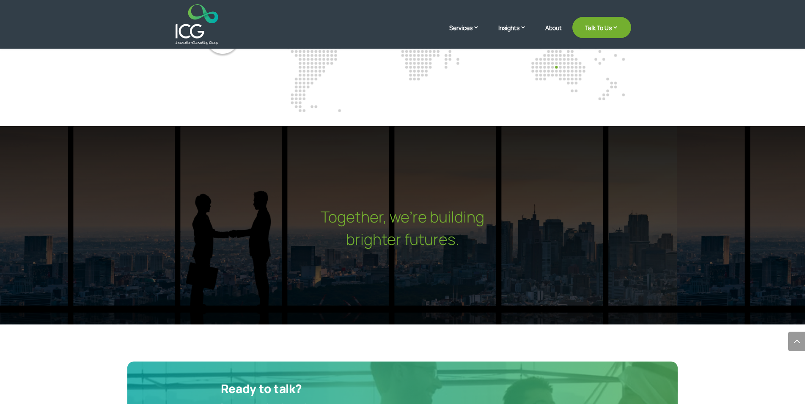
click at [289, 208] on h2 "Together, we’re building" at bounding box center [402, 219] width 805 height 22
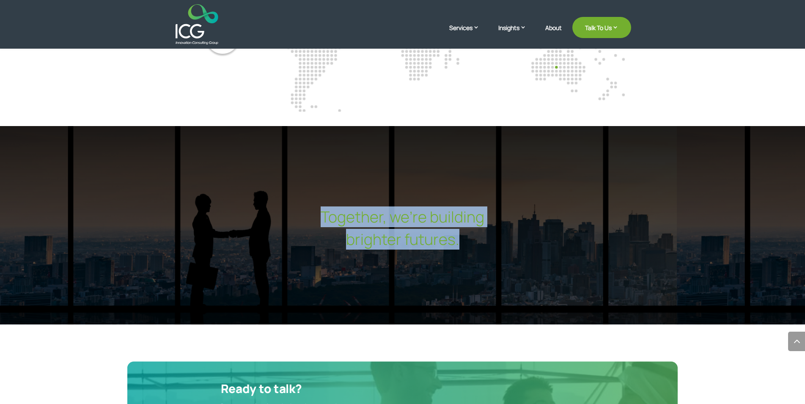
drag, startPoint x: 292, startPoint y: 188, endPoint x: 463, endPoint y: 217, distance: 174.0
click at [463, 217] on div "Together, we’re building brighter futures." at bounding box center [402, 230] width 805 height 45
click at [463, 230] on h2 "brighter futures." at bounding box center [402, 241] width 805 height 22
drag, startPoint x: 463, startPoint y: 217, endPoint x: 323, endPoint y: 183, distance: 144.8
click at [323, 208] on div "Together, we’re building brighter futures." at bounding box center [402, 230] width 805 height 45
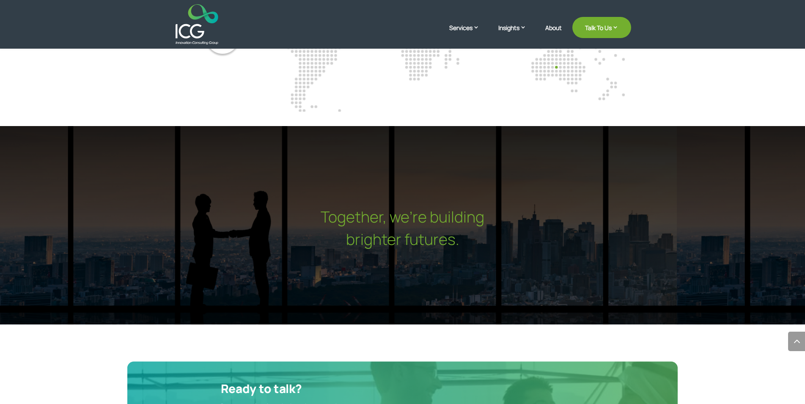
click at [323, 208] on h2 "Together, we’re building" at bounding box center [402, 219] width 805 height 22
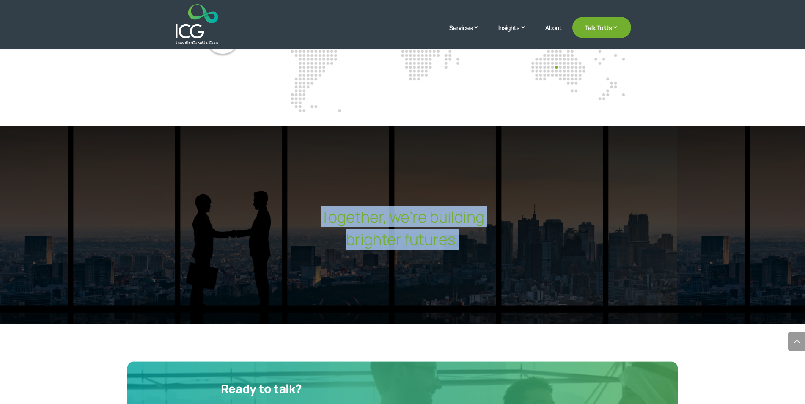
drag, startPoint x: 323, startPoint y: 183, endPoint x: 460, endPoint y: 215, distance: 140.7
click at [460, 215] on div "Together, we’re building brighter futures." at bounding box center [402, 230] width 805 height 45
click at [460, 230] on h2 "brighter futures." at bounding box center [402, 241] width 805 height 22
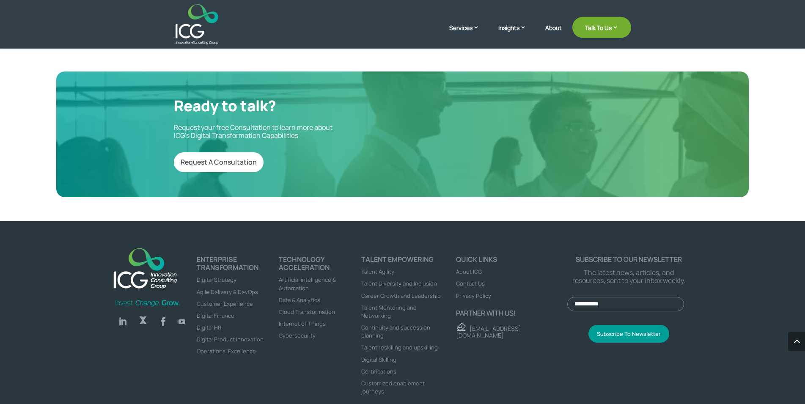
scroll to position [2824, 0]
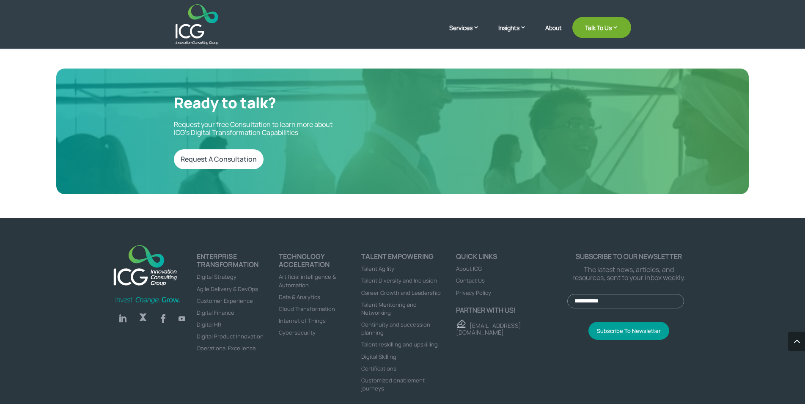
click at [189, 241] on div "Follow Follow Follow Follow ENTERPRISE TRANSFORMATION Digital Strategy Agile De…" at bounding box center [402, 321] width 576 height 161
drag, startPoint x: 189, startPoint y: 225, endPoint x: 238, endPoint y: 386, distance: 168.7
click at [238, 386] on div "Follow Follow Follow Follow ENTERPRISE TRANSFORMATION Digital Strategy Agile De…" at bounding box center [402, 323] width 805 height 210
click at [238, 403] on p "© 2022 ICG, Inc. All rights reserved." at bounding box center [260, 412] width 255 height 8
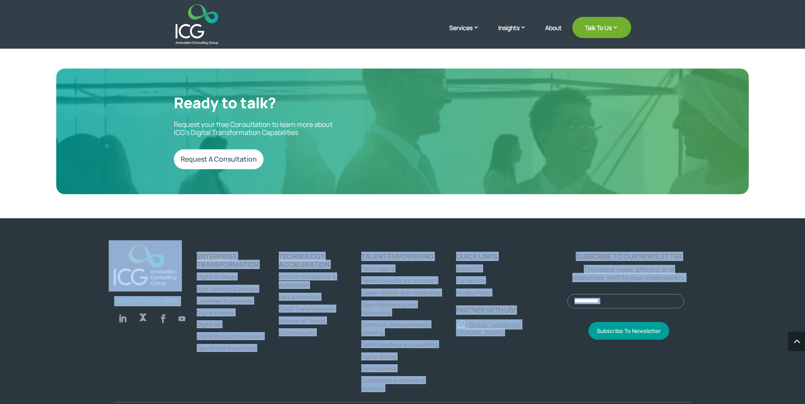
drag, startPoint x: 238, startPoint y: 386, endPoint x: 146, endPoint y: 226, distance: 184.1
click at [146, 226] on div "Follow Follow Follow Follow ENTERPRISE TRANSFORMATION Digital Strategy Agile De…" at bounding box center [402, 323] width 805 height 210
click at [242, 403] on p "© 2022 ICG, Inc. All rights reserved." at bounding box center [260, 412] width 255 height 8
drag, startPoint x: 242, startPoint y: 391, endPoint x: 115, endPoint y: 224, distance: 209.6
click at [115, 224] on div "Follow Follow Follow Follow ENTERPRISE TRANSFORMATION Digital Strategy Agile De…" at bounding box center [402, 323] width 805 height 210
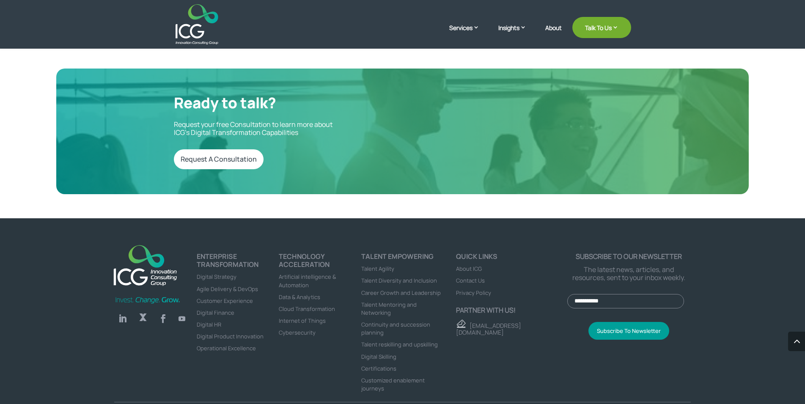
click at [103, 220] on div "Follow Follow Follow Follow ENTERPRISE TRANSFORMATION Digital Strategy Agile De…" at bounding box center [402, 323] width 805 height 210
drag, startPoint x: 103, startPoint y: 220, endPoint x: 242, endPoint y: 390, distance: 219.6
click at [242, 390] on div "Follow Follow Follow Follow ENTERPRISE TRANSFORMATION Digital Strategy Agile De…" at bounding box center [402, 323] width 805 height 210
click at [242, 403] on p "© 2022 ICG, Inc. All rights reserved." at bounding box center [260, 412] width 255 height 8
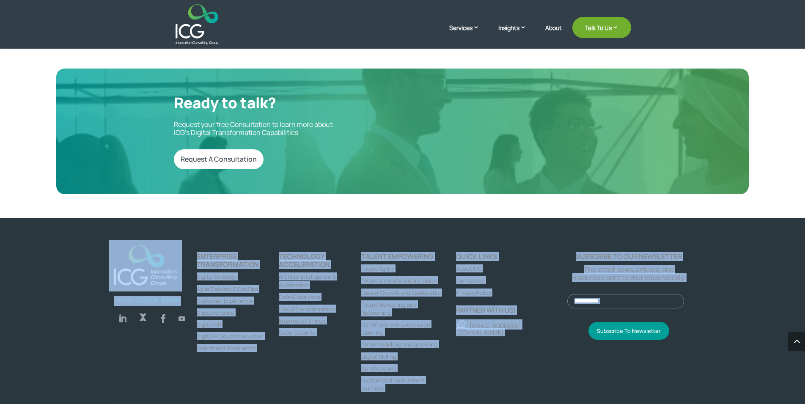
drag, startPoint x: 242, startPoint y: 390, endPoint x: 121, endPoint y: 227, distance: 203.1
click at [121, 227] on div "Follow Follow Follow Follow ENTERPRISE TRANSFORMATION Digital Strategy Agile De…" at bounding box center [402, 323] width 805 height 210
click at [242, 359] on div "ENTERPRISE TRANSFORMATION Digital Strategy Agile Delivery & DevOps Customer Exp…" at bounding box center [238, 326] width 82 height 149
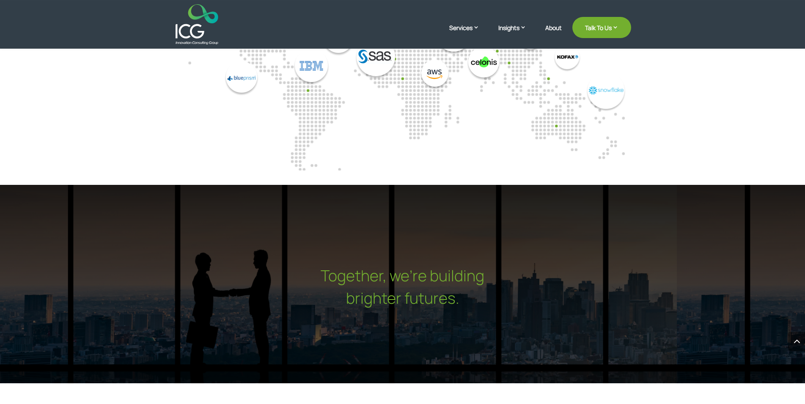
scroll to position [2479, 0]
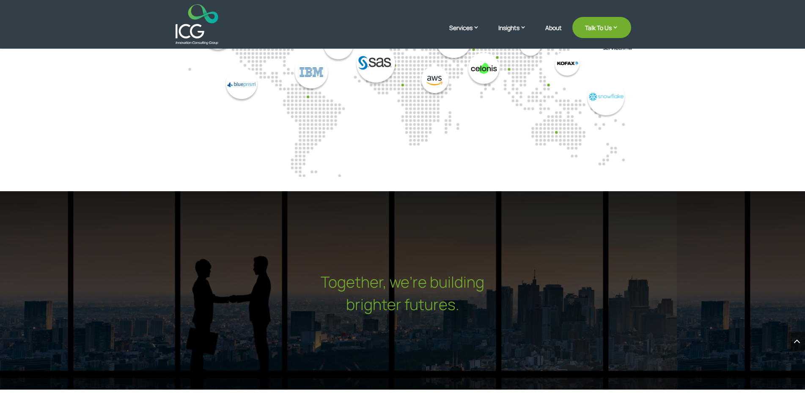
click at [317, 273] on h2 "Together, we’re building" at bounding box center [402, 284] width 805 height 22
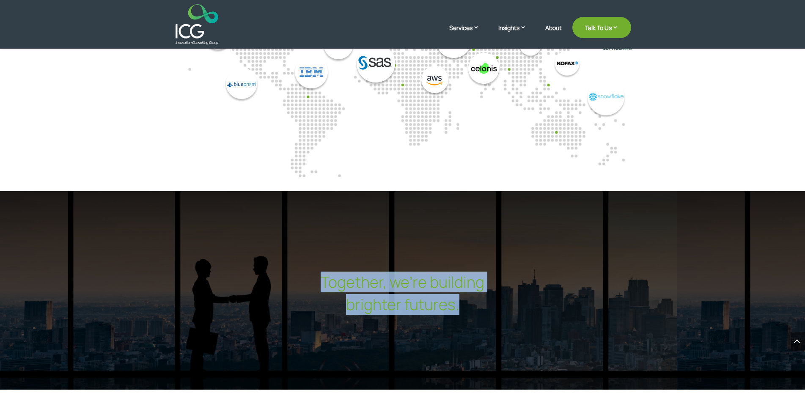
drag, startPoint x: 317, startPoint y: 252, endPoint x: 487, endPoint y: 293, distance: 174.5
click at [487, 293] on div "Together, we’re building brighter futures." at bounding box center [402, 295] width 805 height 45
click at [458, 295] on h2 "brighter futures." at bounding box center [402, 306] width 805 height 22
drag, startPoint x: 458, startPoint y: 277, endPoint x: 313, endPoint y: 241, distance: 149.4
click at [315, 241] on div "Together, we’re building brighter futures." at bounding box center [402, 290] width 805 height 198
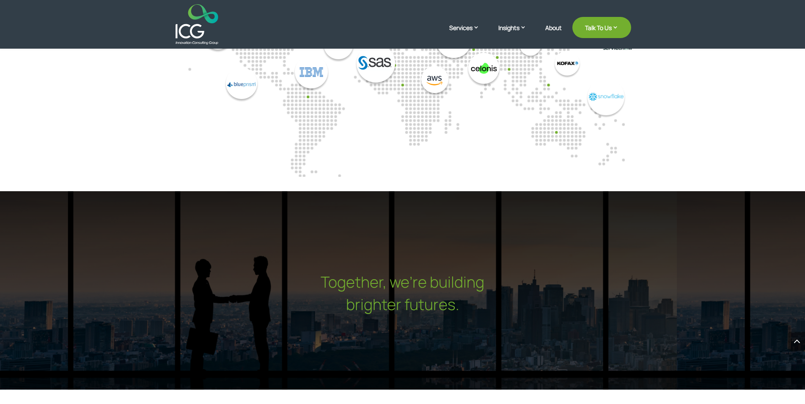
click at [312, 241] on div "Together, we’re building brighter futures." at bounding box center [402, 290] width 805 height 198
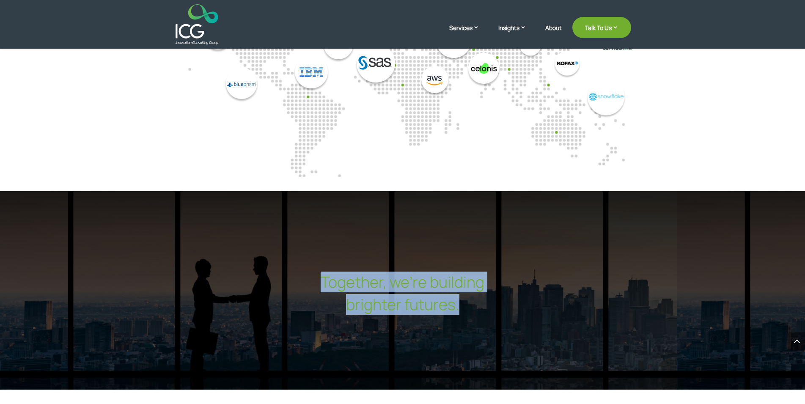
drag, startPoint x: 312, startPoint y: 241, endPoint x: 500, endPoint y: 285, distance: 193.7
click at [500, 285] on div "Together, we’re building brighter futures." at bounding box center [402, 290] width 805 height 198
click at [498, 295] on h2 "brighter futures." at bounding box center [402, 306] width 805 height 22
drag, startPoint x: 498, startPoint y: 282, endPoint x: 303, endPoint y: 257, distance: 196.9
click at [303, 273] on div "Together, we’re building brighter futures." at bounding box center [402, 295] width 805 height 45
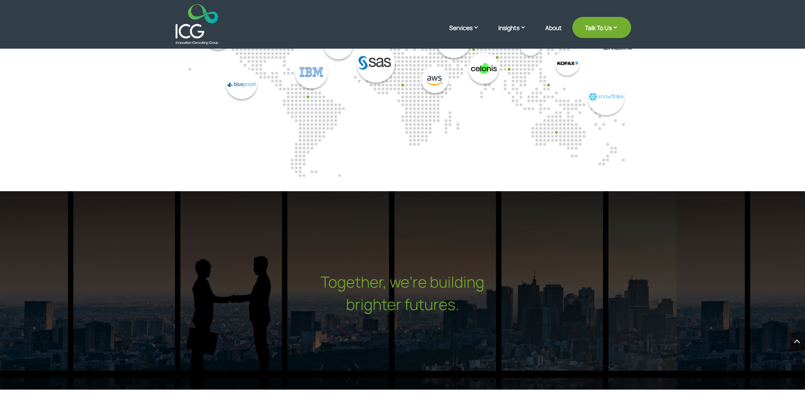
click at [296, 273] on h2 "Together, we’re building" at bounding box center [402, 284] width 805 height 22
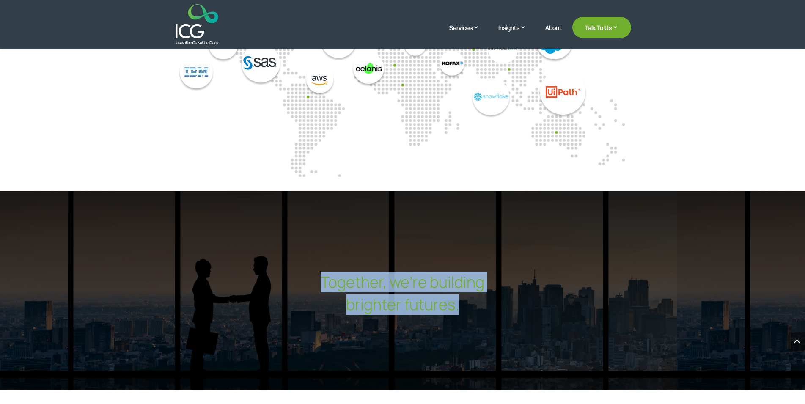
drag, startPoint x: 296, startPoint y: 252, endPoint x: 510, endPoint y: 279, distance: 215.3
click at [510, 279] on div "Together, we’re building brighter futures." at bounding box center [402, 295] width 805 height 45
click at [510, 295] on h2 "brighter futures." at bounding box center [402, 306] width 805 height 22
drag, startPoint x: 510, startPoint y: 279, endPoint x: 235, endPoint y: 211, distance: 283.7
click at [235, 211] on div "Together, we’re building brighter futures." at bounding box center [402, 290] width 805 height 198
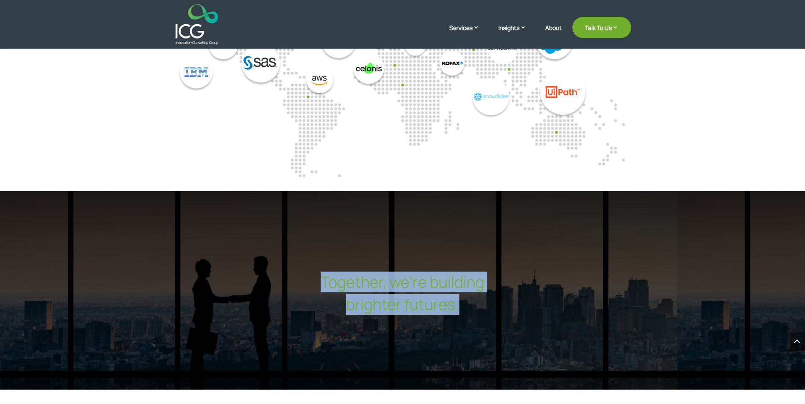
click at [325, 295] on h2 "brighter futures." at bounding box center [402, 306] width 805 height 22
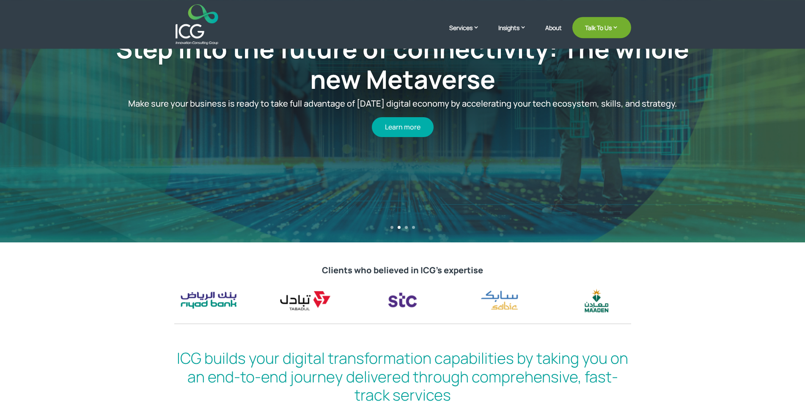
scroll to position [0, 0]
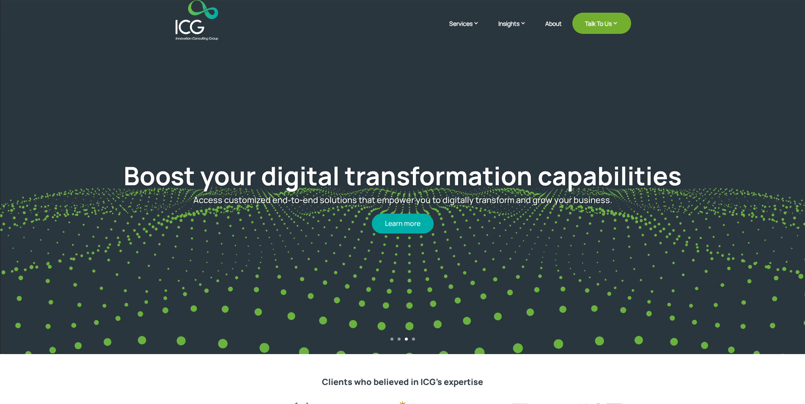
click at [439, 381] on h2 "Clients who believed in ICG’s expertise" at bounding box center [402, 384] width 457 height 14
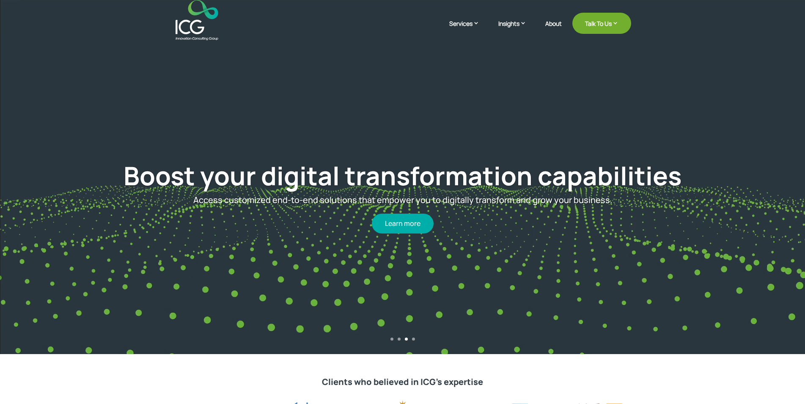
click at [439, 381] on h2 "Clients who believed in ICG’s expertise" at bounding box center [402, 384] width 457 height 14
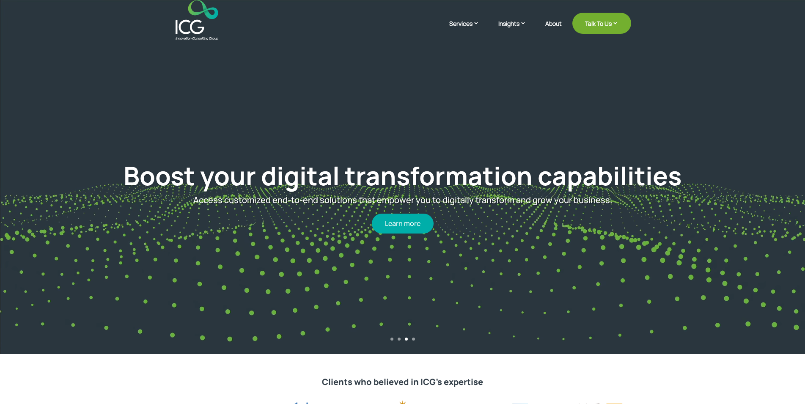
click at [439, 381] on h2 "Clients who believed in ICG’s expertise" at bounding box center [402, 384] width 457 height 14
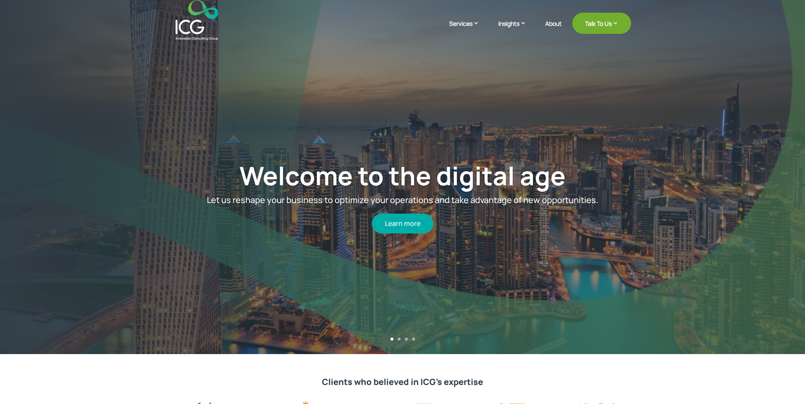
click at [400, 338] on link "2" at bounding box center [398, 338] width 3 height 3
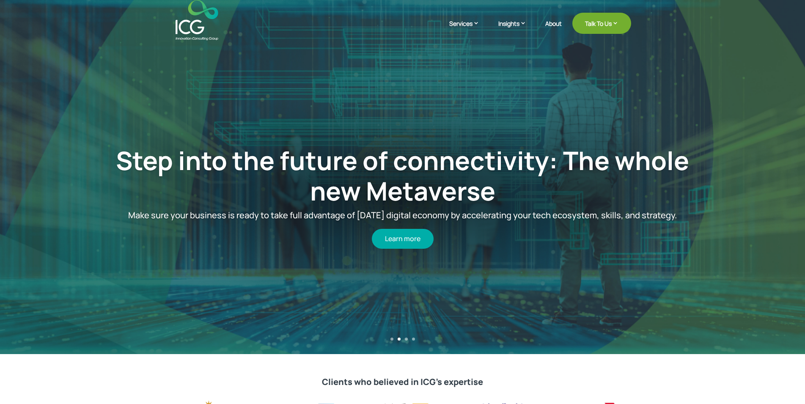
click at [406, 339] on link "3" at bounding box center [406, 338] width 3 height 3
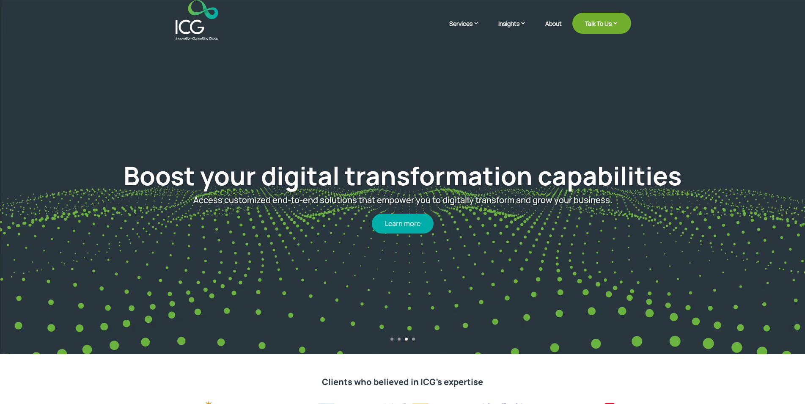
click at [414, 338] on link "4" at bounding box center [413, 338] width 3 height 3
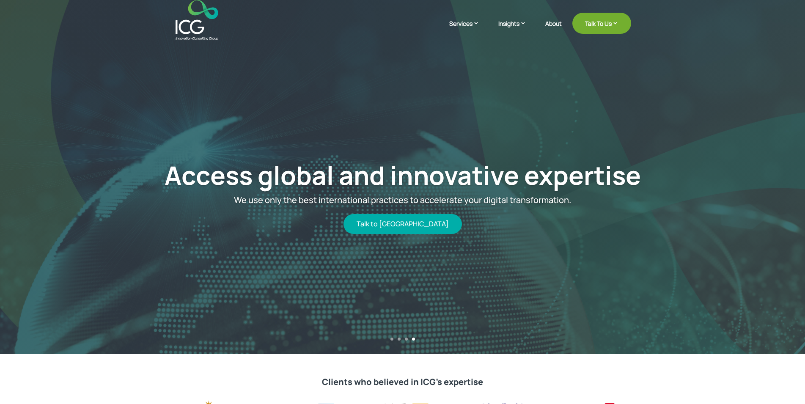
click at [384, 373] on div "Clients who believed in ICG’s expertise" at bounding box center [402, 395] width 805 height 82
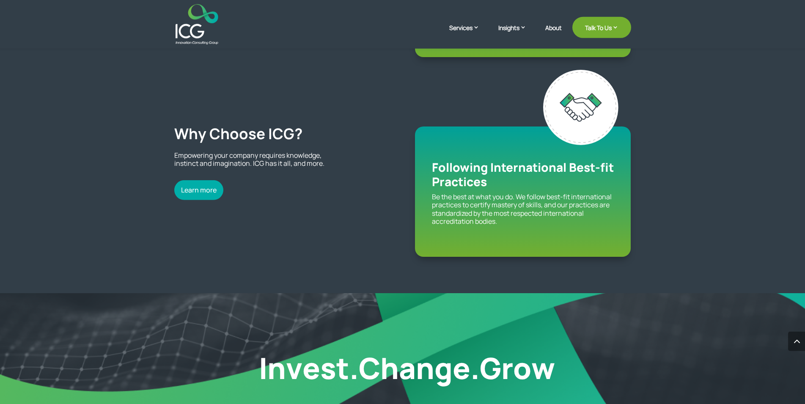
scroll to position [1337, 0]
